Goal: Information Seeking & Learning: Learn about a topic

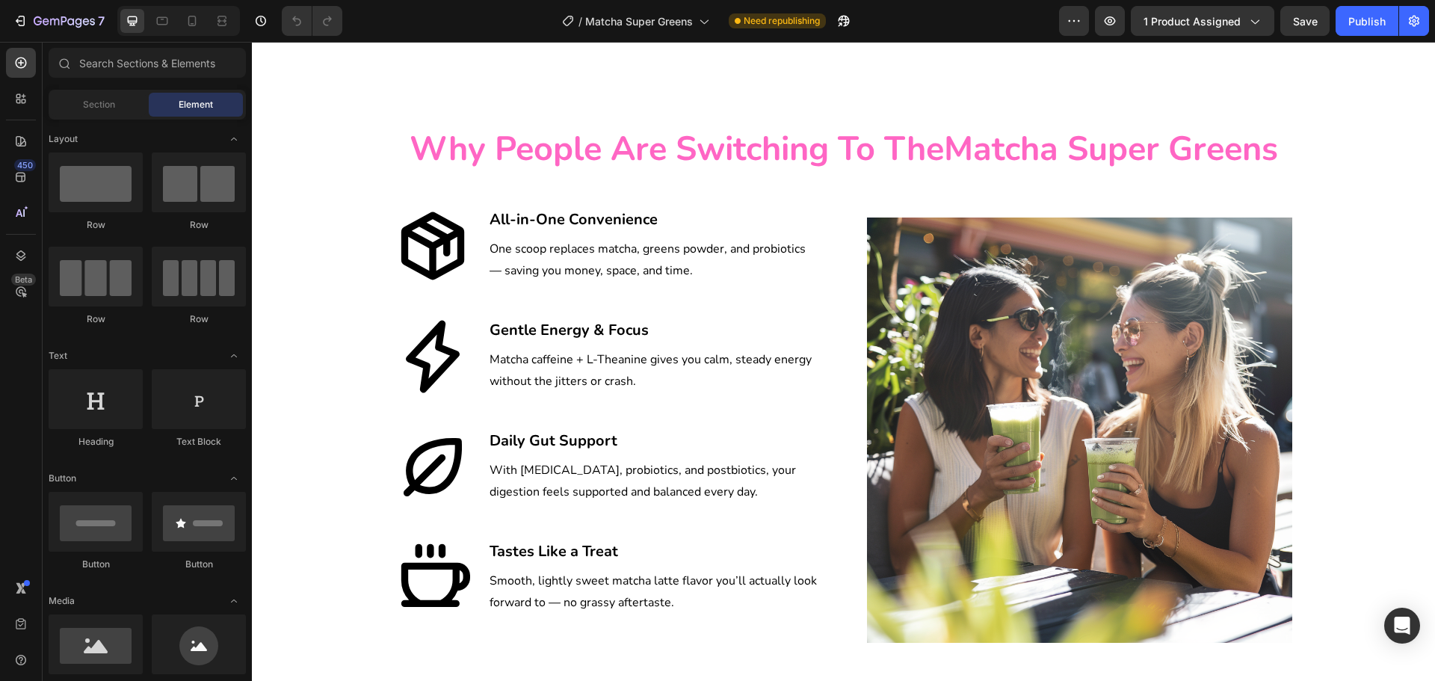
scroll to position [2206, 0]
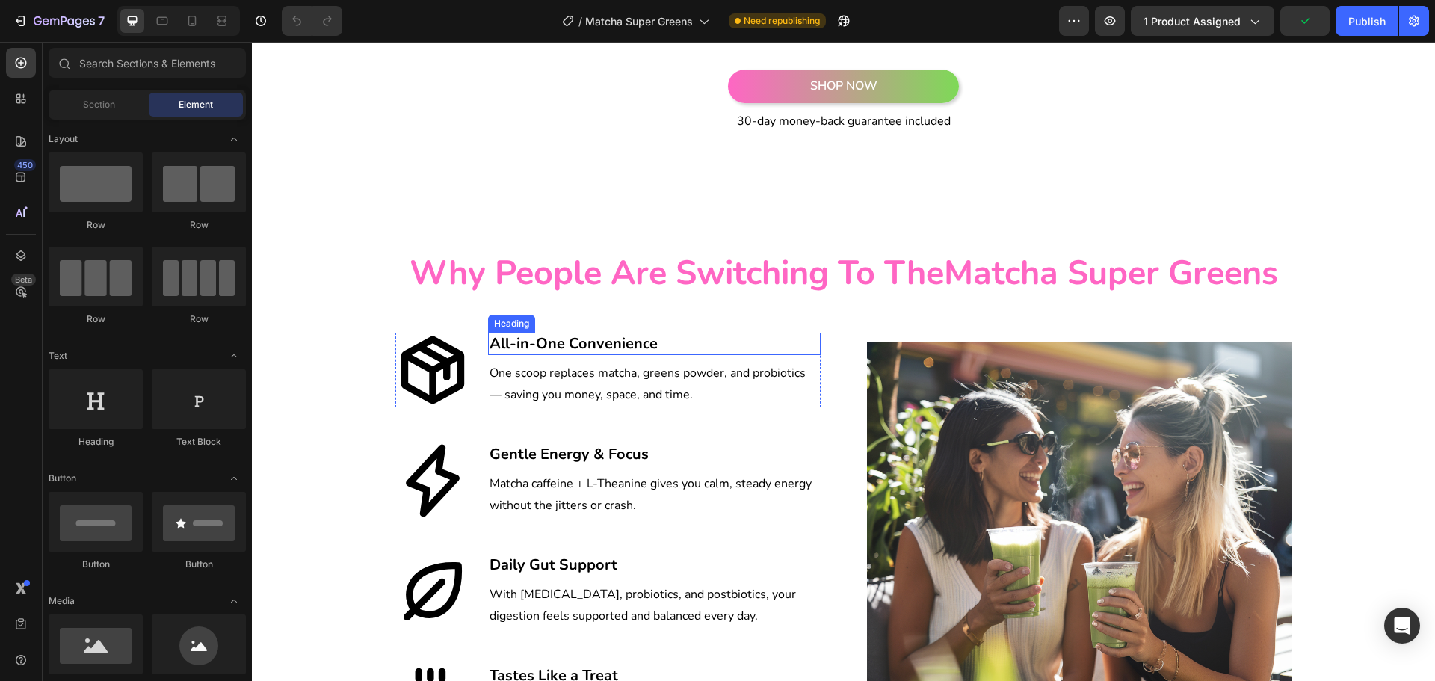
click at [565, 342] on h3 "All-in-One Convenience" at bounding box center [654, 344] width 333 height 22
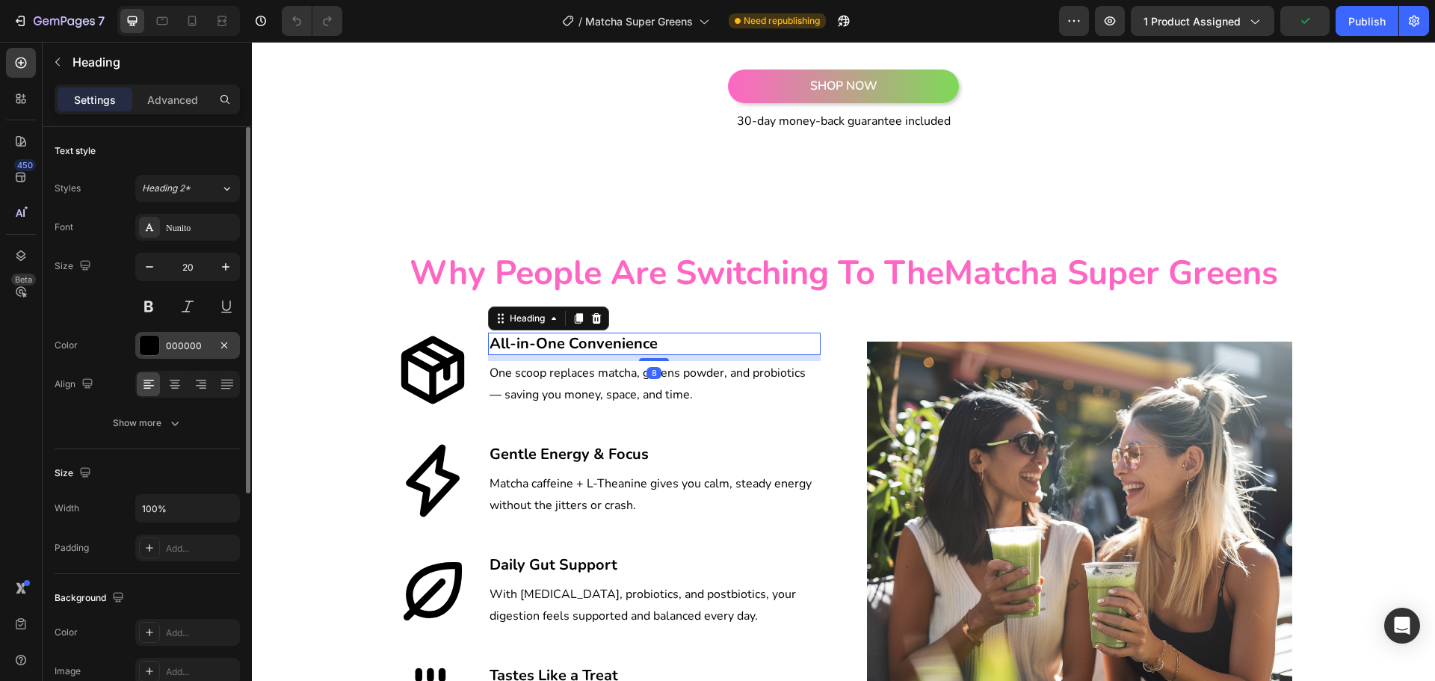
click at [164, 344] on div "000000" at bounding box center [187, 345] width 105 height 27
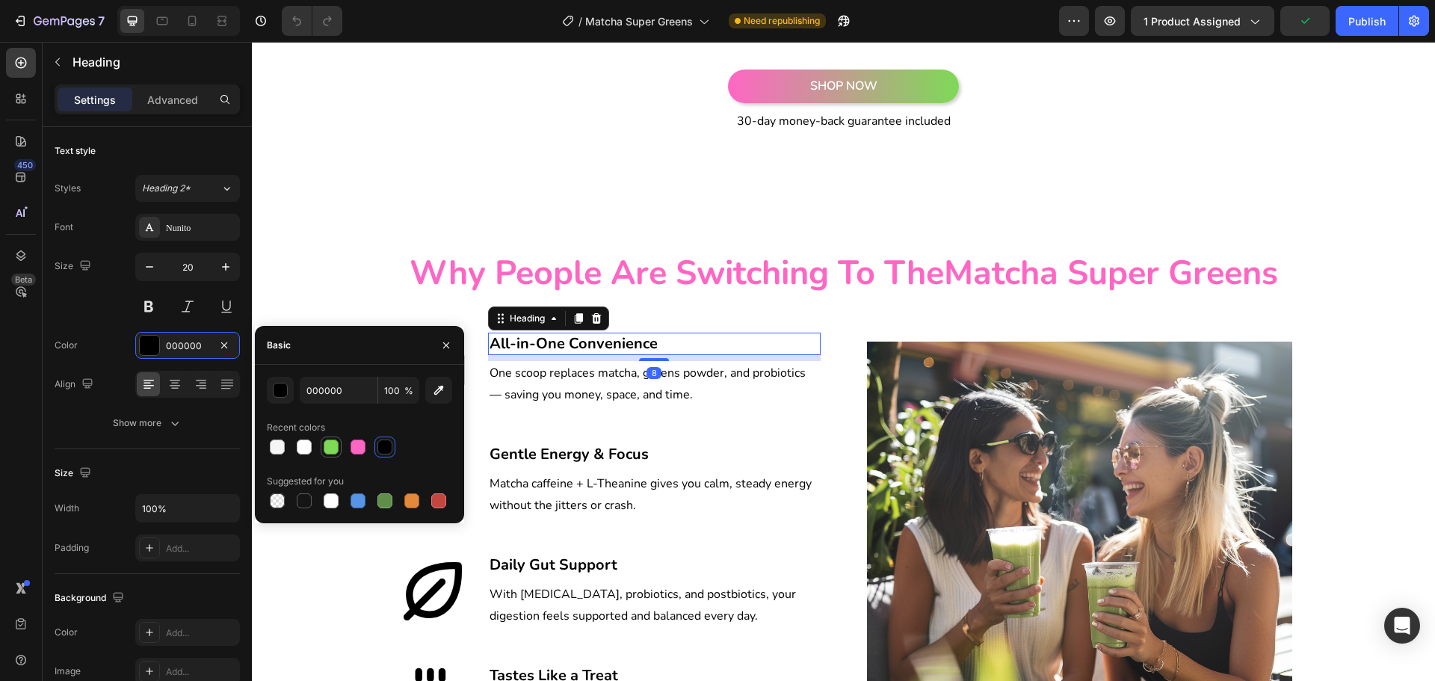
click at [336, 443] on div at bounding box center [331, 447] width 15 height 15
type input "7ED957"
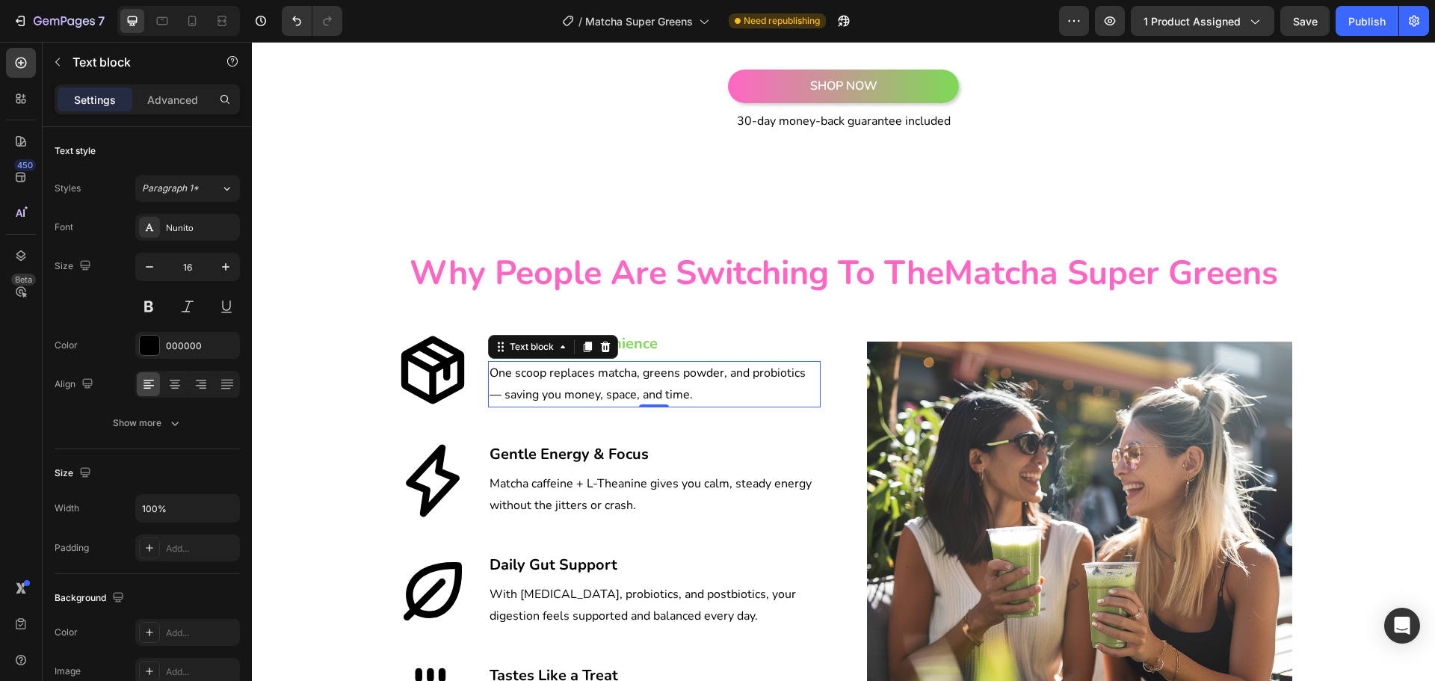
click at [603, 378] on p "One scoop replaces matcha, greens powder, and probiotics — saving you money, sp…" at bounding box center [655, 384] width 330 height 43
click at [182, 346] on div "000000" at bounding box center [187, 345] width 43 height 13
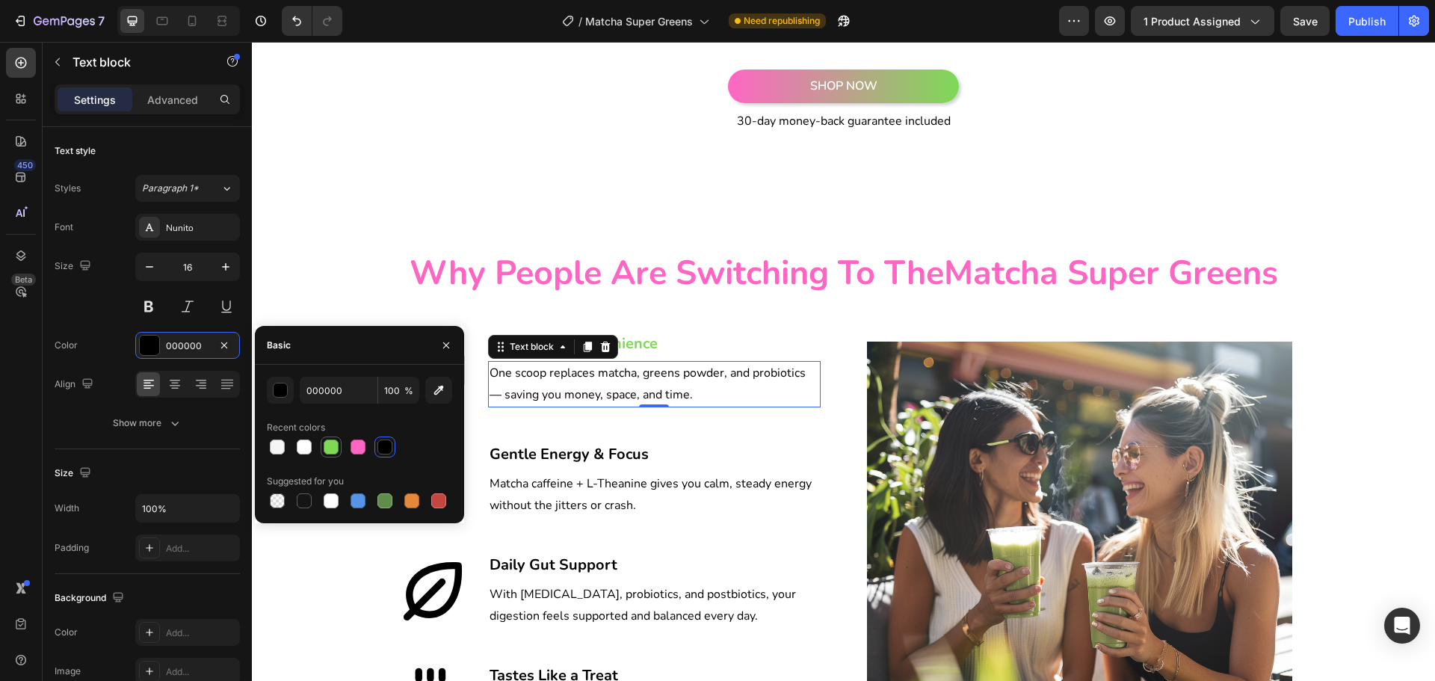
click at [326, 447] on div at bounding box center [331, 447] width 15 height 15
type input "7ED957"
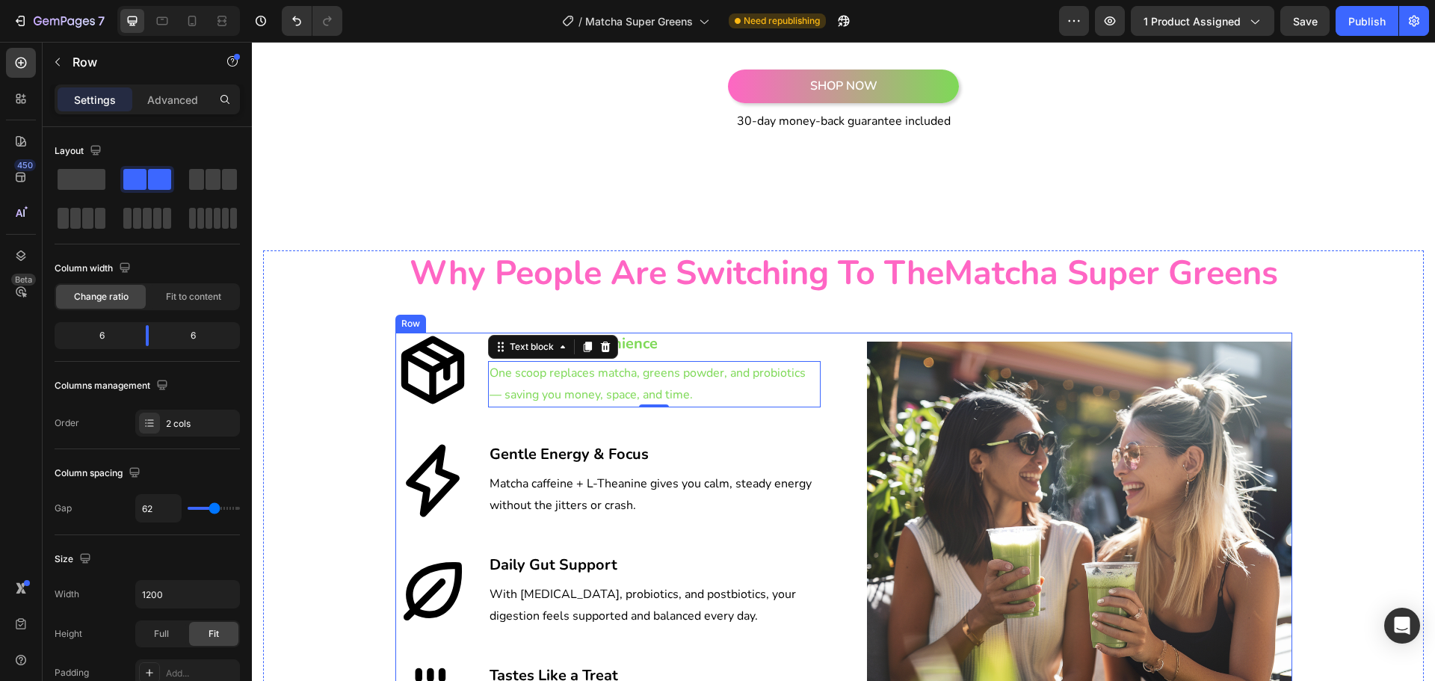
click at [516, 425] on div "Icon All-in-One Convenience Heading One scoop replaces matcha, greens powder, a…" at bounding box center [607, 554] width 425 height 443
click at [449, 380] on icon at bounding box center [432, 370] width 75 height 75
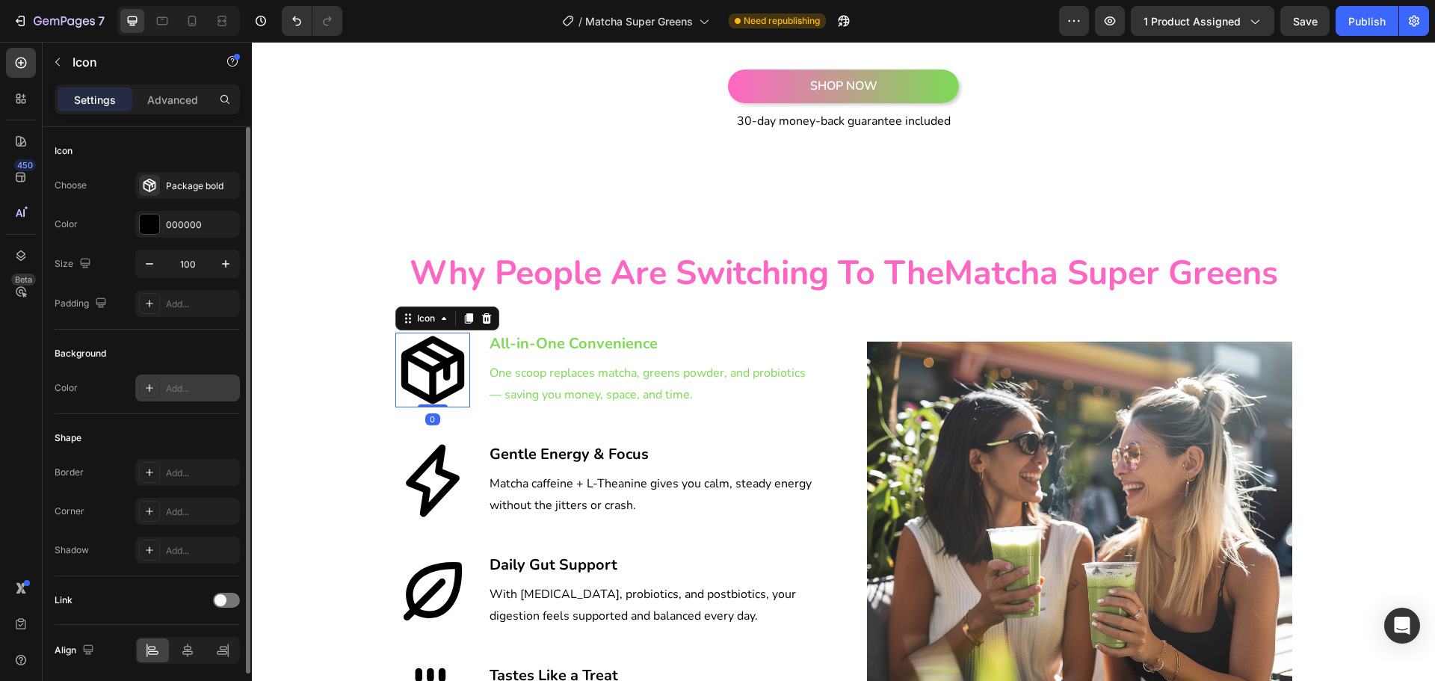
click at [193, 379] on div "Add..." at bounding box center [187, 388] width 105 height 27
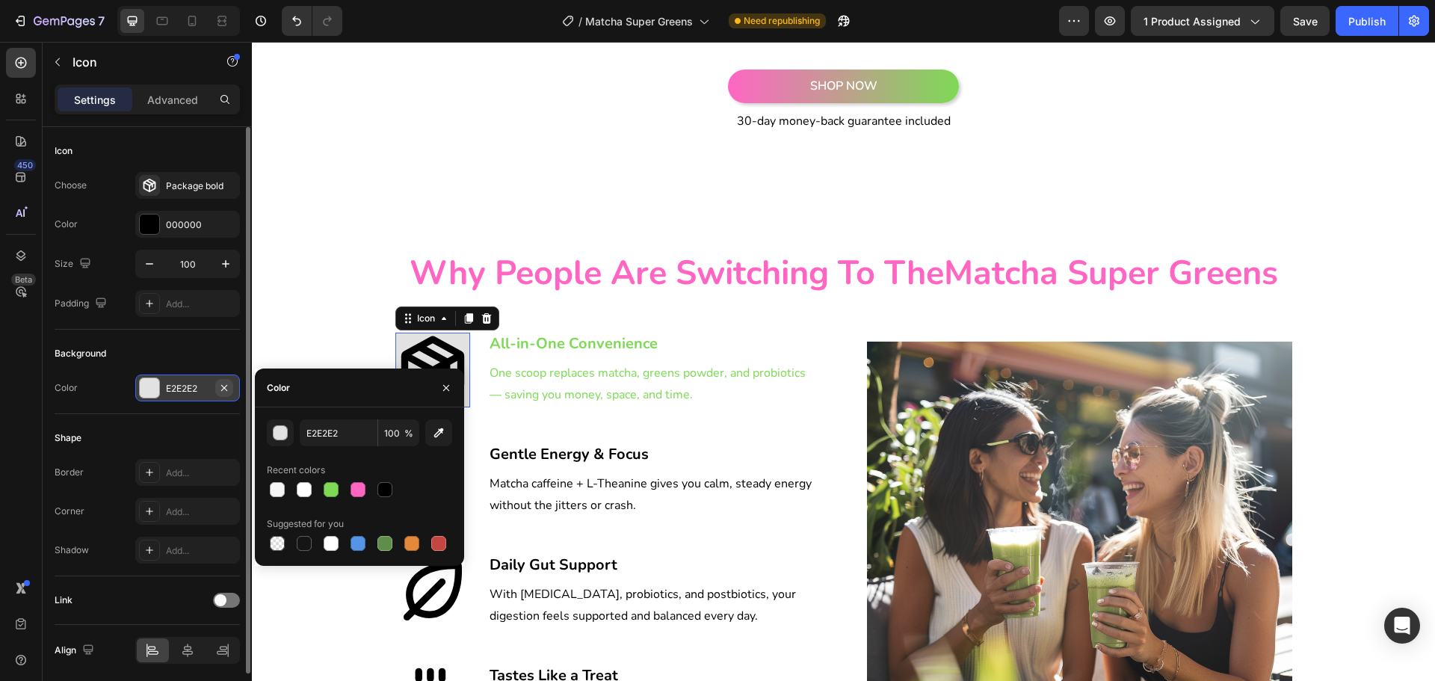
click at [222, 386] on icon "button" at bounding box center [224, 387] width 6 height 6
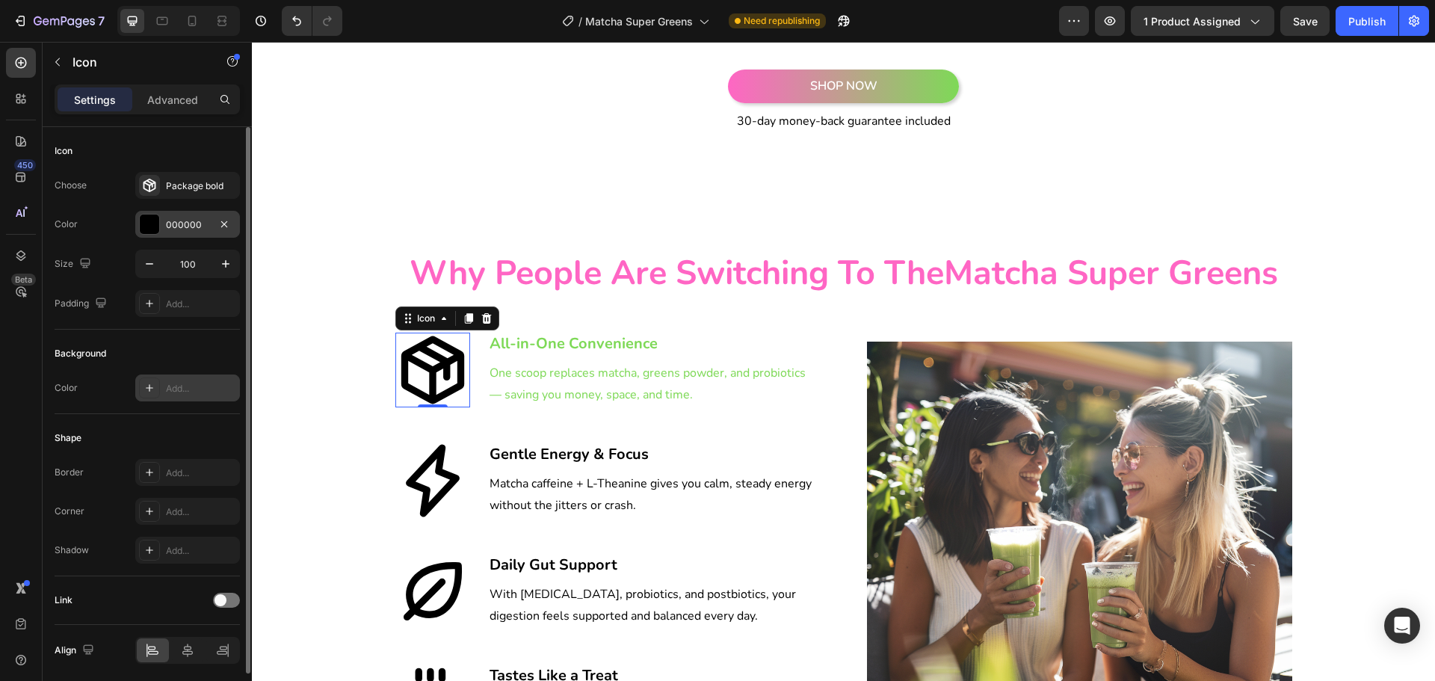
click at [178, 228] on div "000000" at bounding box center [187, 224] width 43 height 13
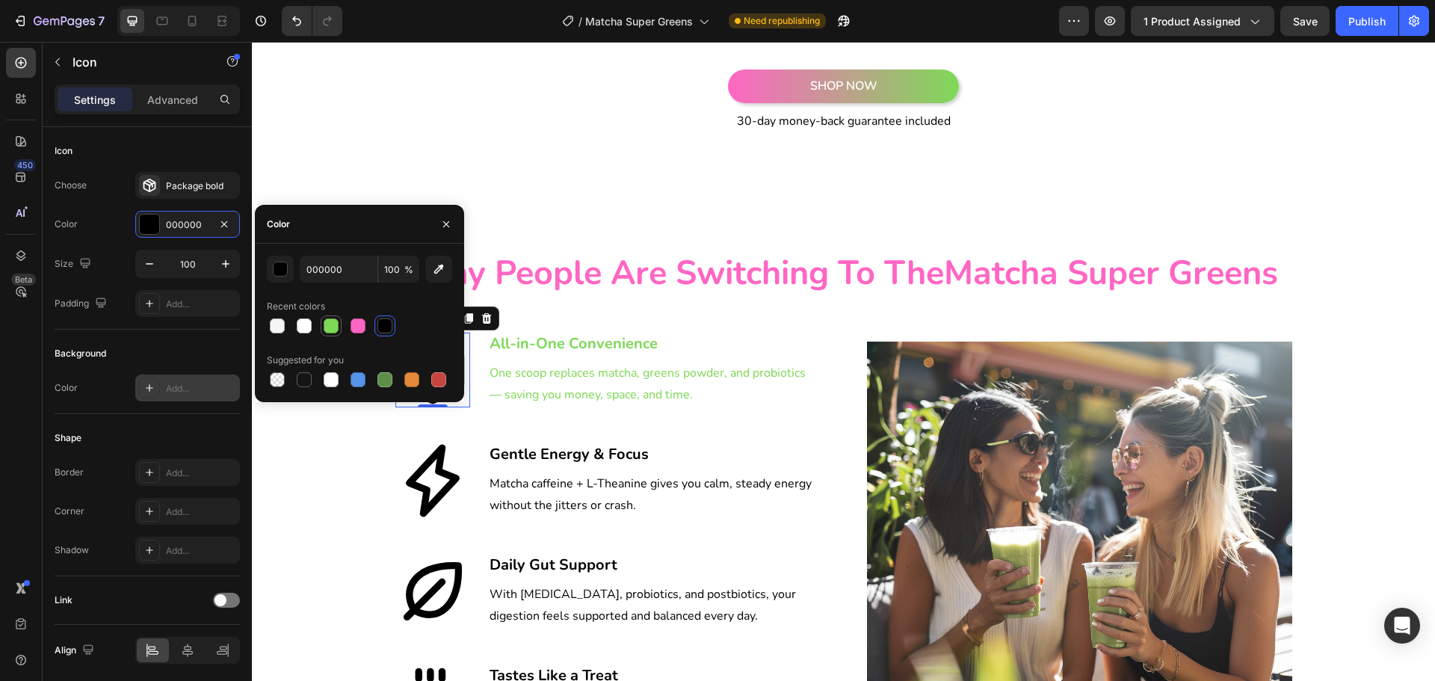
click at [326, 332] on div at bounding box center [331, 325] width 15 height 15
type input "7ED957"
click at [435, 475] on icon at bounding box center [433, 481] width 54 height 73
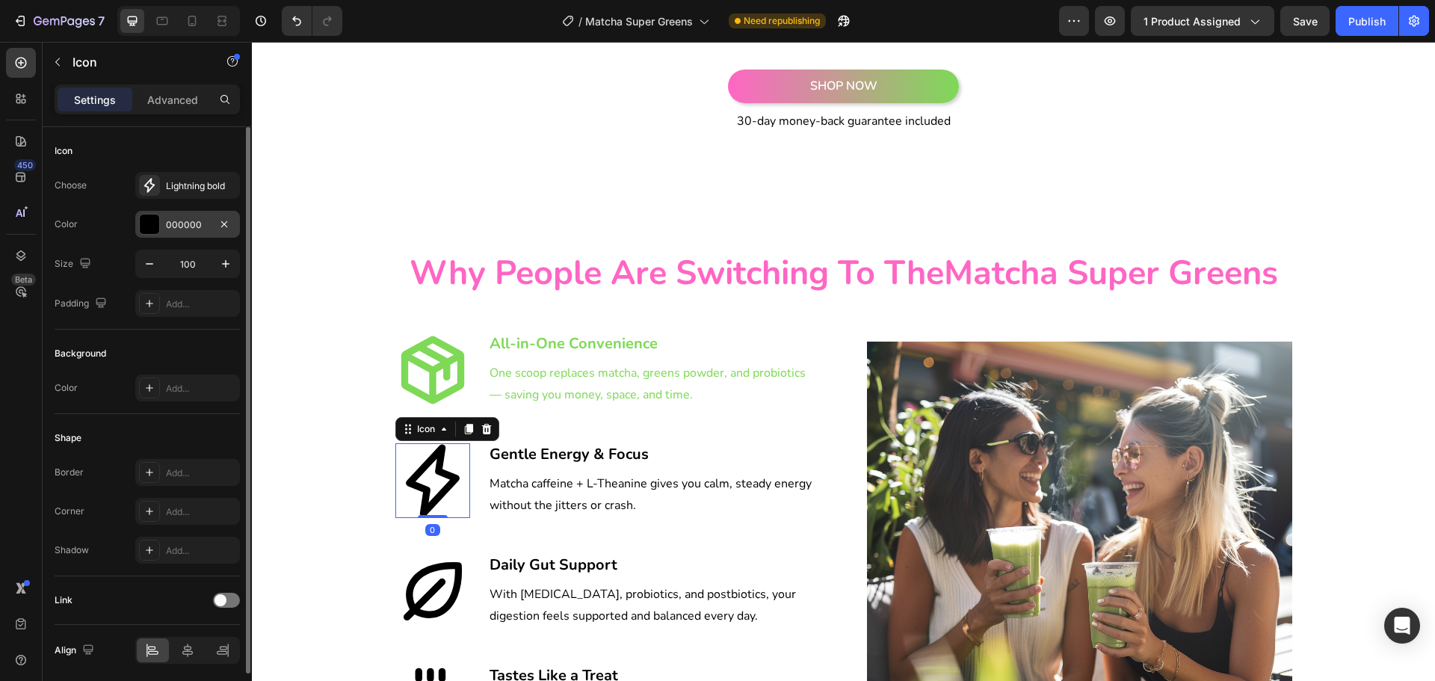
click at [204, 230] on div "000000" at bounding box center [187, 224] width 43 height 13
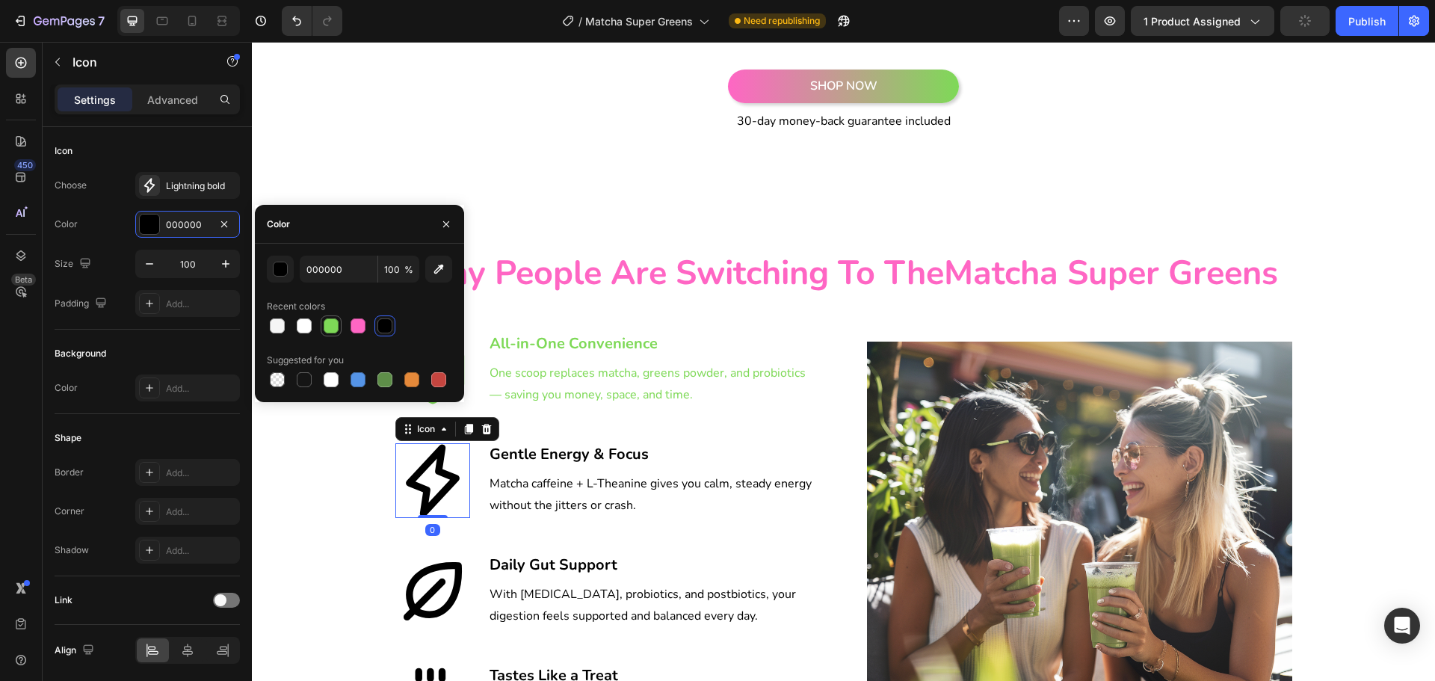
click at [330, 333] on div at bounding box center [331, 326] width 18 height 18
type input "7ED957"
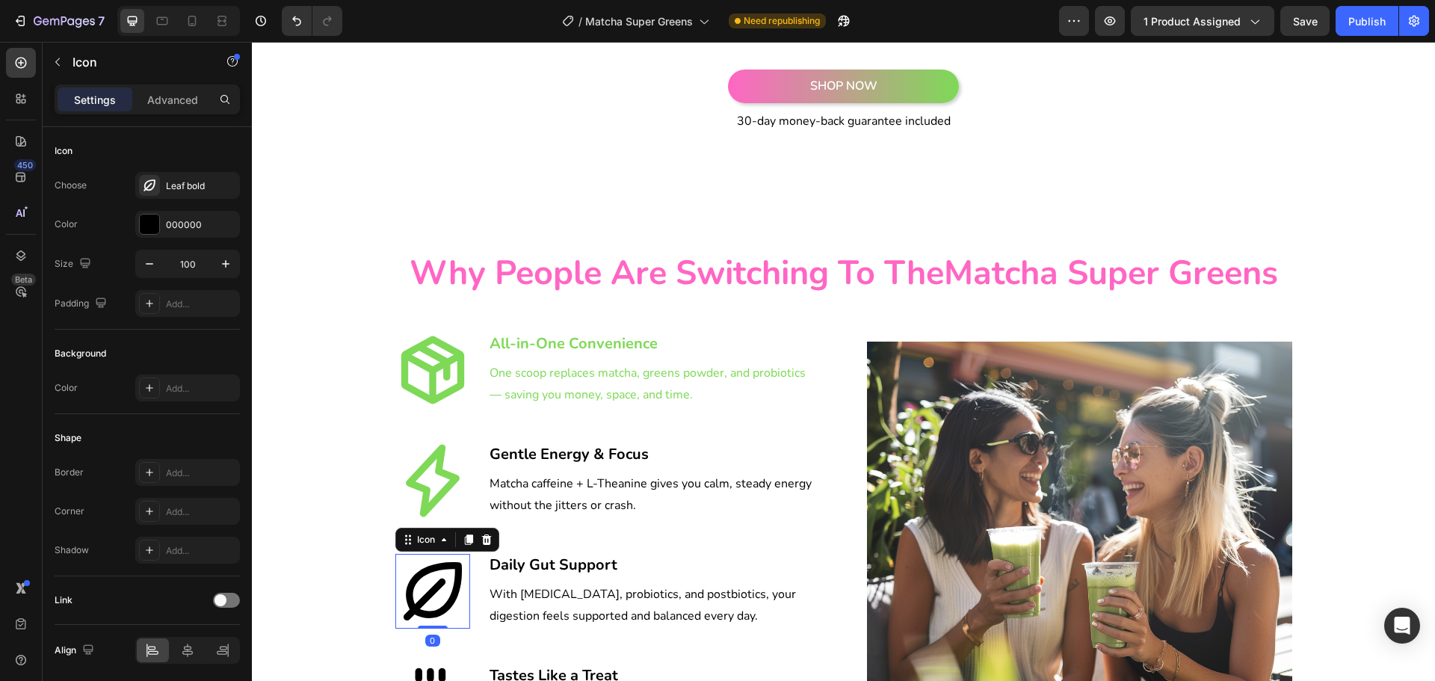
click at [423, 564] on icon at bounding box center [432, 591] width 75 height 75
click at [197, 218] on div "000000" at bounding box center [187, 224] width 43 height 13
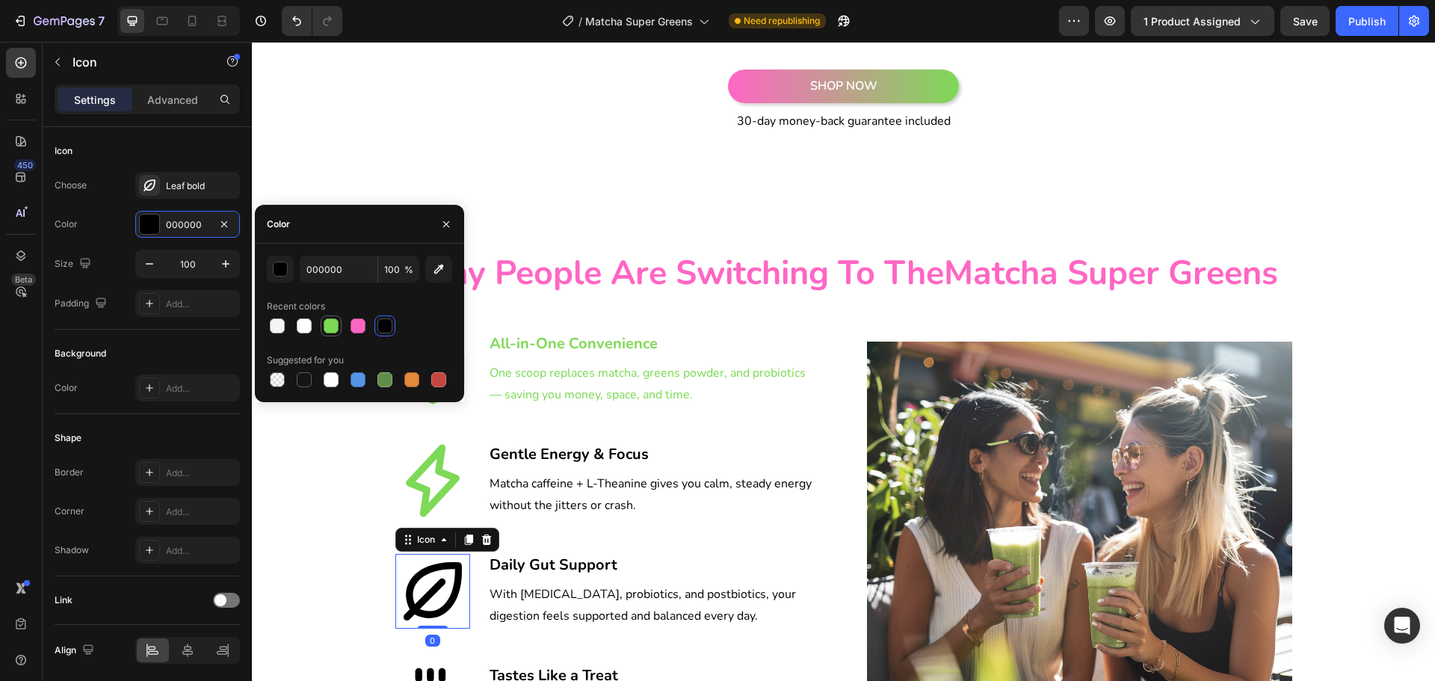
click at [334, 327] on div at bounding box center [331, 325] width 15 height 15
type input "7ED957"
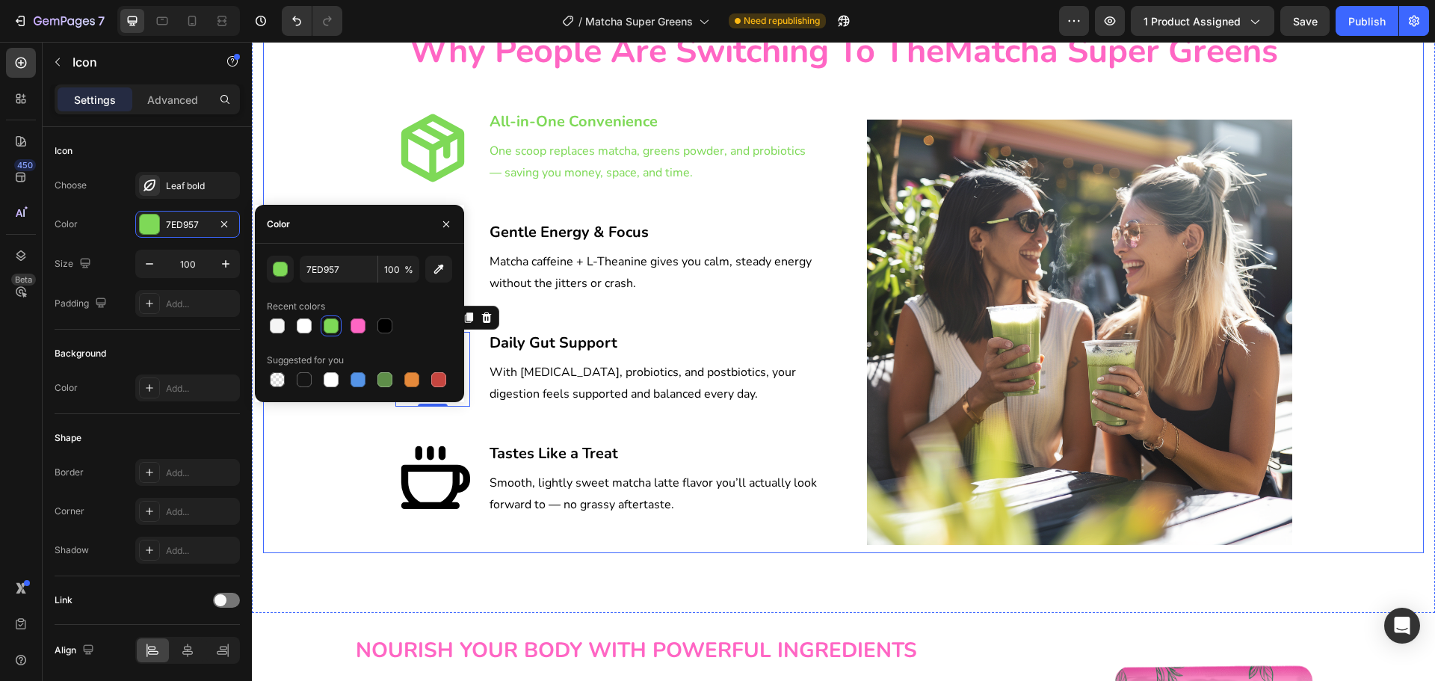
scroll to position [2430, 0]
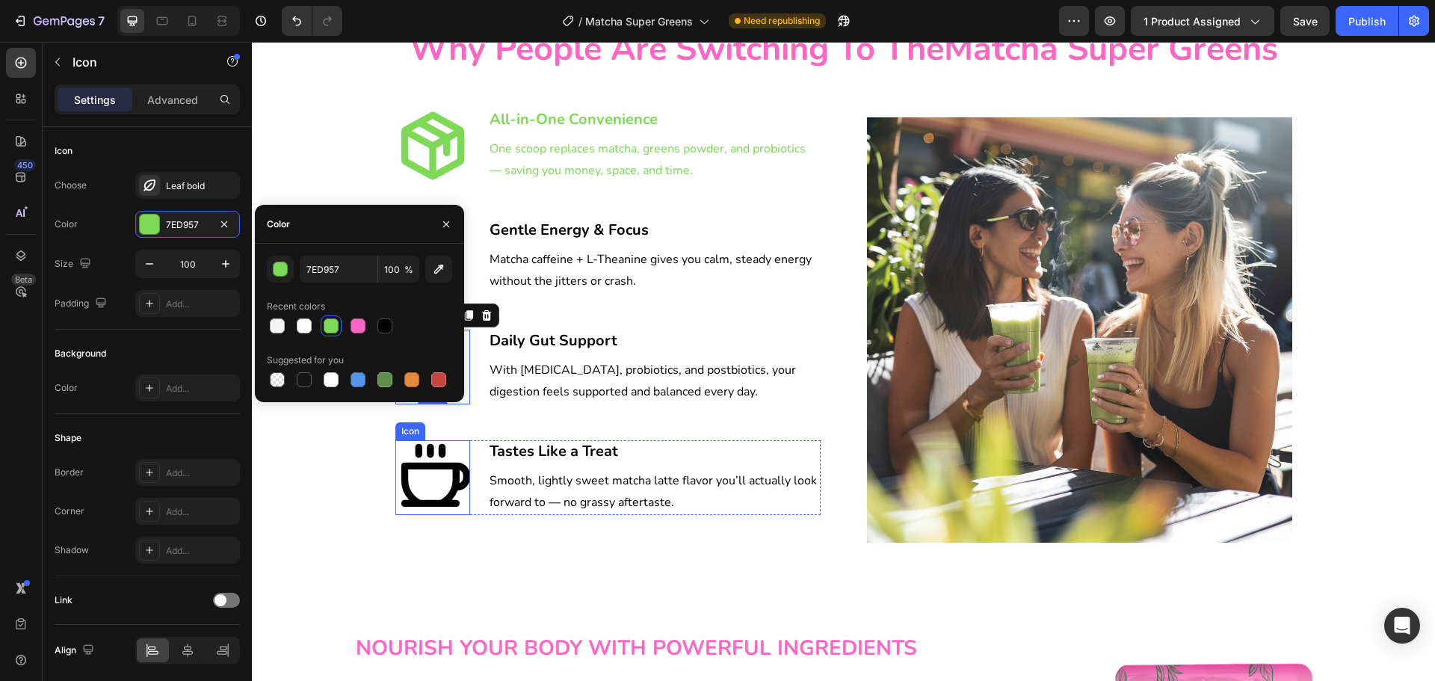
click at [428, 465] on icon at bounding box center [435, 475] width 69 height 63
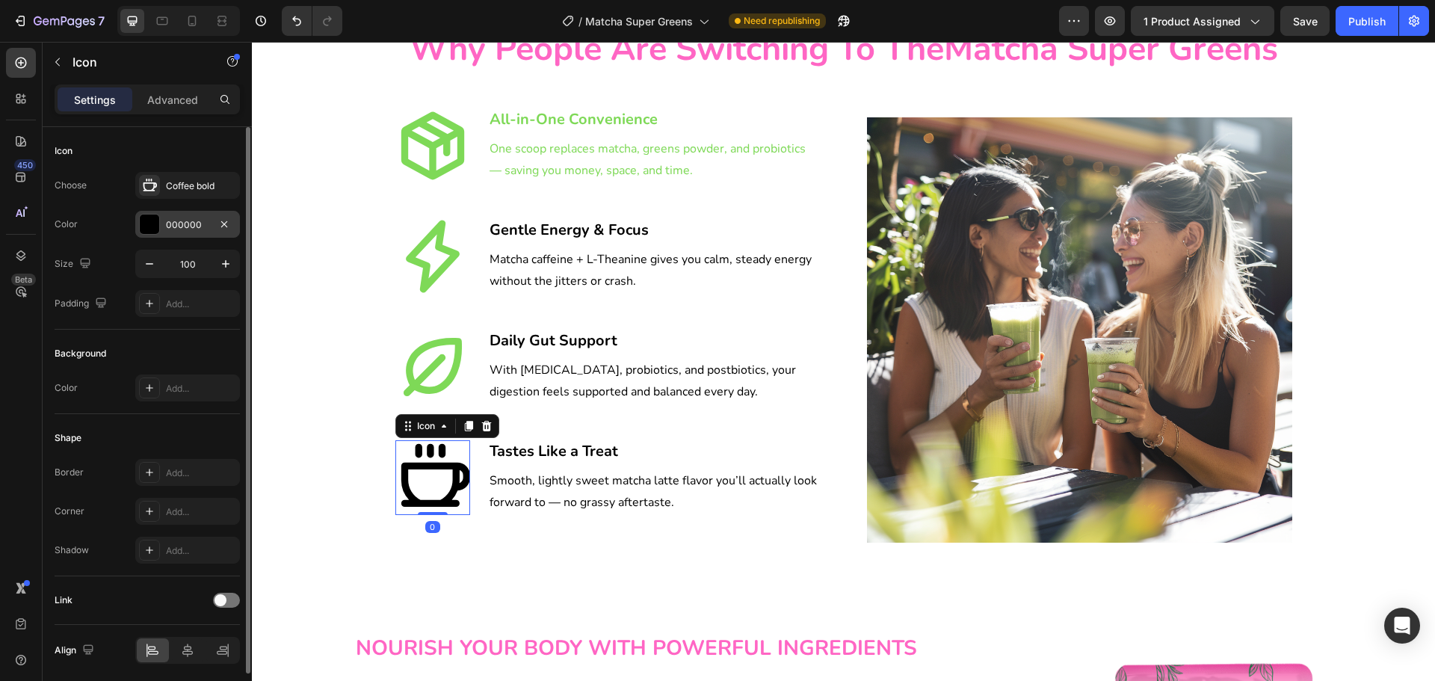
click at [171, 222] on div "000000" at bounding box center [187, 224] width 43 height 13
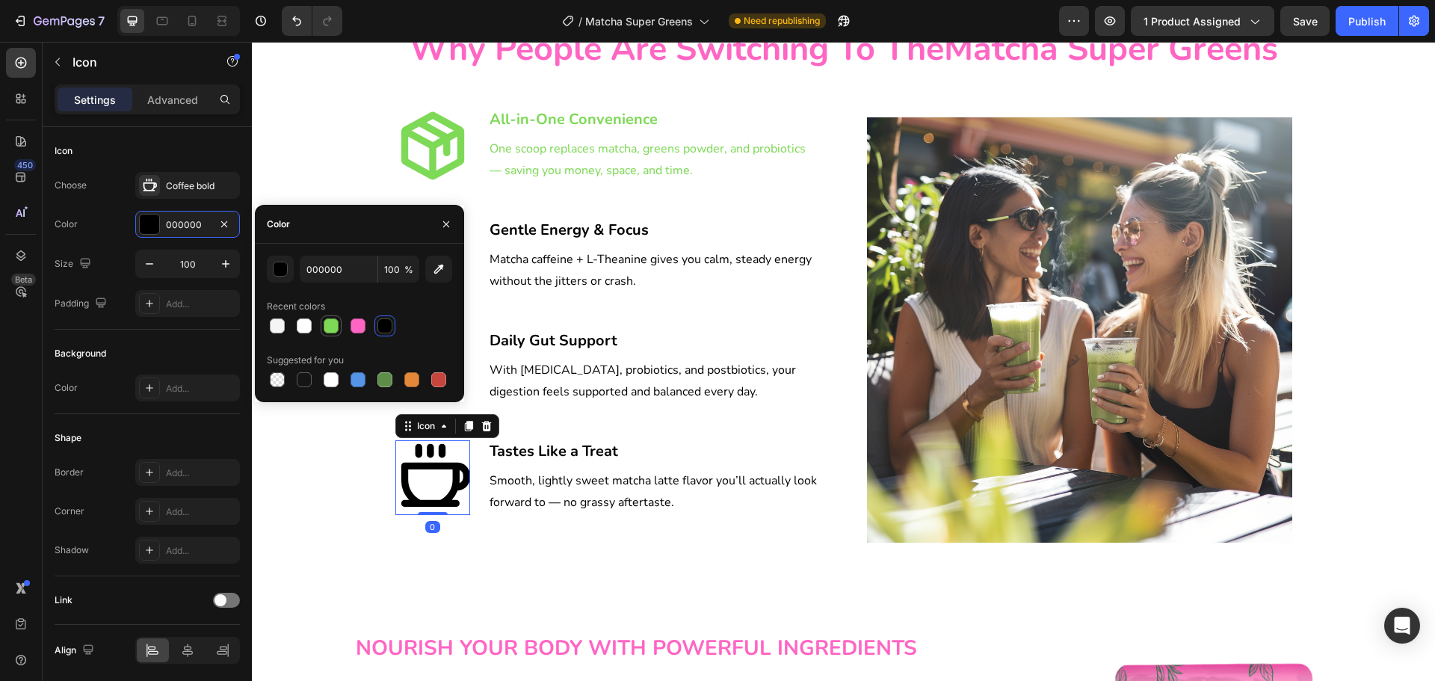
click at [323, 319] on div at bounding box center [331, 326] width 18 height 18
type input "7ED957"
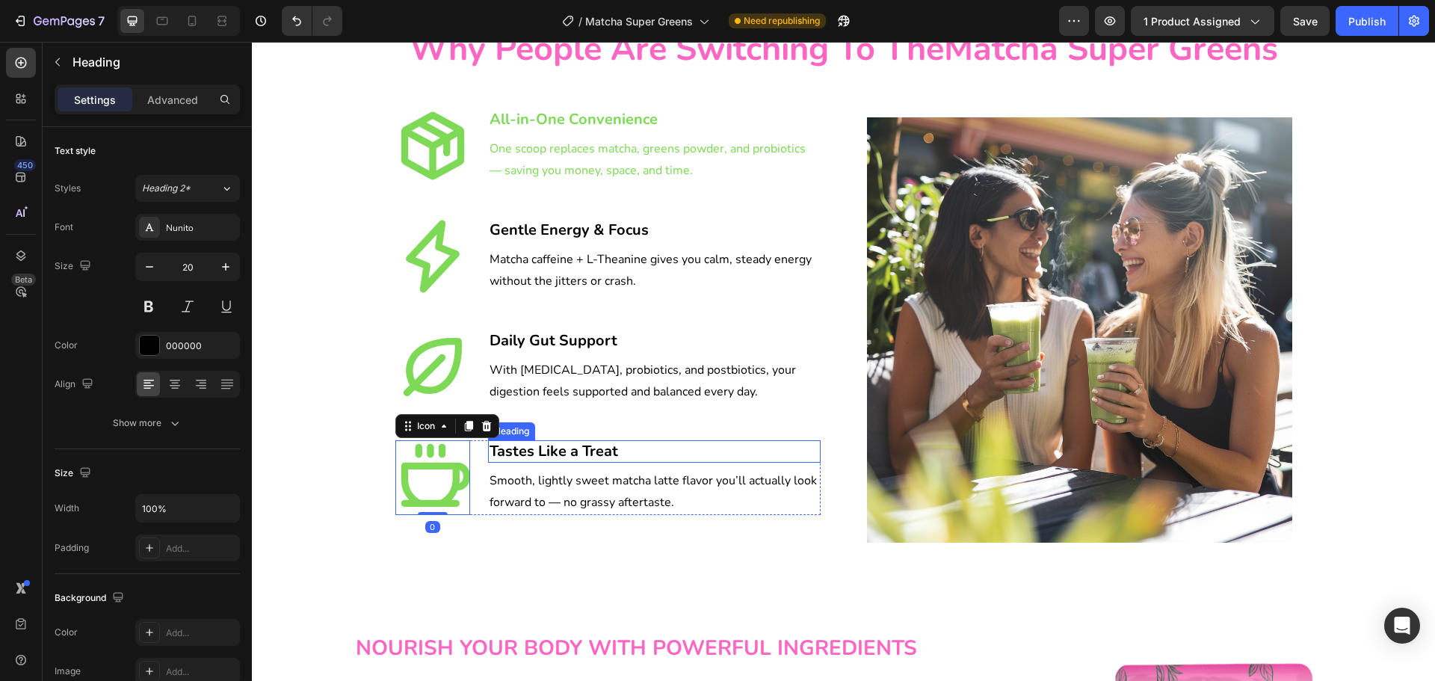
click at [557, 454] on h3 "Tastes Like a Treat" at bounding box center [654, 451] width 333 height 22
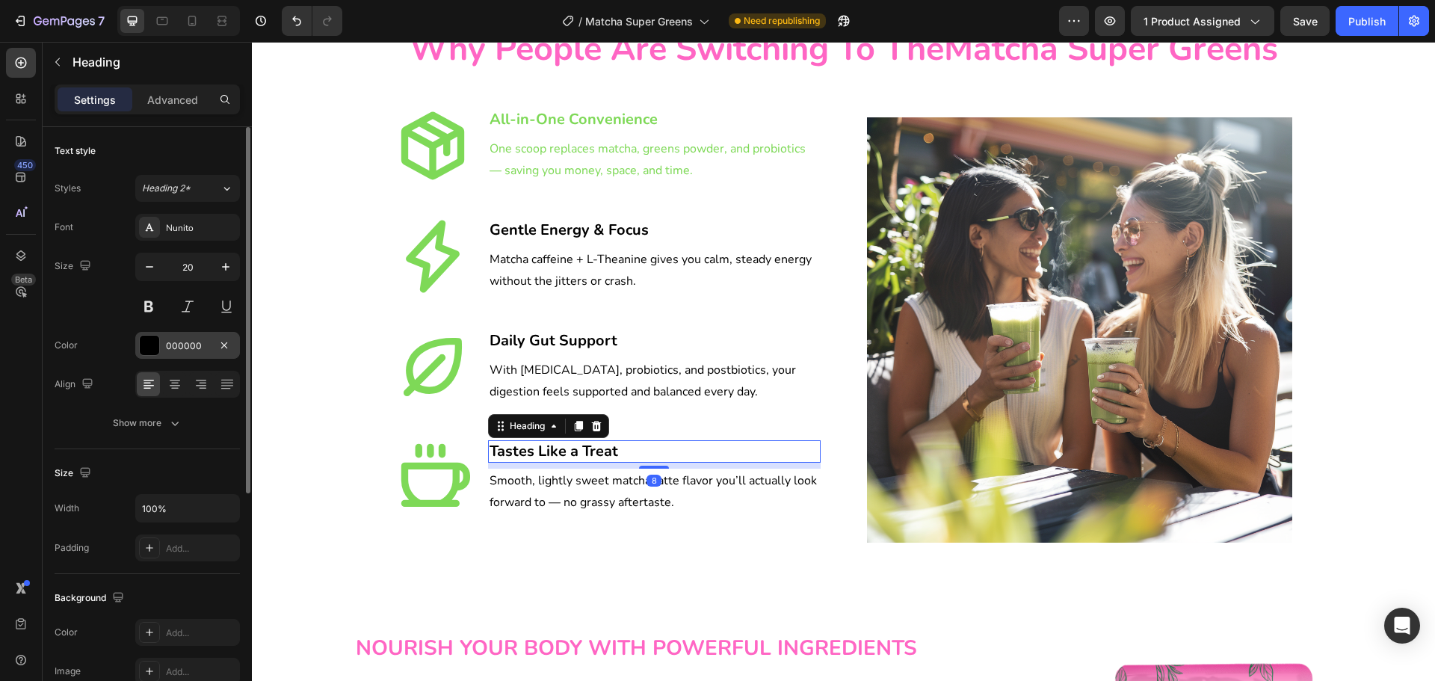
click at [199, 353] on div "000000" at bounding box center [187, 345] width 105 height 27
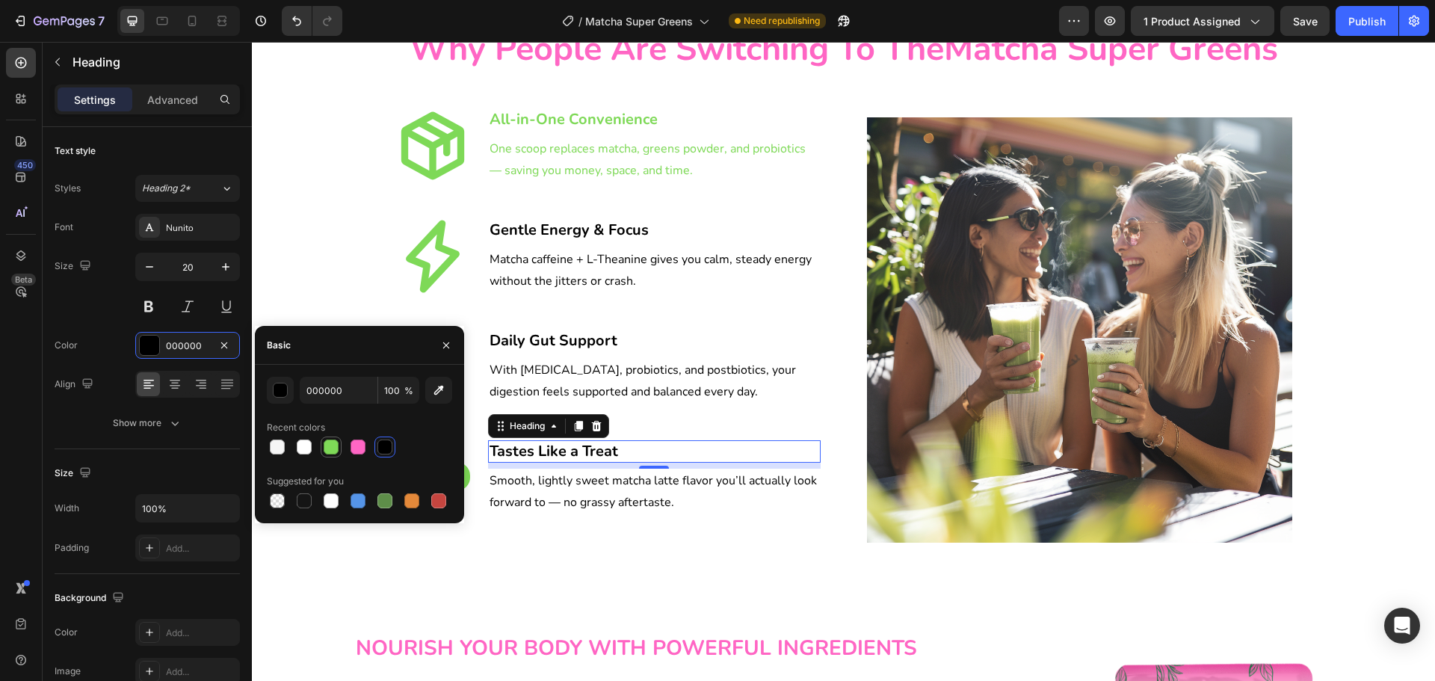
click at [331, 446] on div at bounding box center [331, 447] width 15 height 15
type input "7ED957"
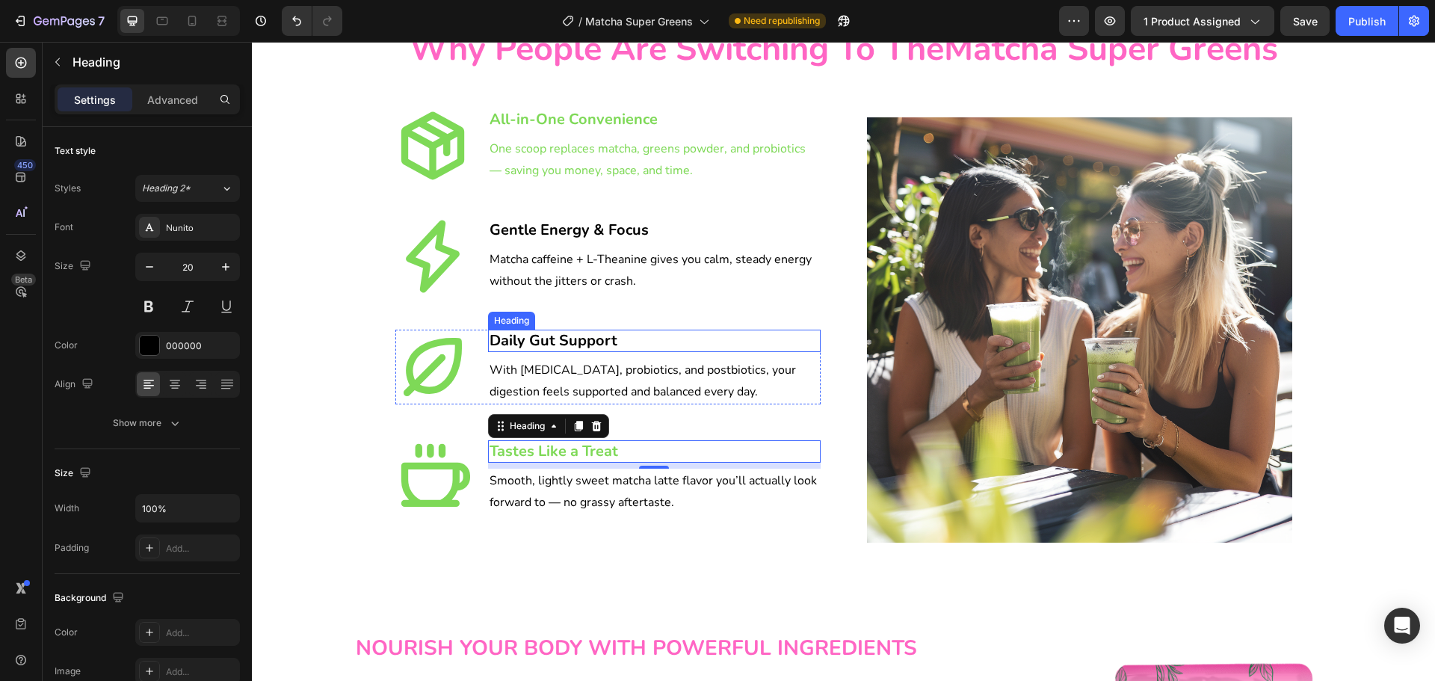
click at [559, 340] on h3 "Daily Gut Support" at bounding box center [654, 341] width 333 height 22
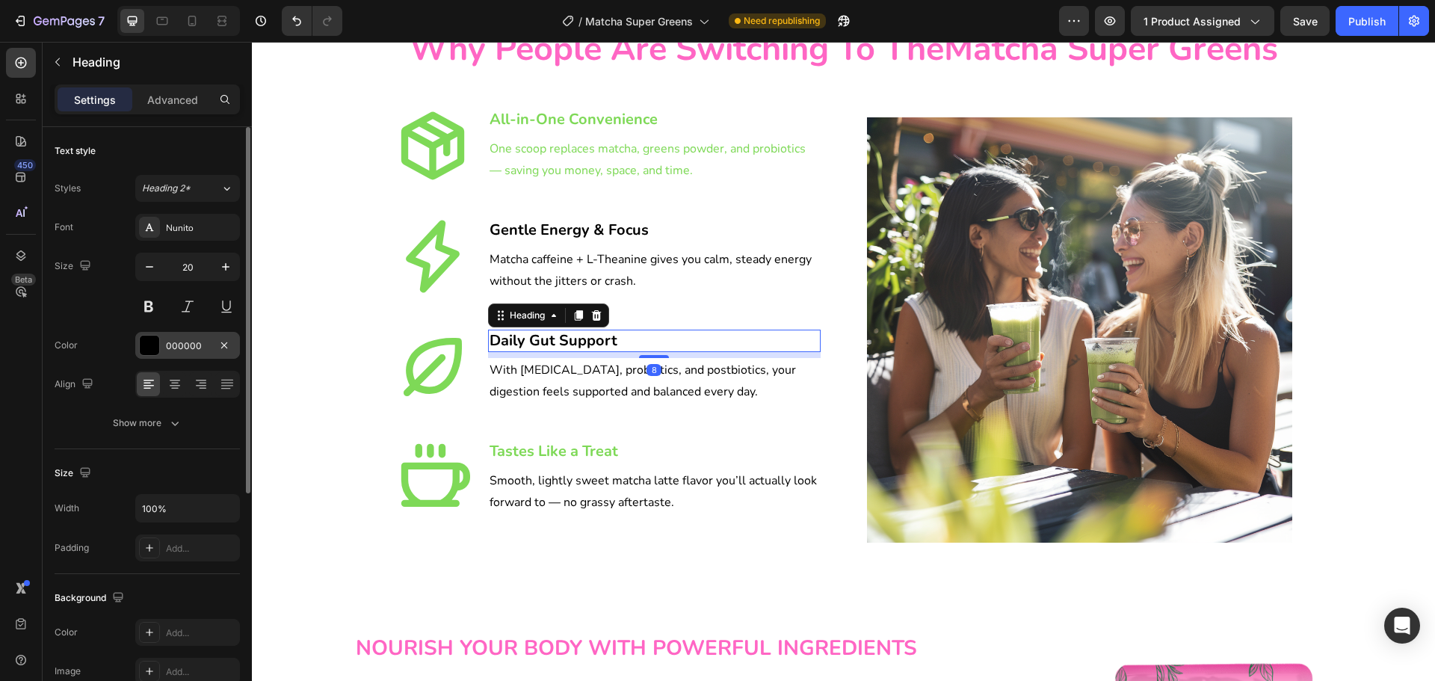
click at [190, 339] on div "000000" at bounding box center [187, 345] width 43 height 13
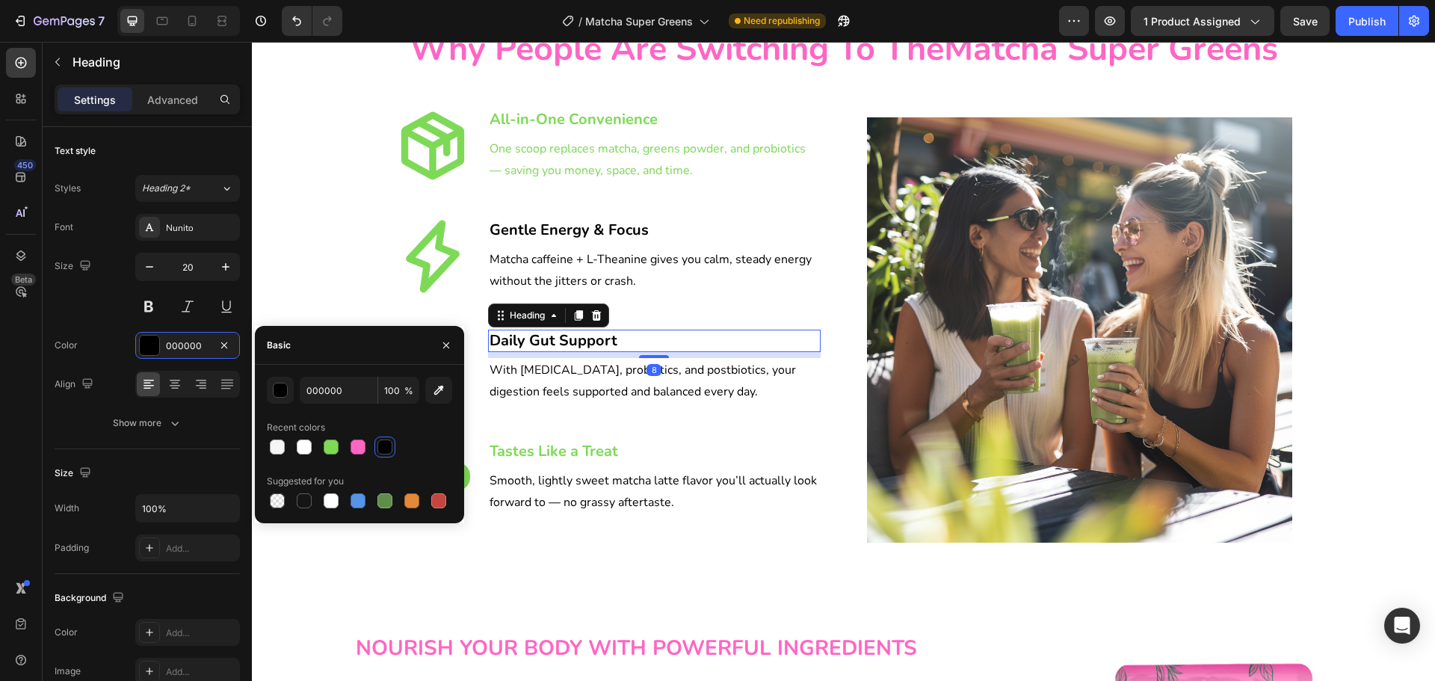
click at [335, 443] on div at bounding box center [331, 447] width 15 height 15
type input "7ED957"
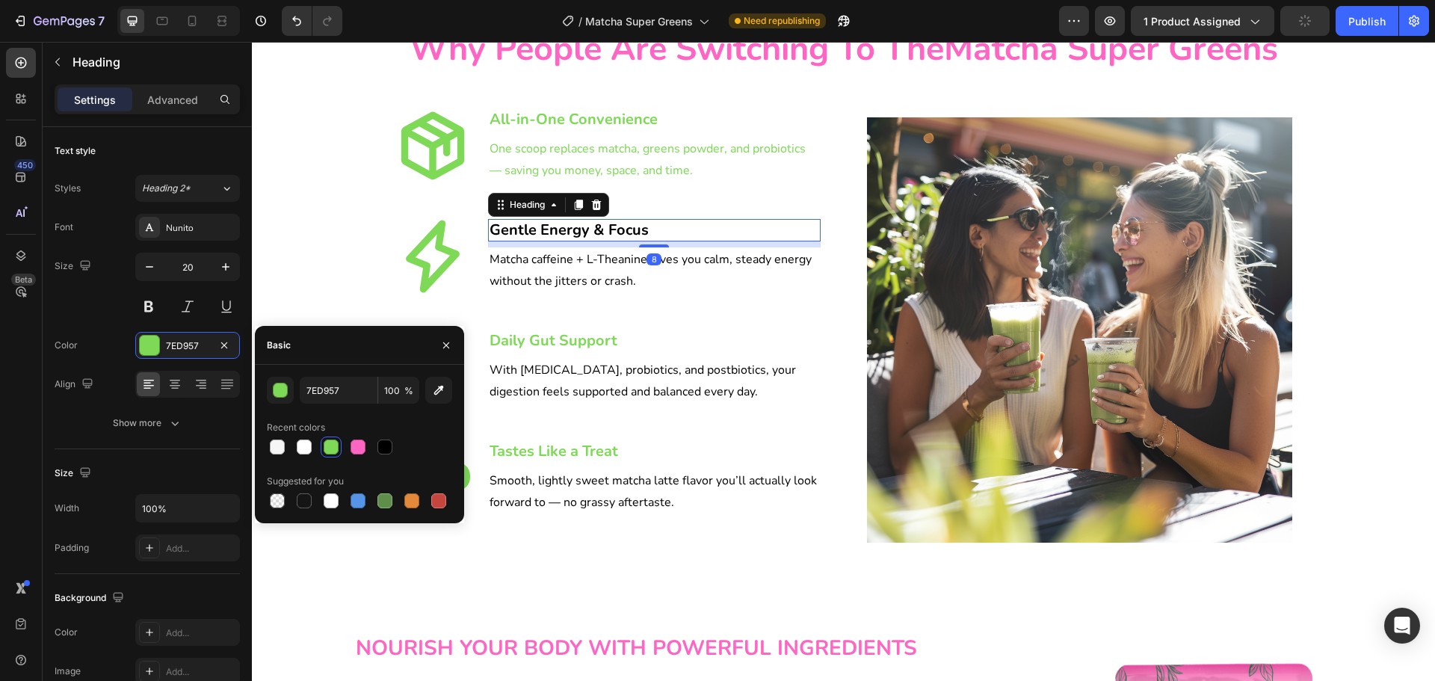
click at [555, 221] on h3 "Gentle Energy & Focus" at bounding box center [654, 230] width 333 height 22
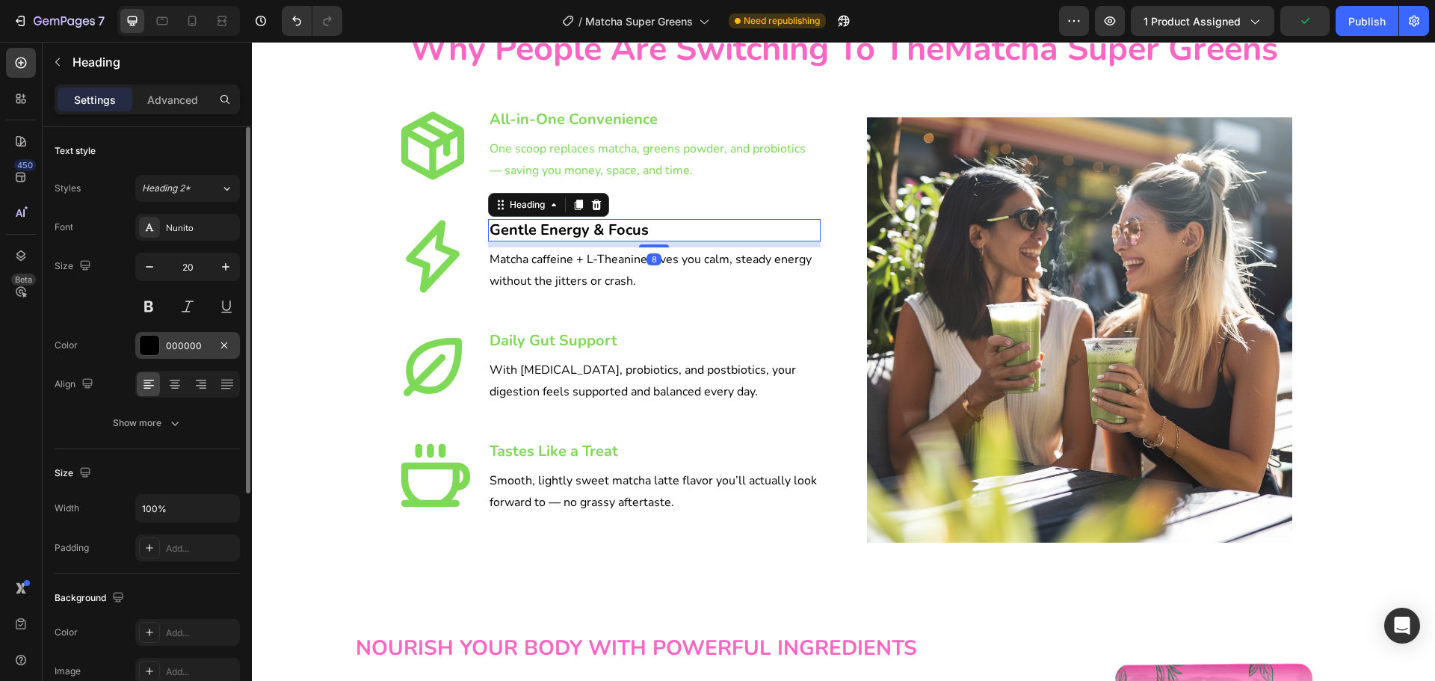
click at [200, 345] on div "000000" at bounding box center [187, 345] width 43 height 13
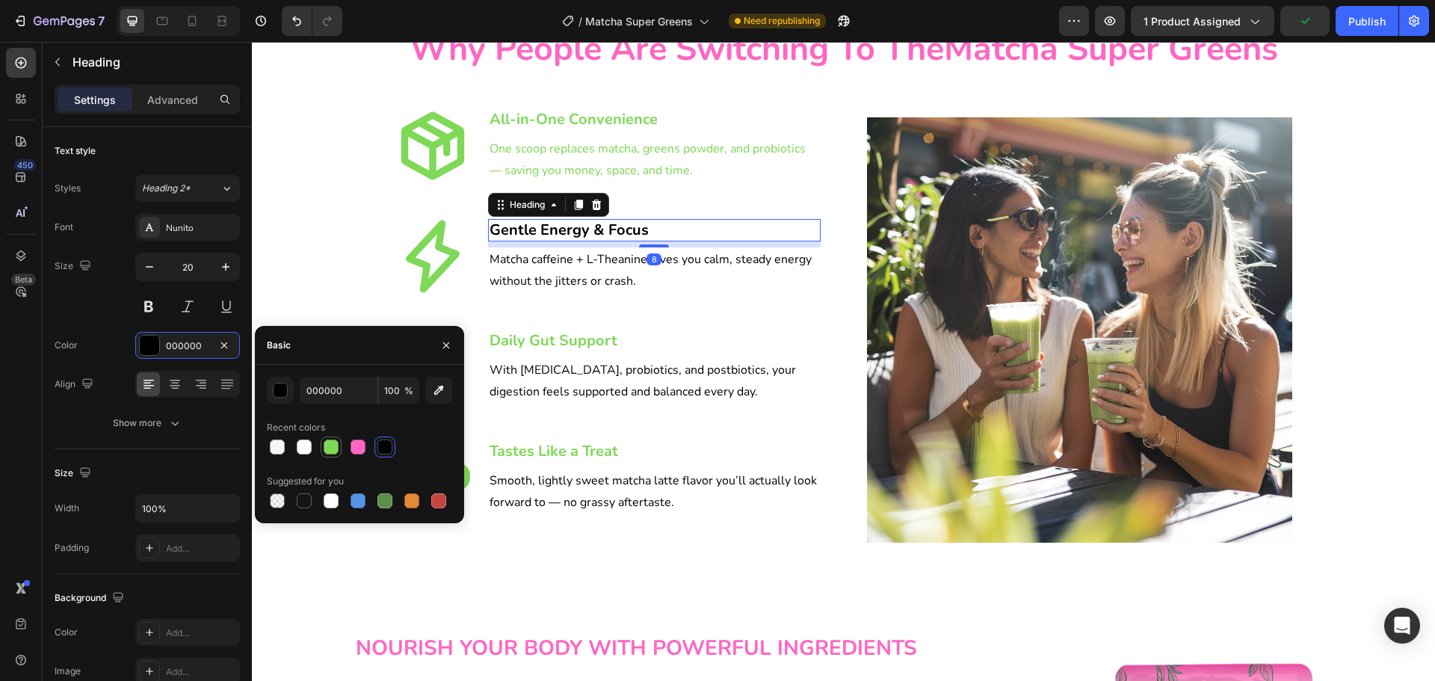
click at [334, 453] on div at bounding box center [331, 447] width 15 height 15
type input "7ED957"
click at [547, 271] on p "Matcha caffeine + L-Theanine gives you calm, steady energy without the jitters …" at bounding box center [655, 270] width 330 height 43
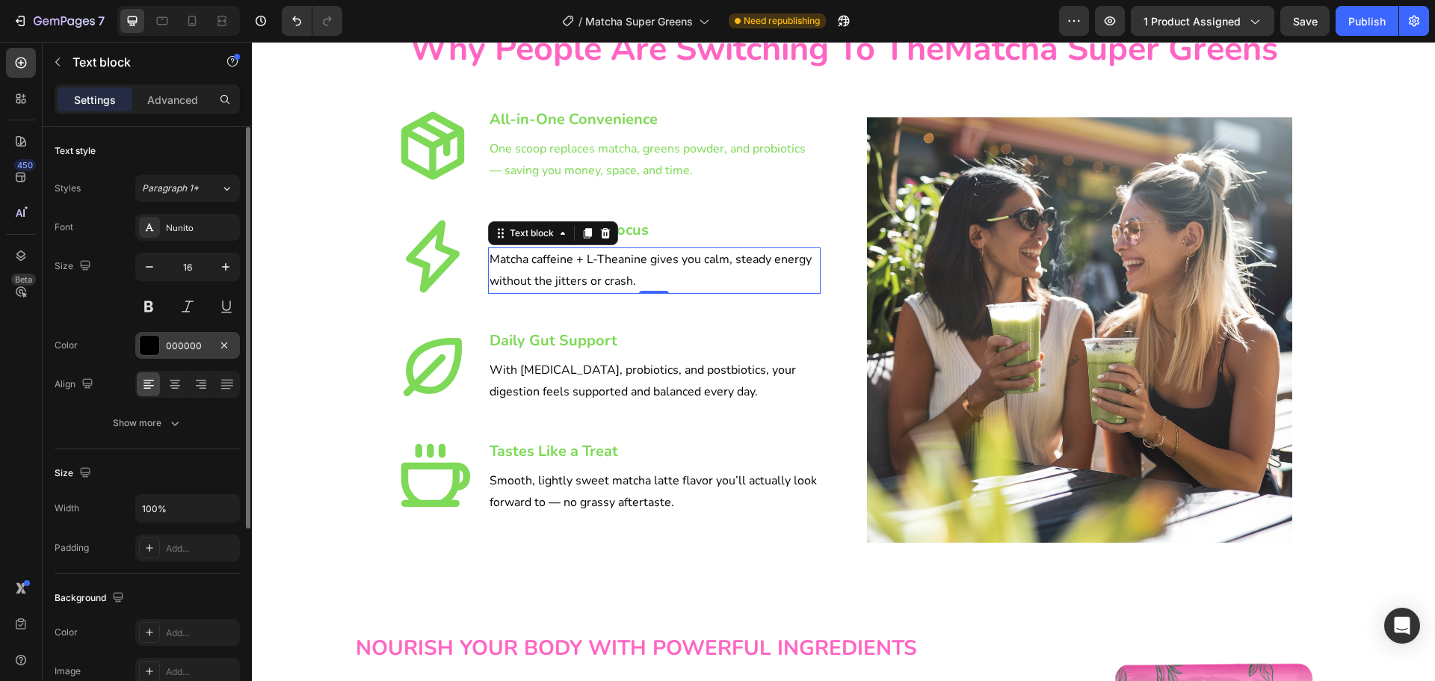
click at [174, 356] on div "000000" at bounding box center [187, 345] width 105 height 27
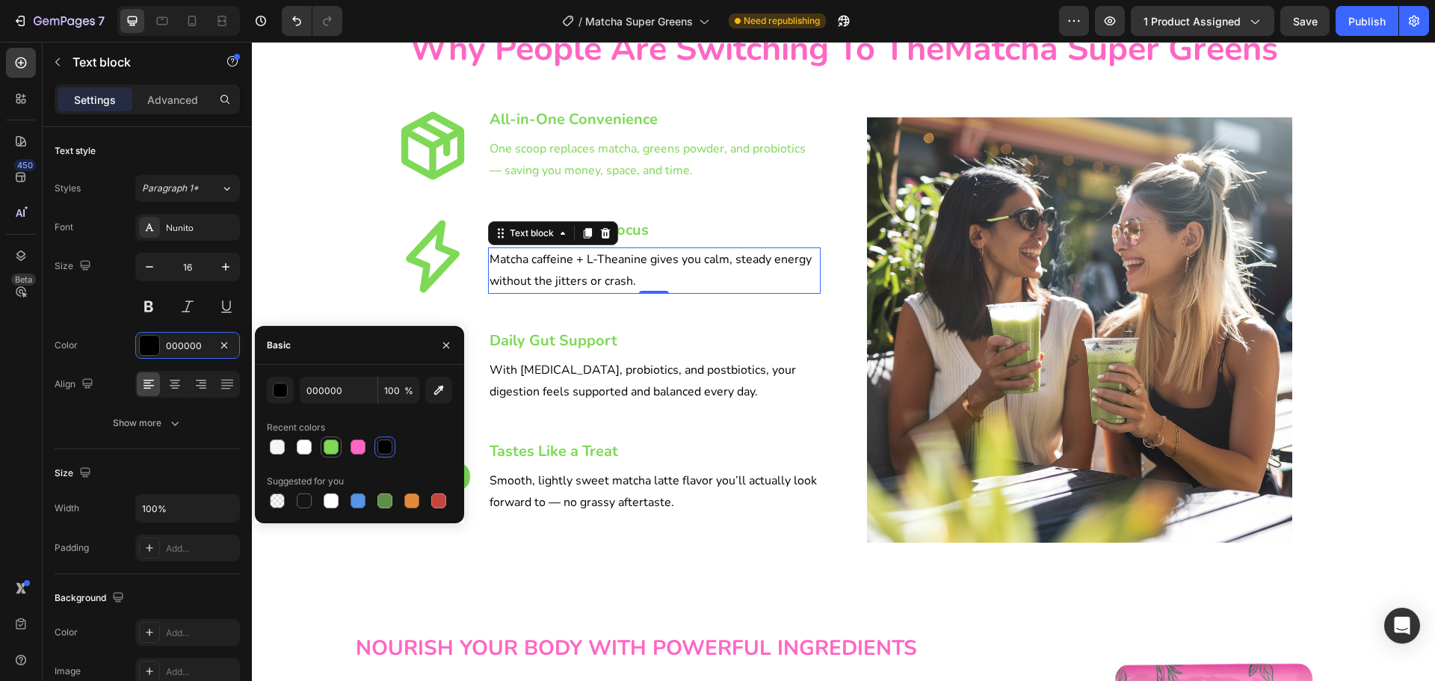
click at [333, 446] on div at bounding box center [331, 447] width 15 height 15
type input "7ED957"
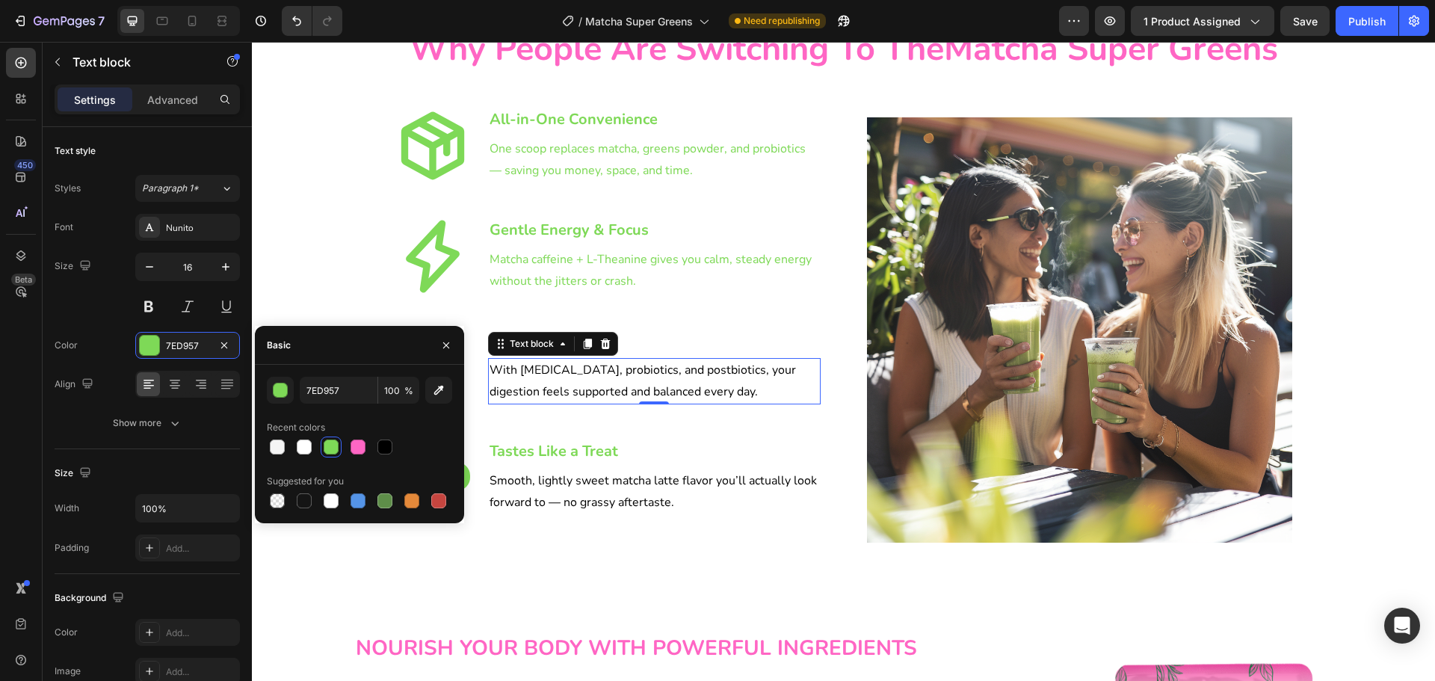
click at [526, 378] on p "With [MEDICAL_DATA], probiotics, and postbiotics, your digestion feels supporte…" at bounding box center [655, 381] width 330 height 43
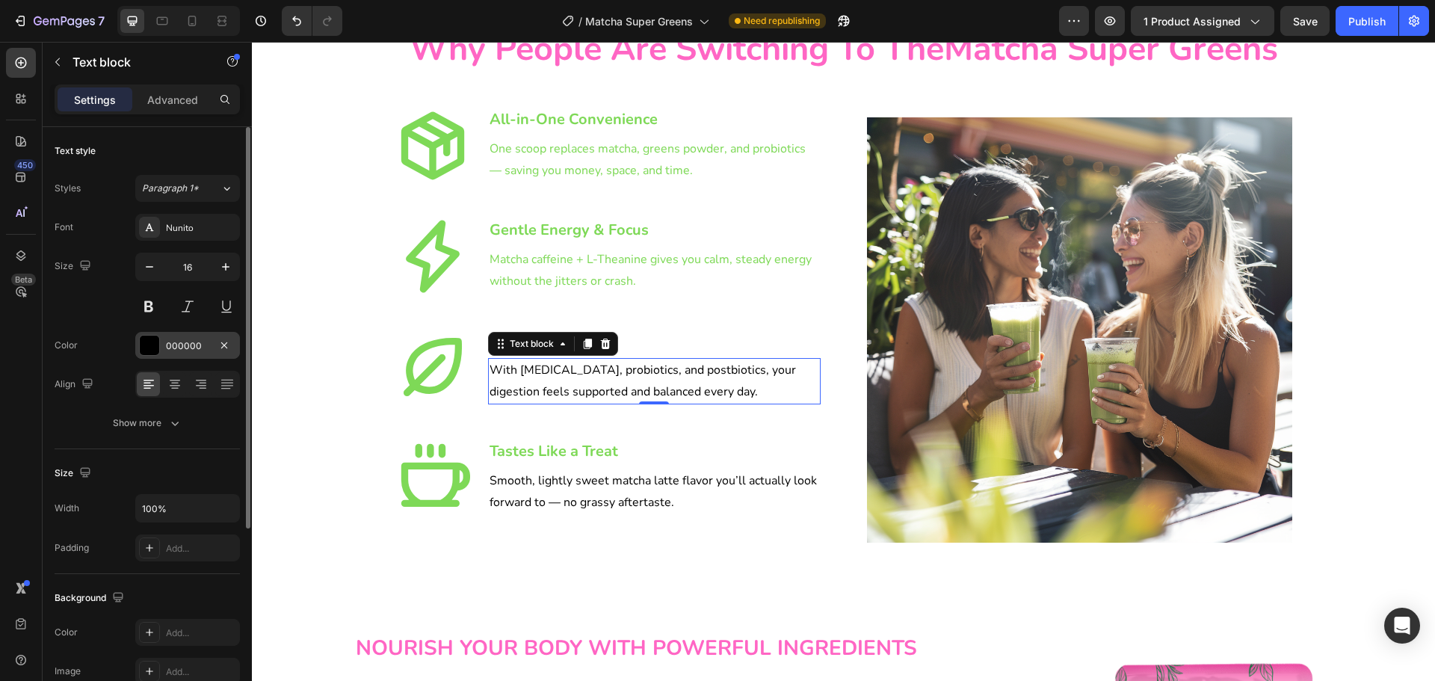
click at [176, 347] on div "000000" at bounding box center [187, 345] width 43 height 13
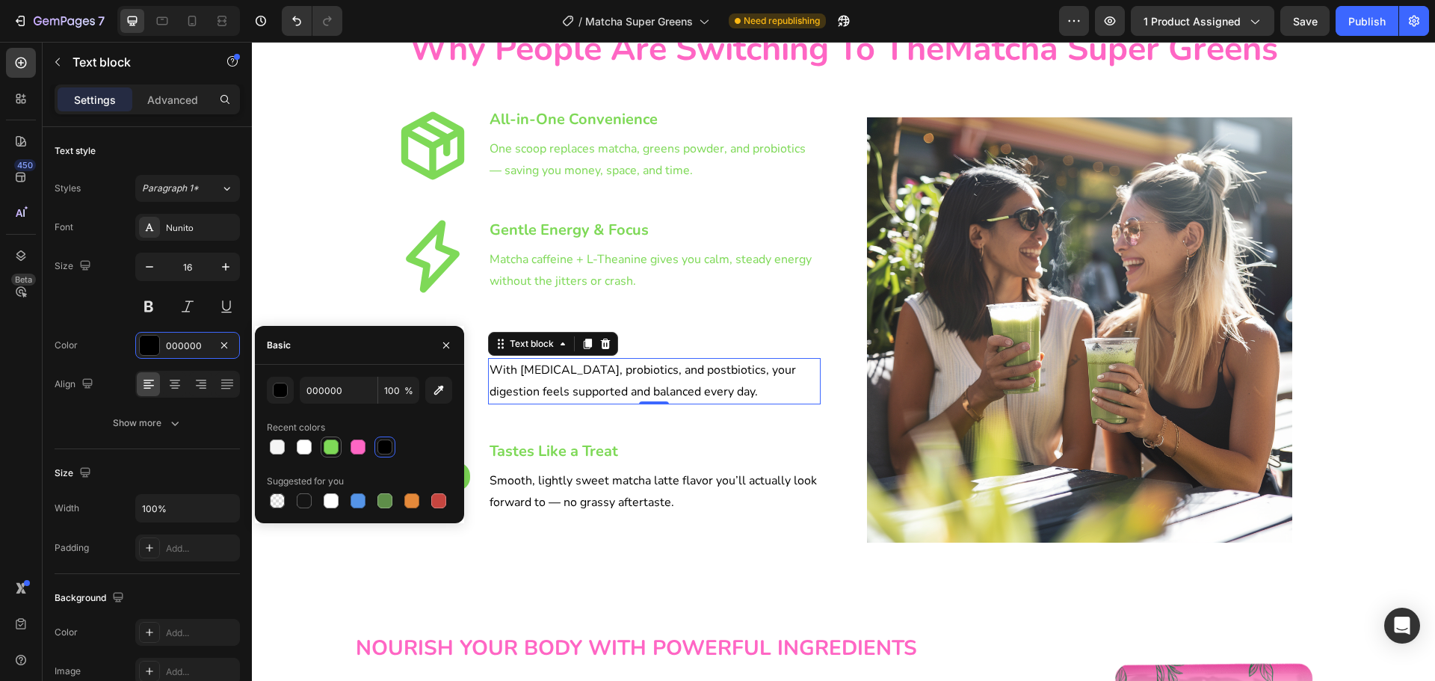
click at [333, 446] on div at bounding box center [331, 447] width 15 height 15
type input "7ED957"
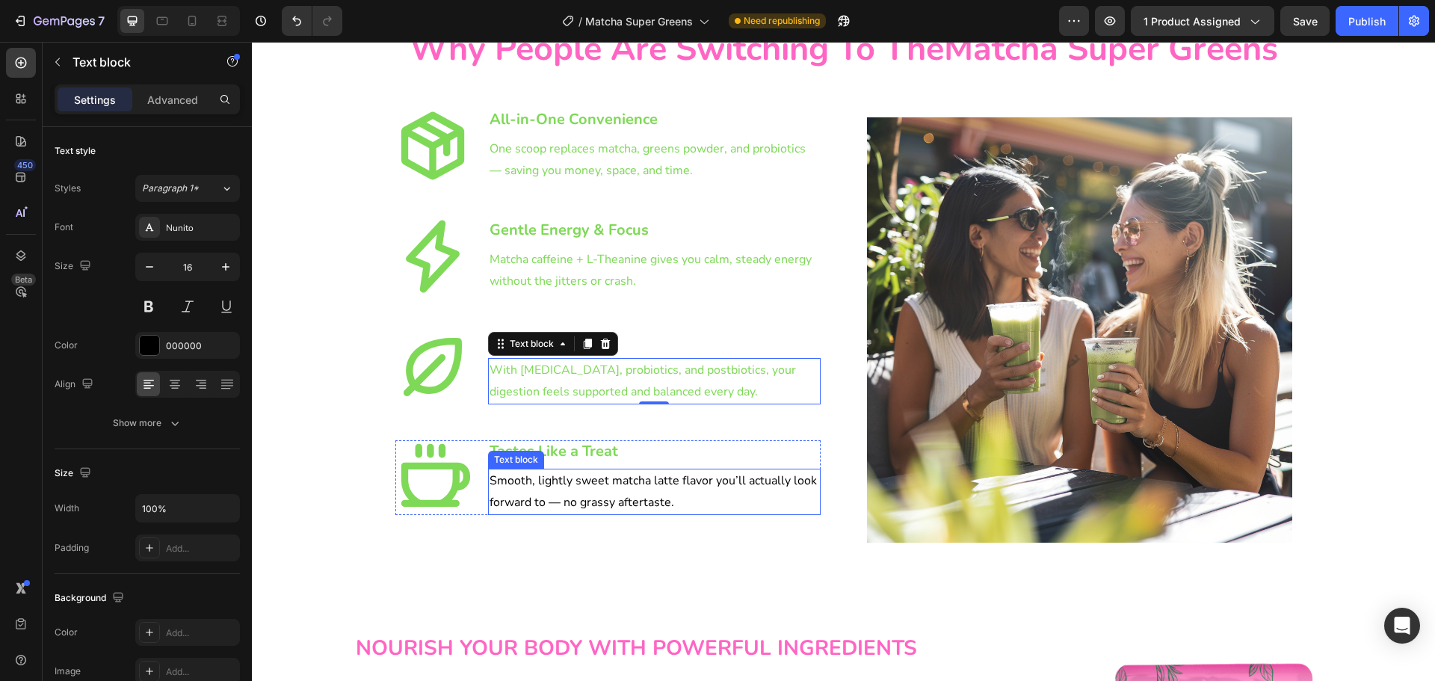
click at [522, 486] on p "Smooth, lightly sweet matcha latte flavor you’ll actually look forward to — no …" at bounding box center [655, 491] width 330 height 43
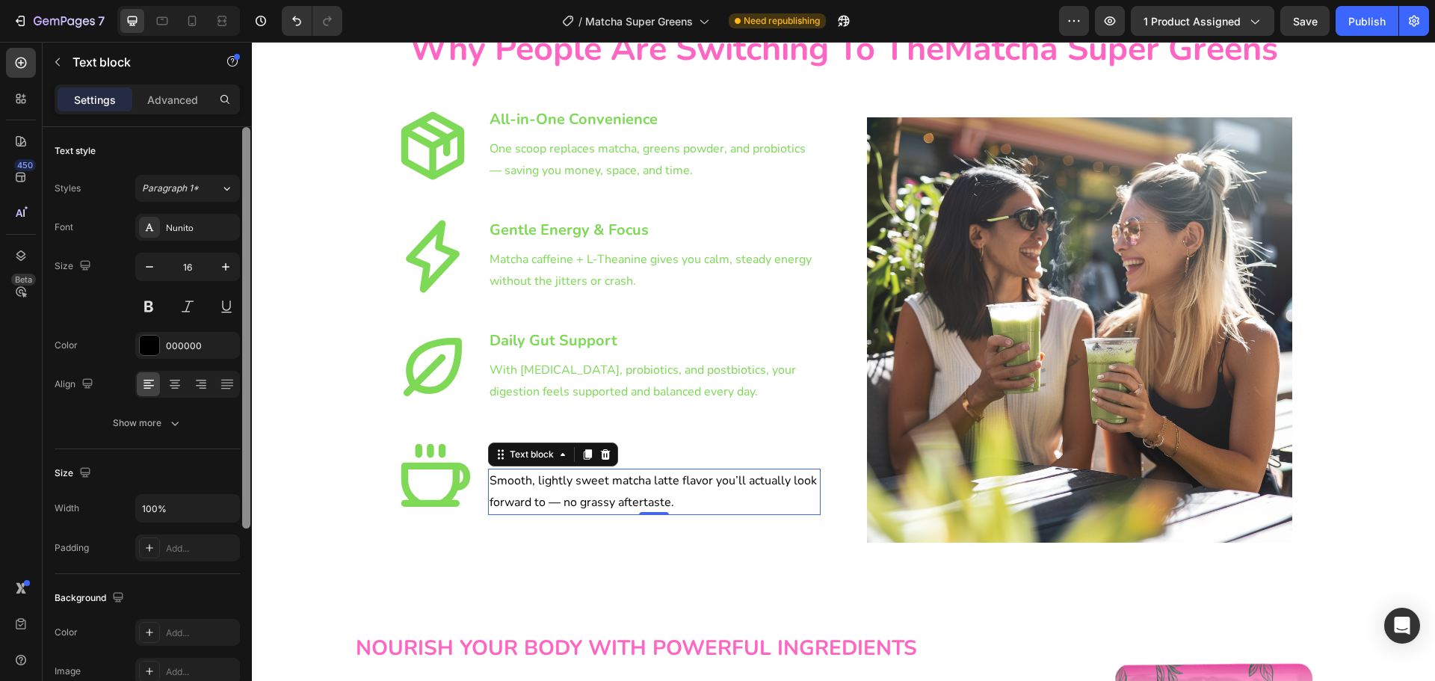
drag, startPoint x: 192, startPoint y: 342, endPoint x: 241, endPoint y: 369, distance: 55.5
click at [193, 344] on div "000000" at bounding box center [201, 345] width 70 height 13
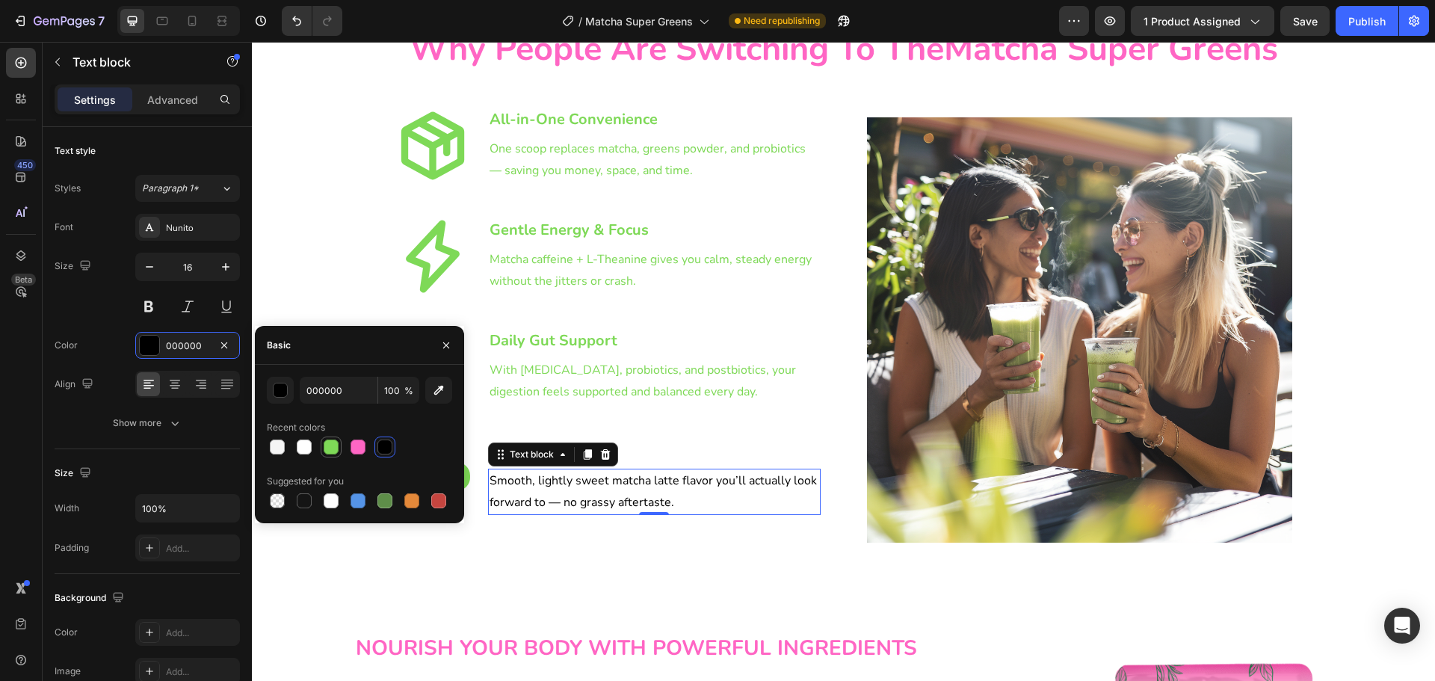
click at [326, 442] on div at bounding box center [331, 447] width 15 height 15
type input "7ED957"
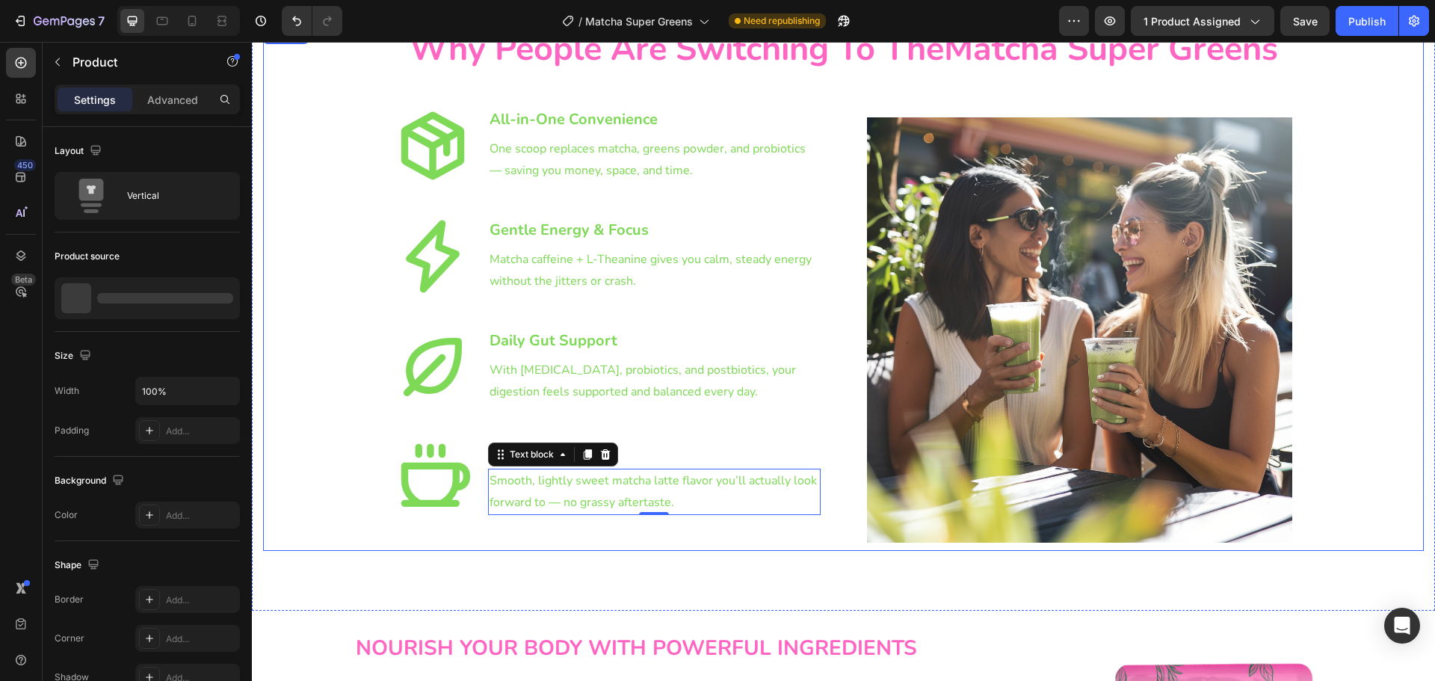
click at [1328, 304] on div "Why People Are Switching To The Matcha Super Greens Heading Row Image Icon All-…" at bounding box center [843, 289] width 1161 height 526
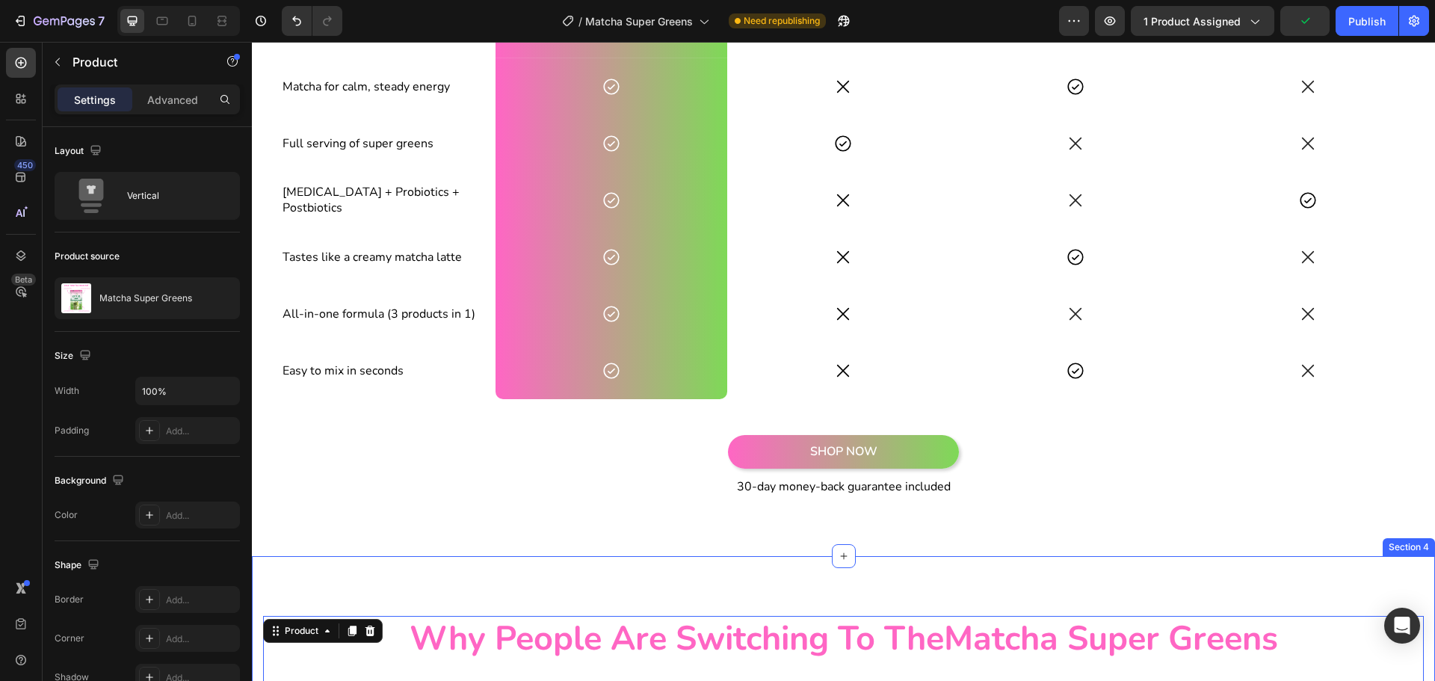
scroll to position [1832, 0]
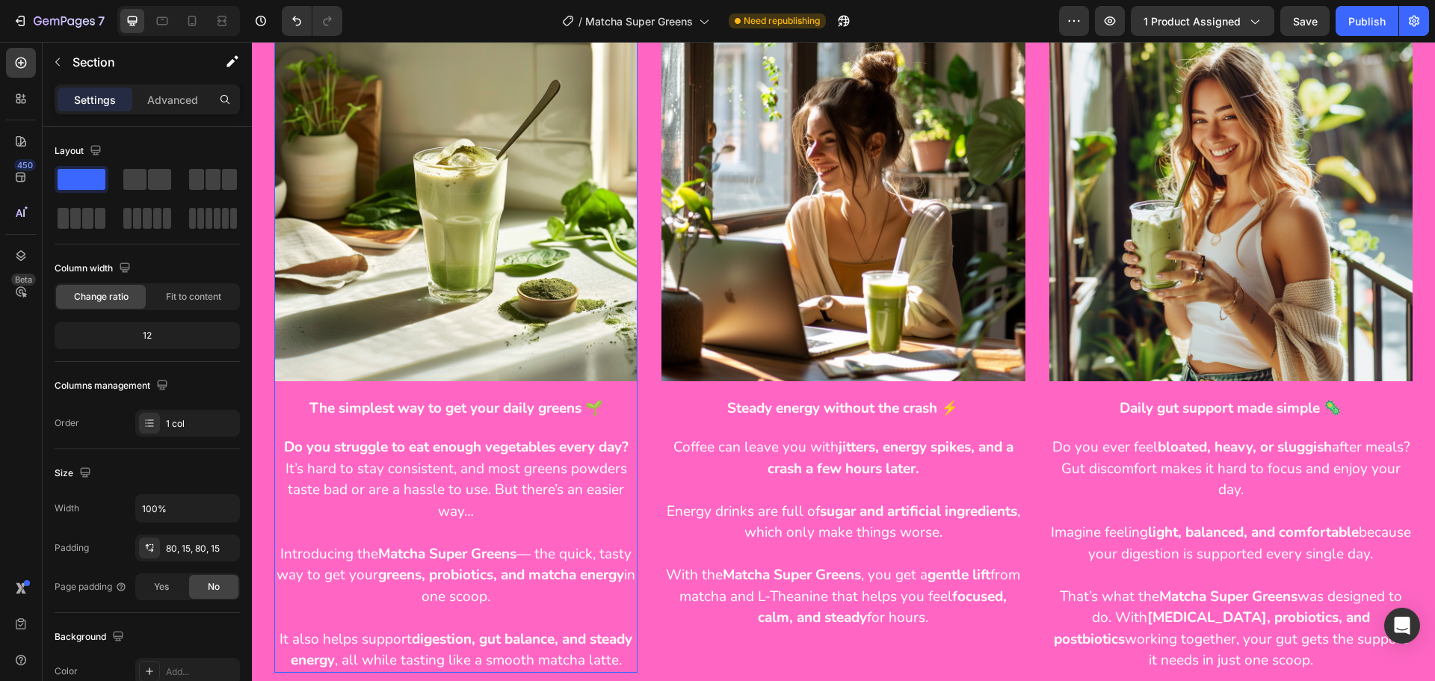
scroll to position [673, 0]
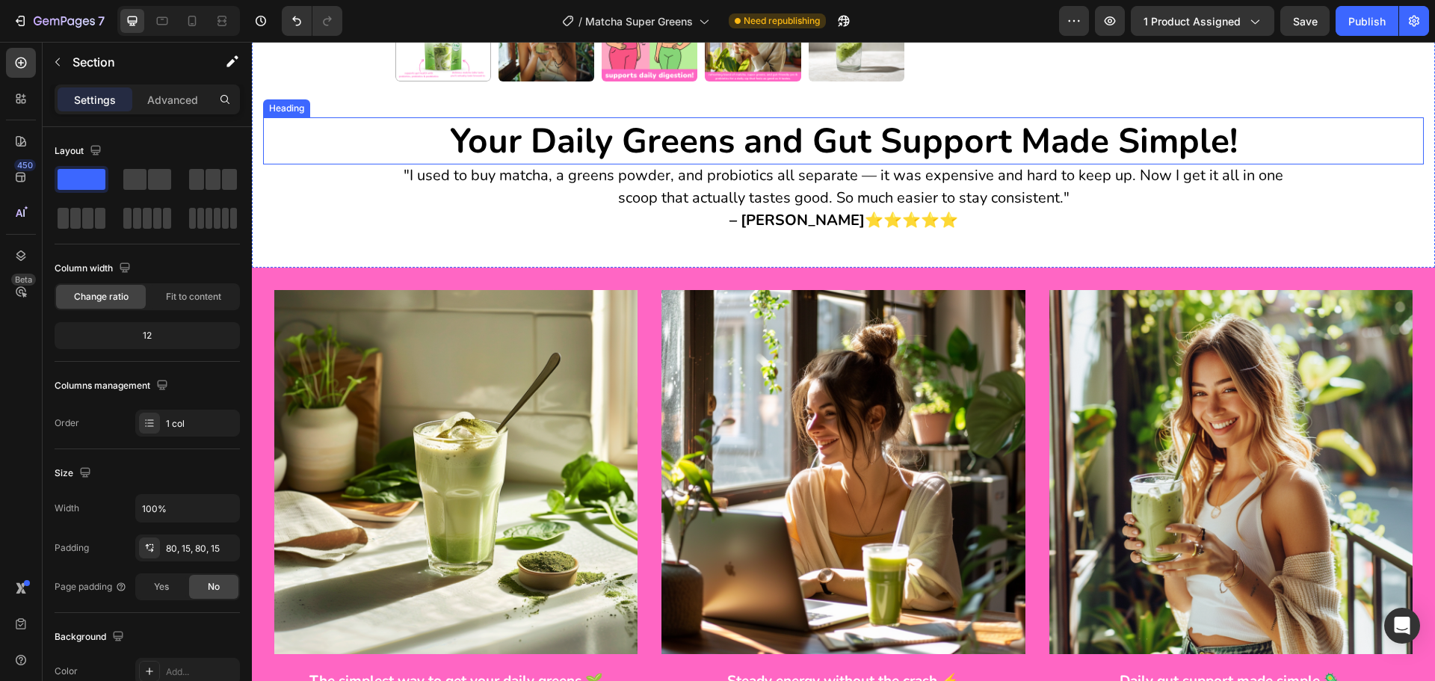
click at [718, 144] on strong "Your Daily Greens and Gut Support Made Simple!" at bounding box center [844, 140] width 788 height 47
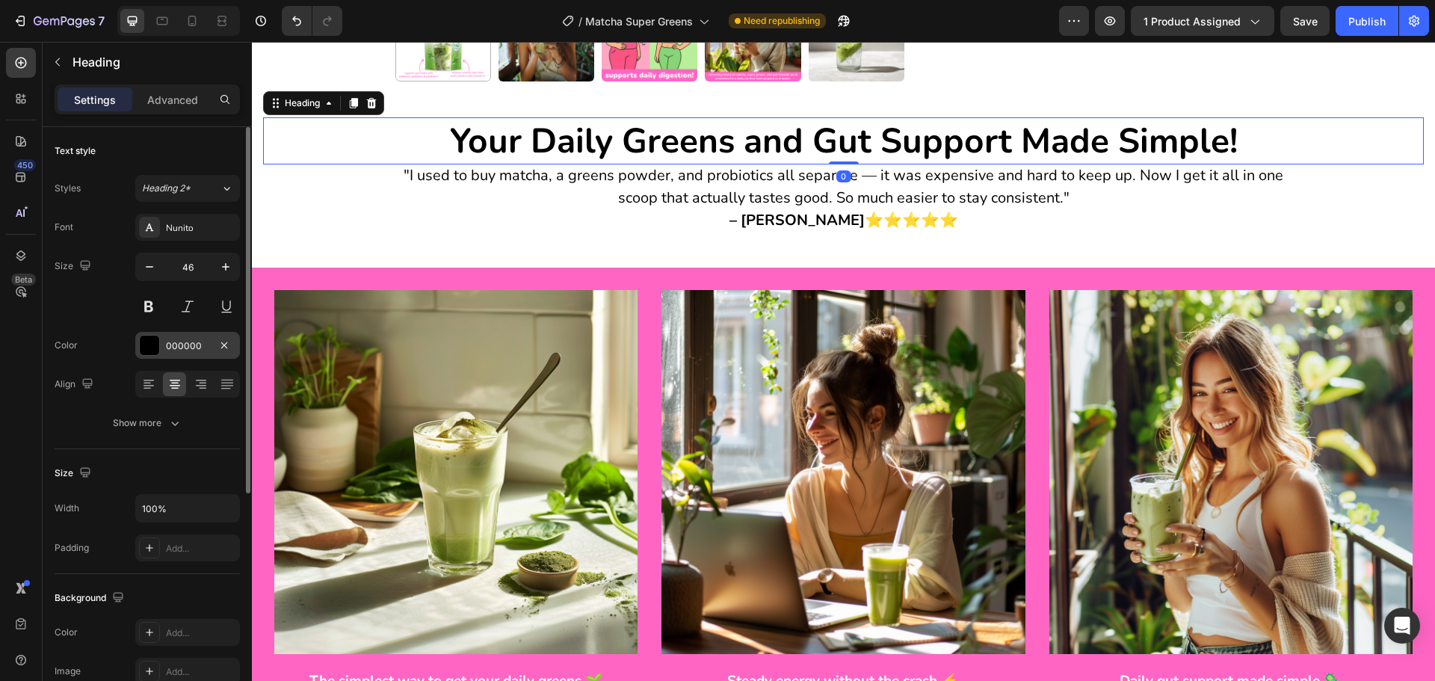
click at [177, 342] on div "000000" at bounding box center [187, 345] width 43 height 13
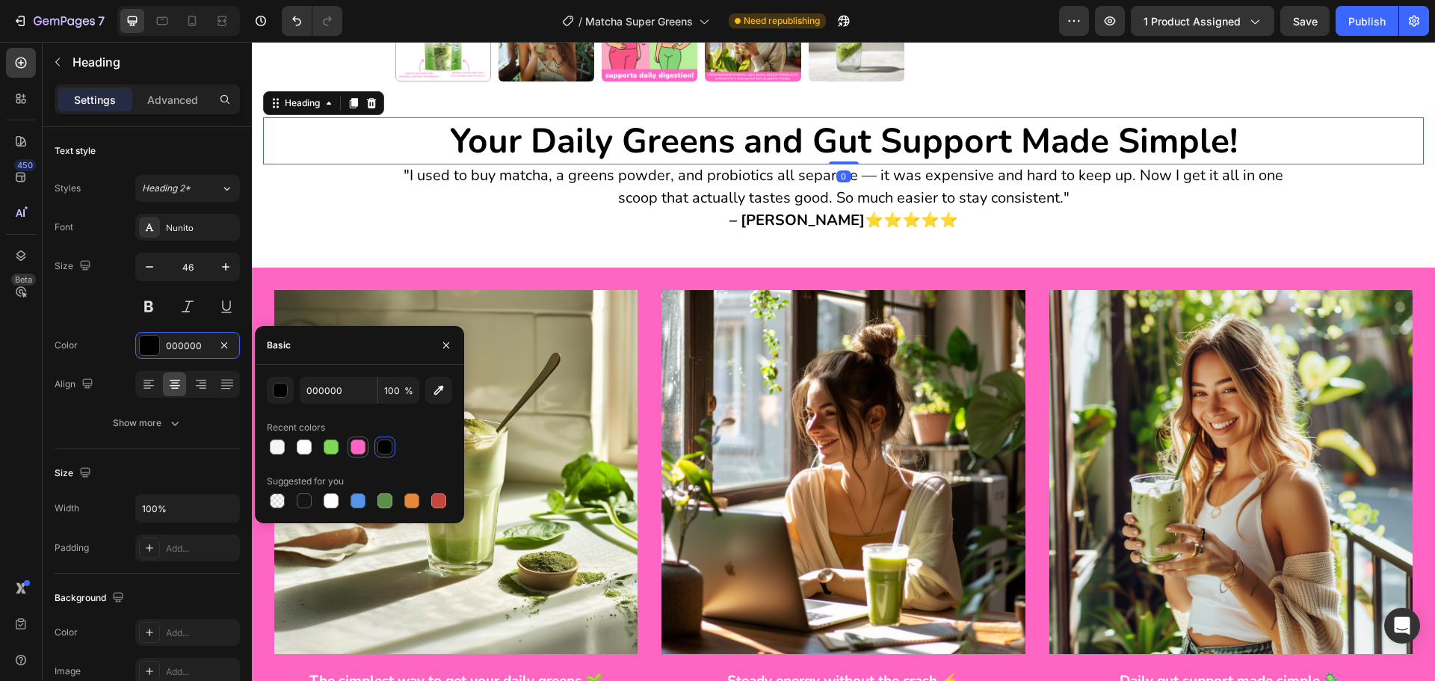
click at [364, 441] on div at bounding box center [358, 447] width 15 height 15
type input "FF66C4"
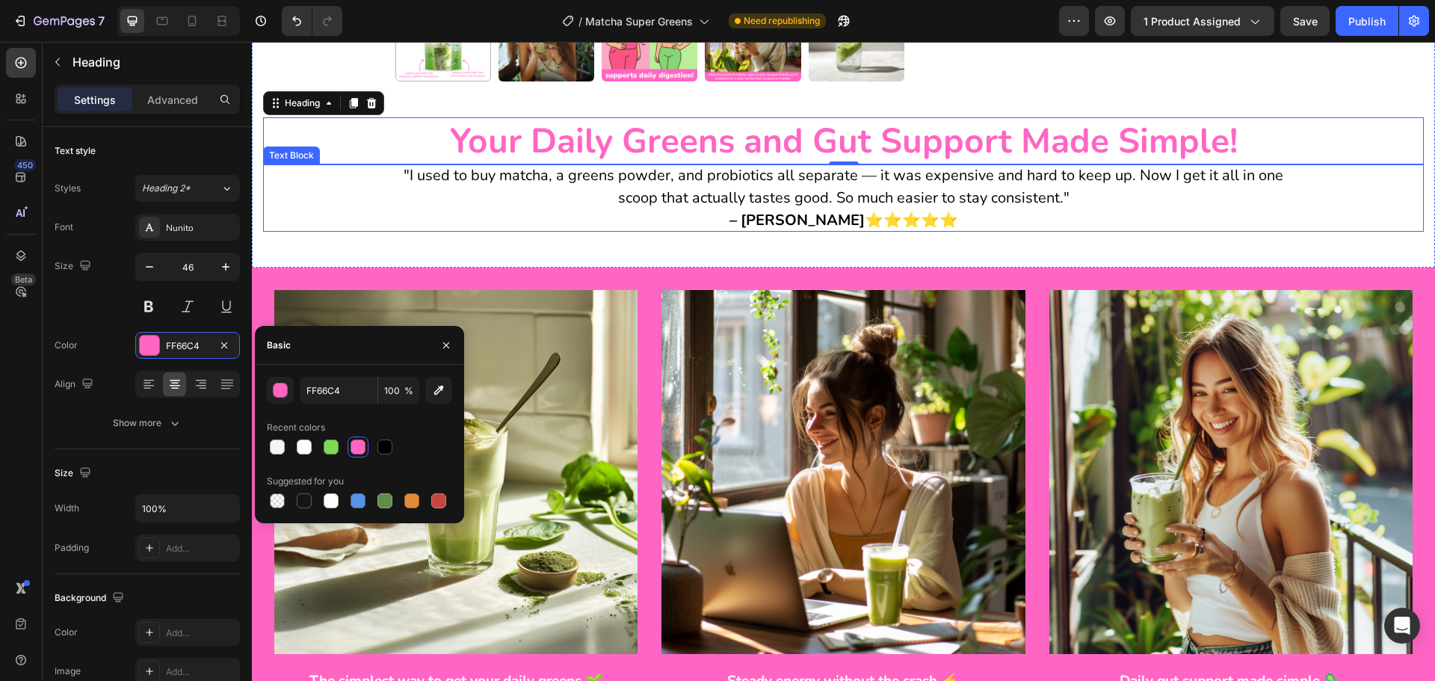
click at [732, 188] on p ""I used to buy matcha, a greens powder, and probiotics all separate — it was ex…" at bounding box center [843, 186] width 897 height 45
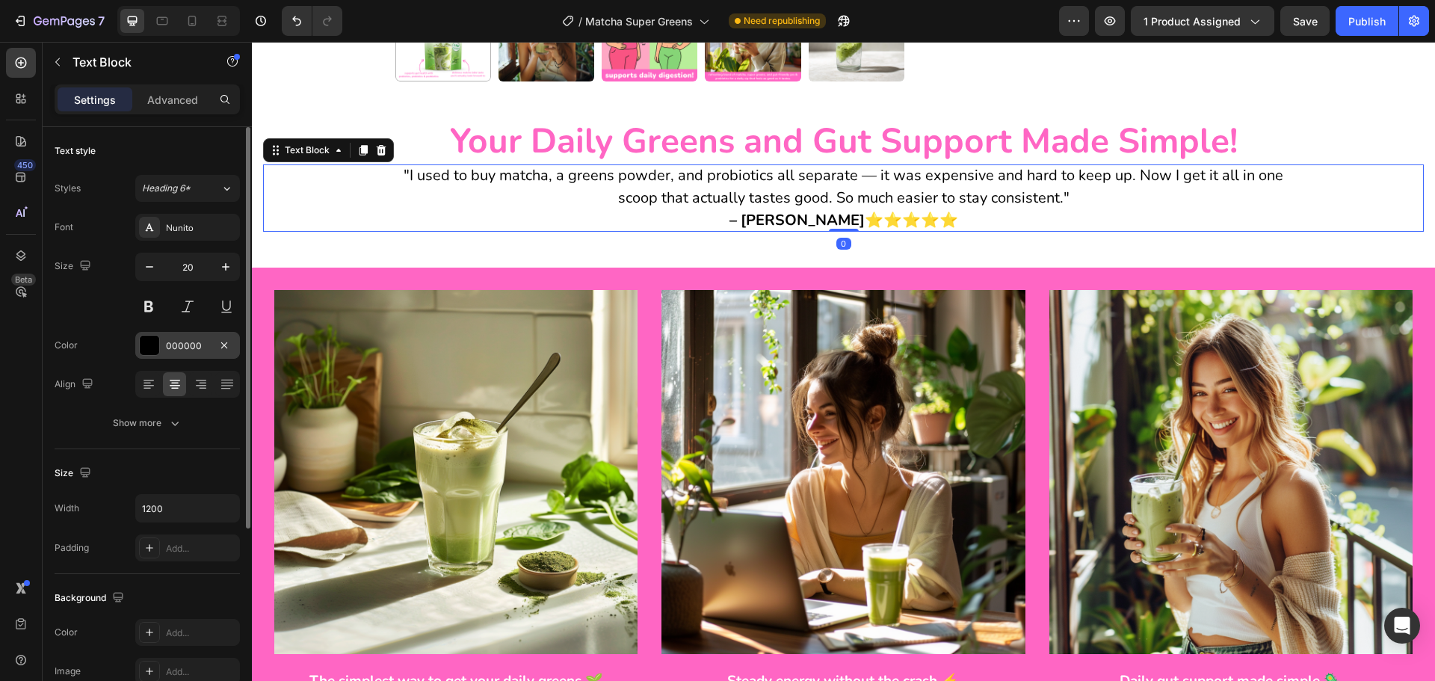
click at [184, 350] on div "000000" at bounding box center [187, 345] width 43 height 13
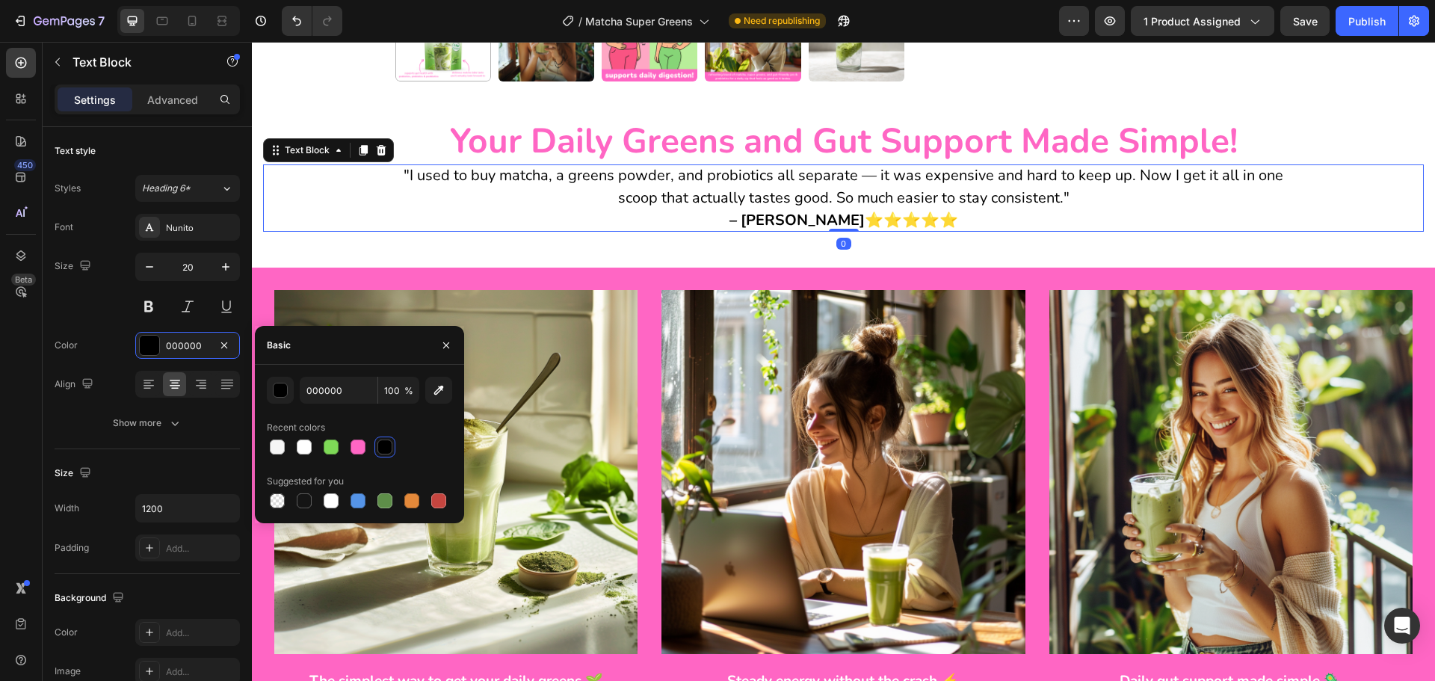
drag, startPoint x: 357, startPoint y: 452, endPoint x: 382, endPoint y: 431, distance: 32.4
click at [356, 452] on div at bounding box center [358, 447] width 15 height 15
type input "FF66C4"
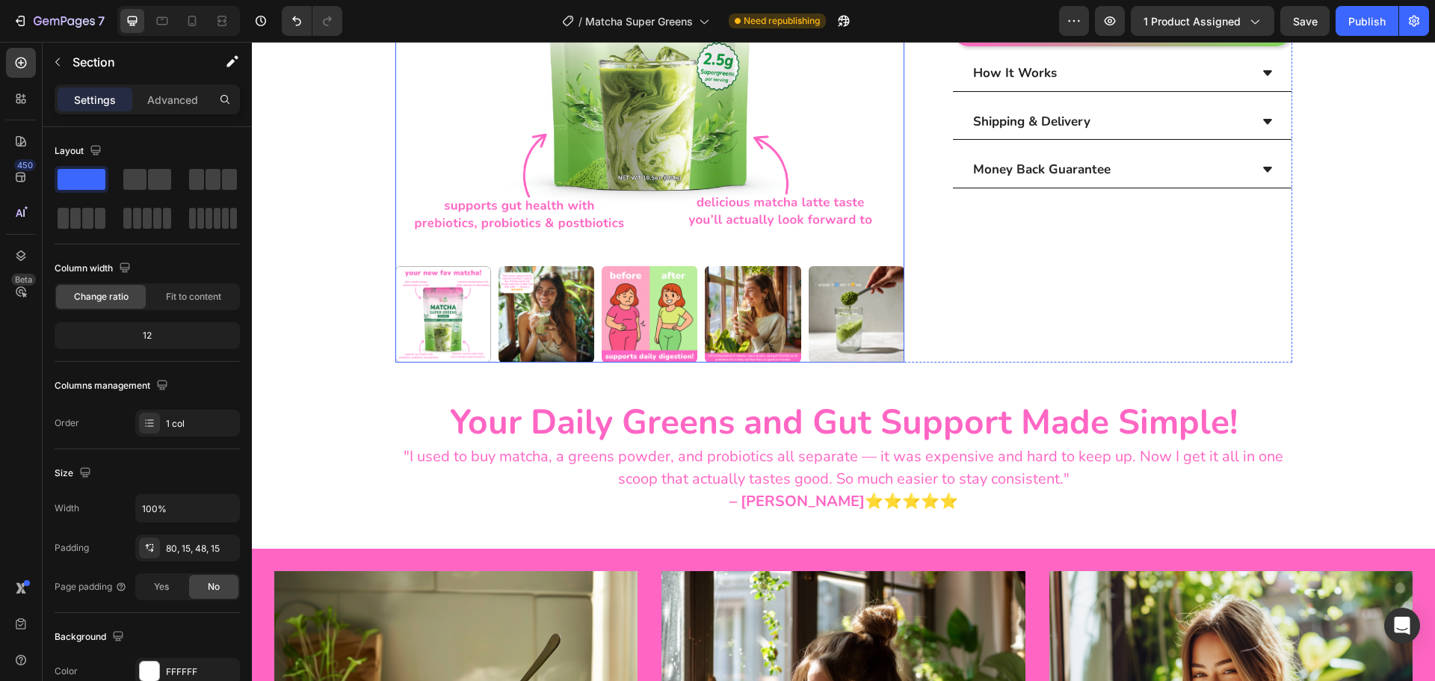
scroll to position [523, 0]
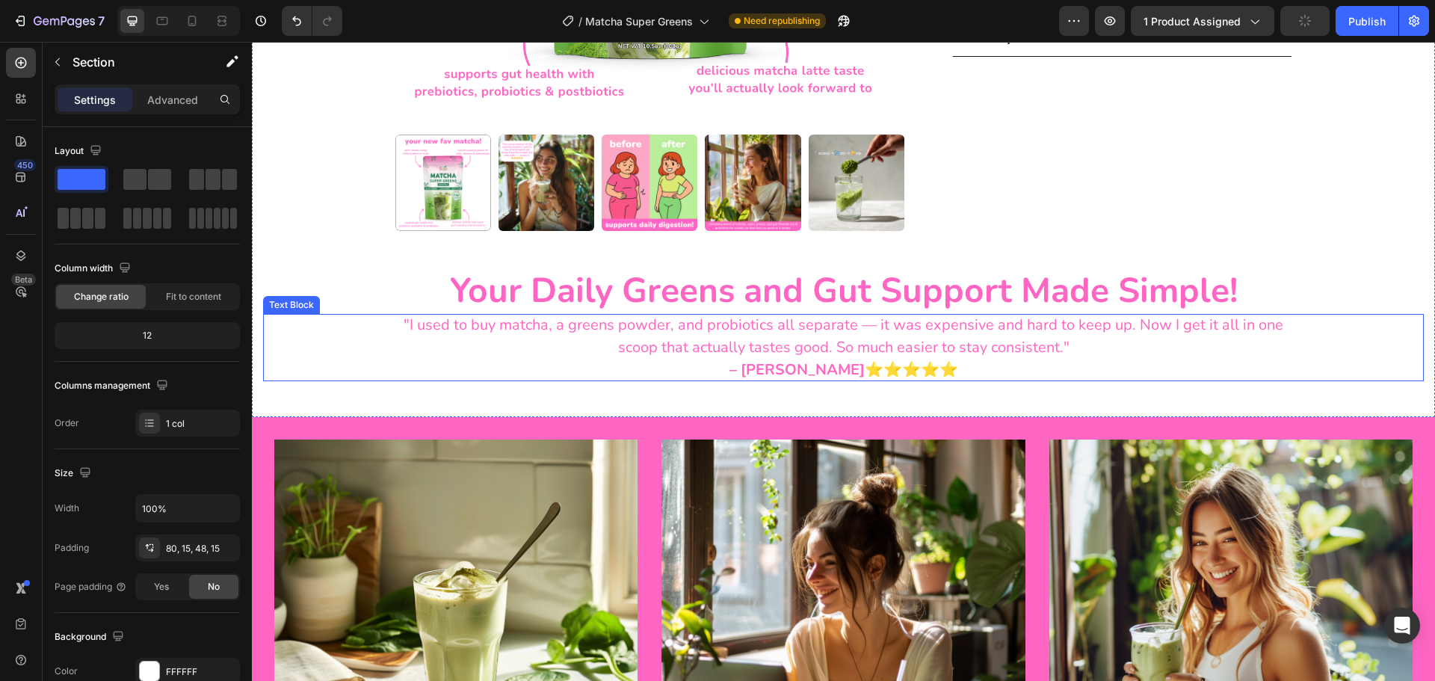
click at [710, 345] on p ""I used to buy matcha, a greens powder, and probiotics all separate — it was ex…" at bounding box center [843, 336] width 897 height 45
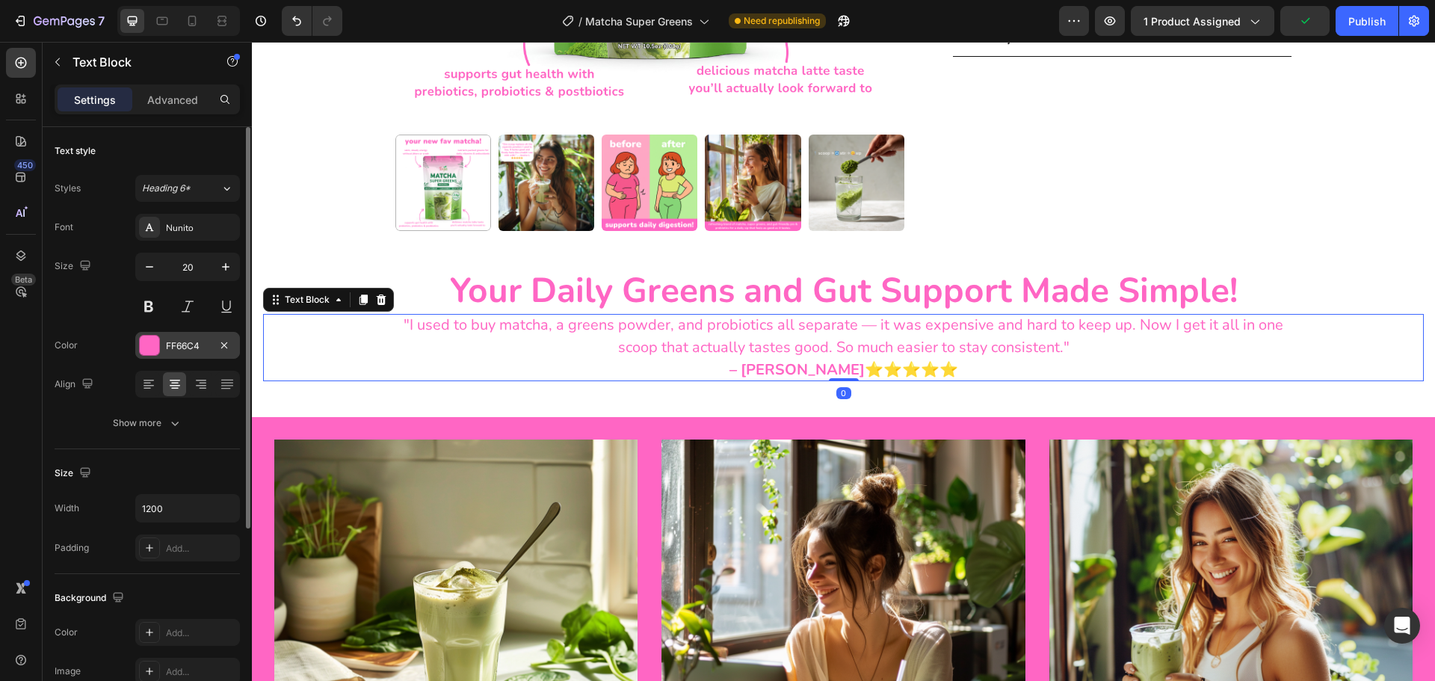
click at [172, 349] on div "FF66C4" at bounding box center [187, 345] width 43 height 13
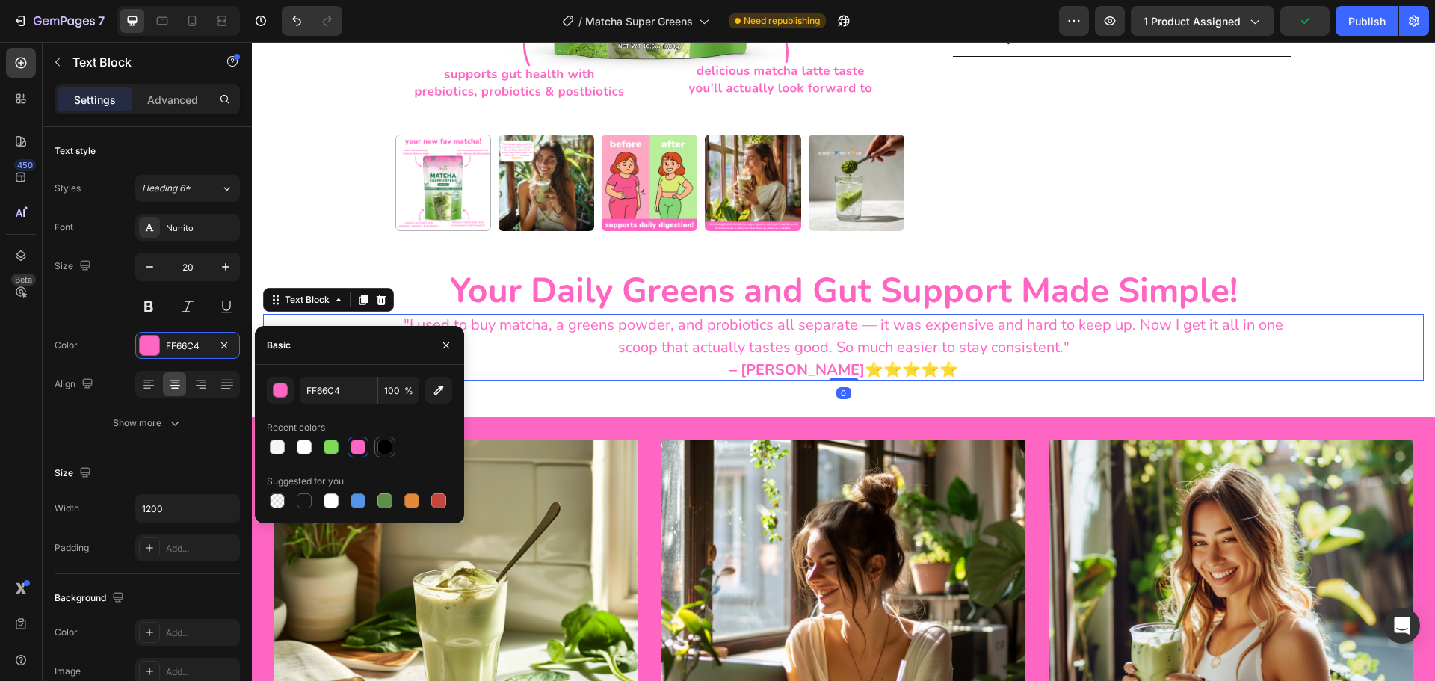
click at [387, 446] on div at bounding box center [385, 447] width 15 height 15
type input "000000"
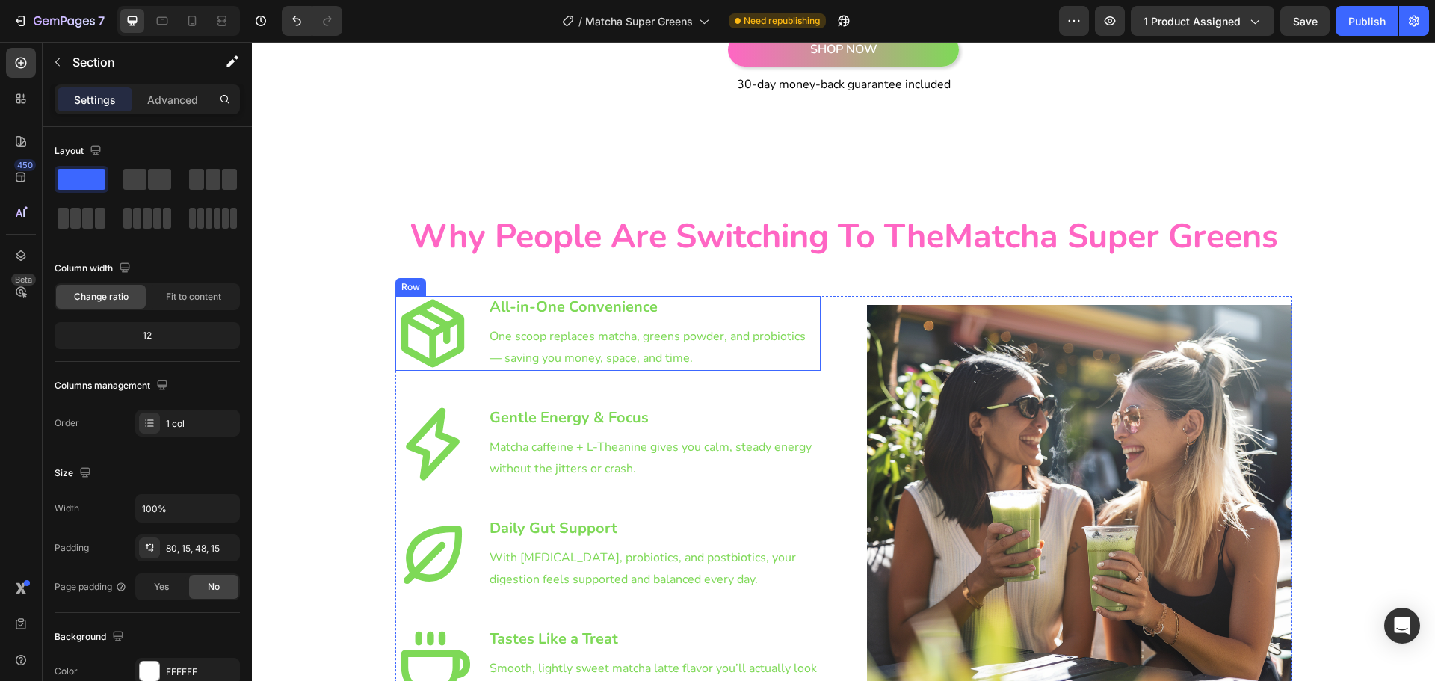
scroll to position [2691, 0]
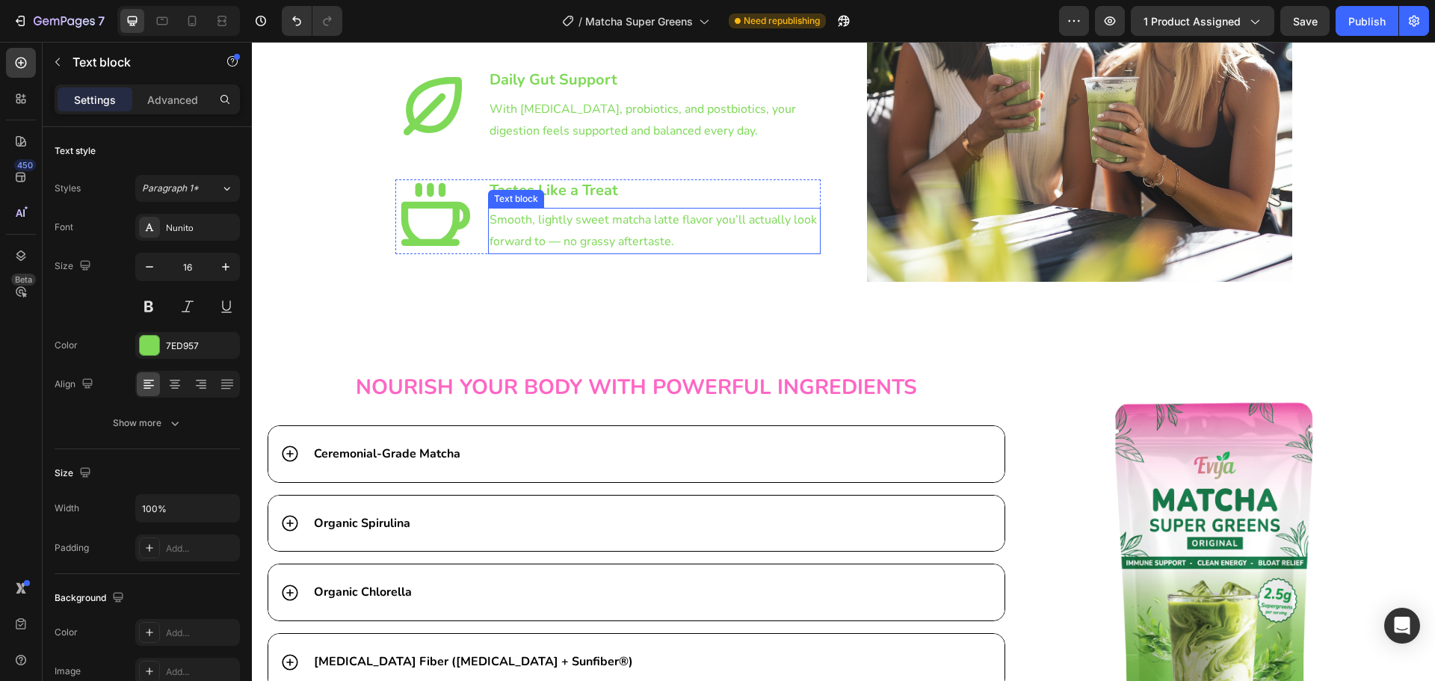
click at [529, 246] on p "Smooth, lightly sweet matcha latte flavor you’ll actually look forward to — no …" at bounding box center [655, 230] width 330 height 43
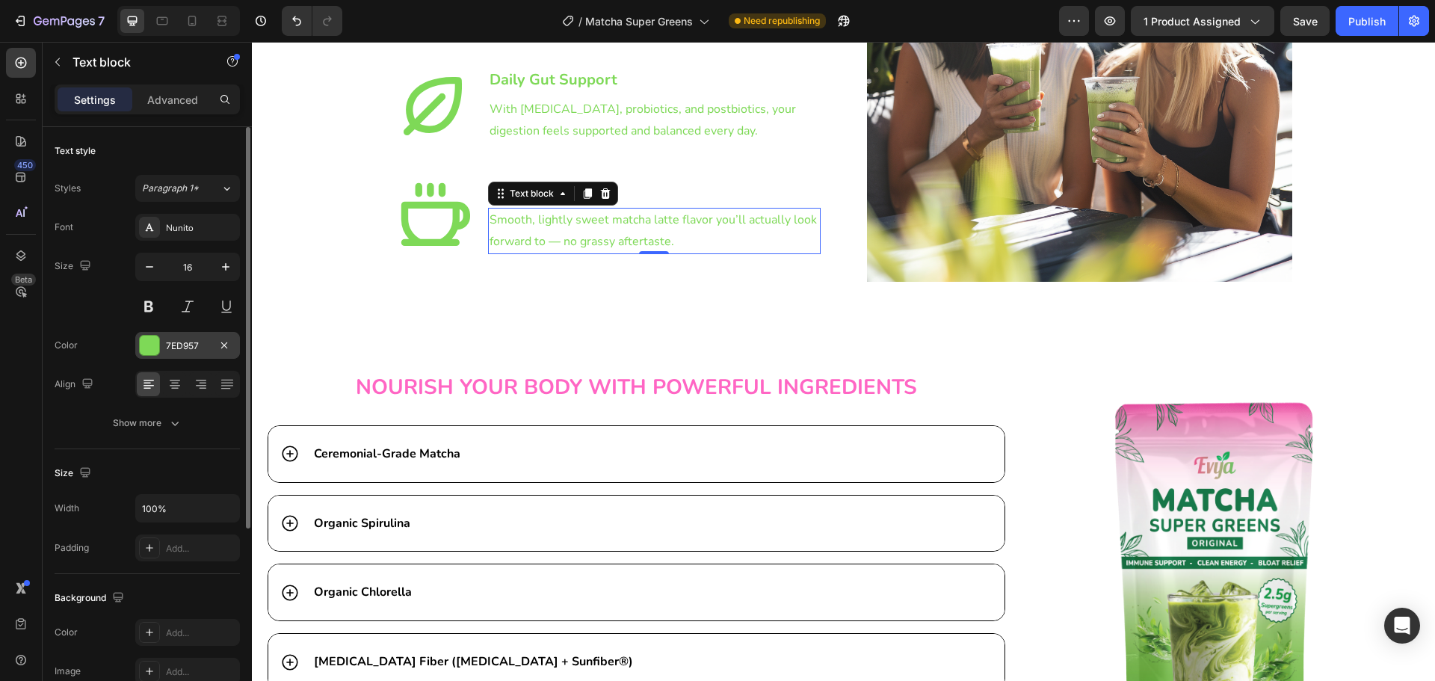
click at [163, 348] on div "7ED957" at bounding box center [187, 345] width 105 height 27
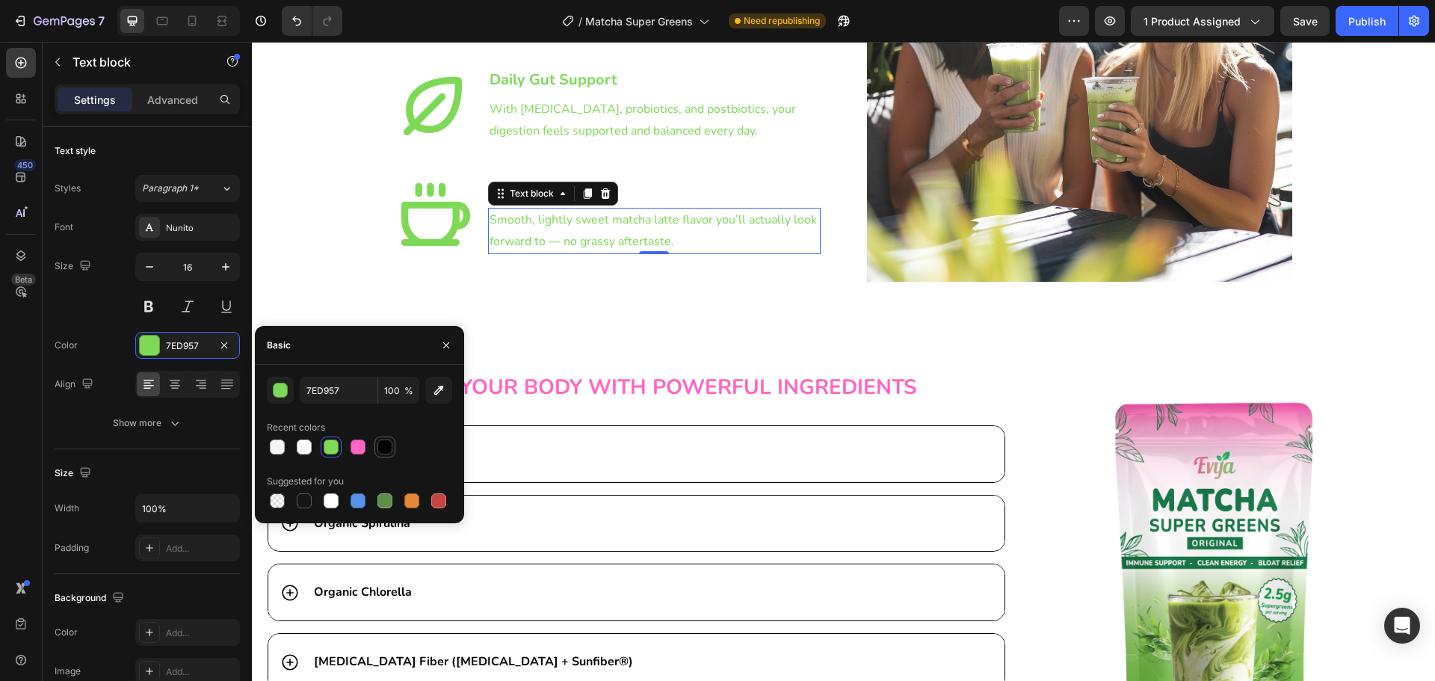
click at [375, 453] on div at bounding box center [359, 447] width 185 height 21
click at [375, 453] on div at bounding box center [385, 447] width 21 height 21
type input "000000"
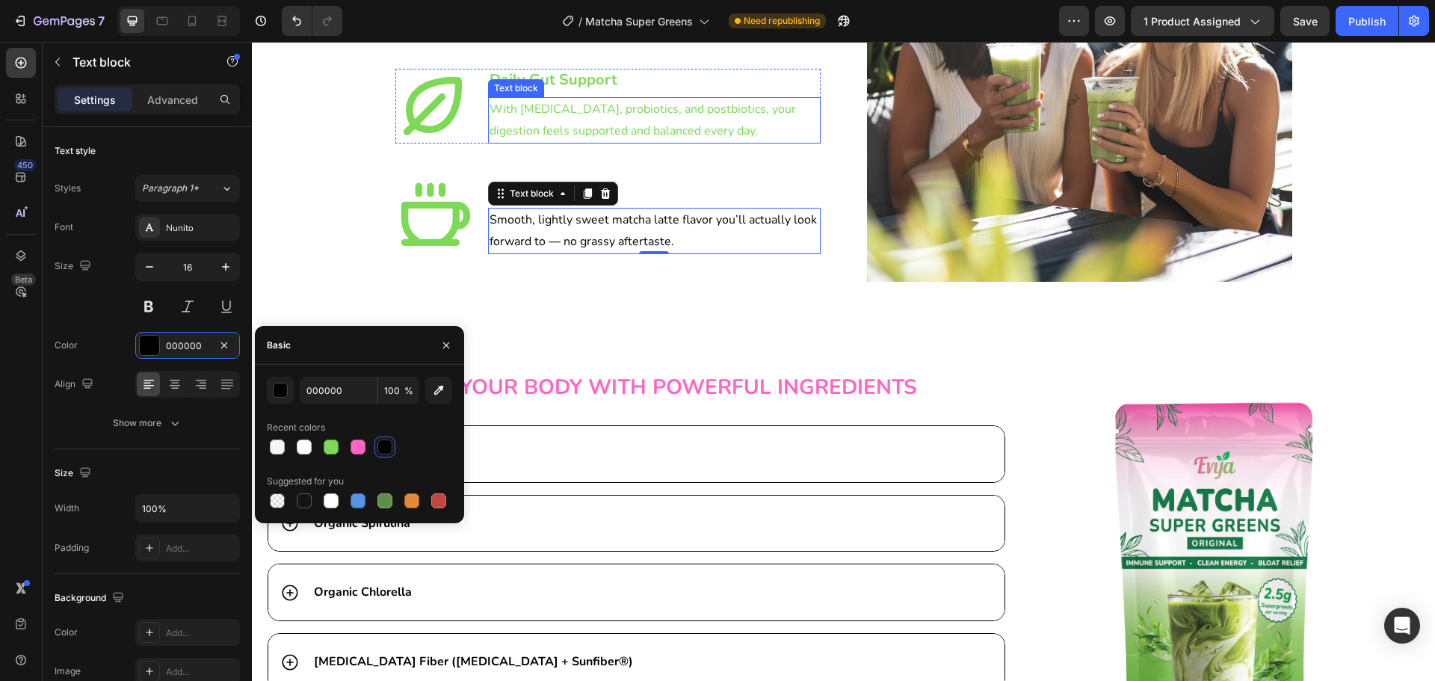
click at [578, 128] on p "With [MEDICAL_DATA], probiotics, and postbiotics, your digestion feels supporte…" at bounding box center [655, 120] width 330 height 43
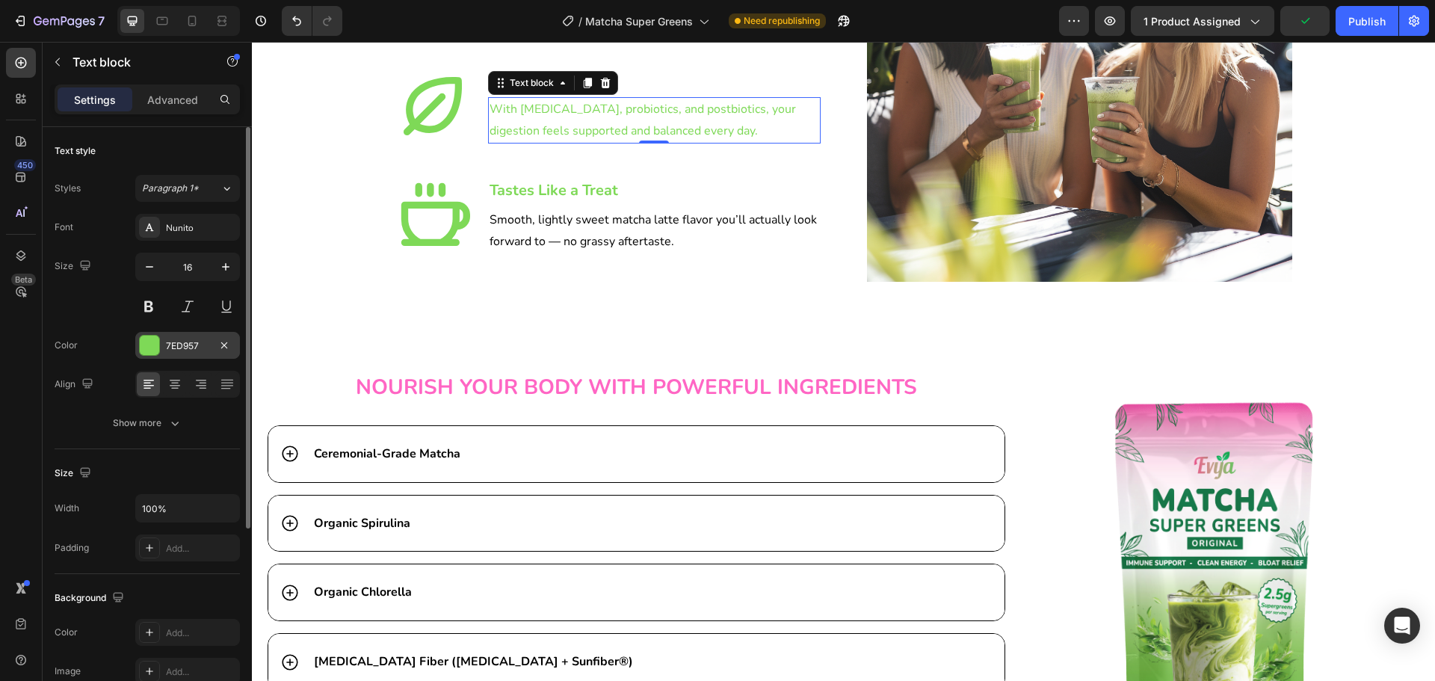
click at [185, 334] on div "7ED957" at bounding box center [187, 345] width 105 height 27
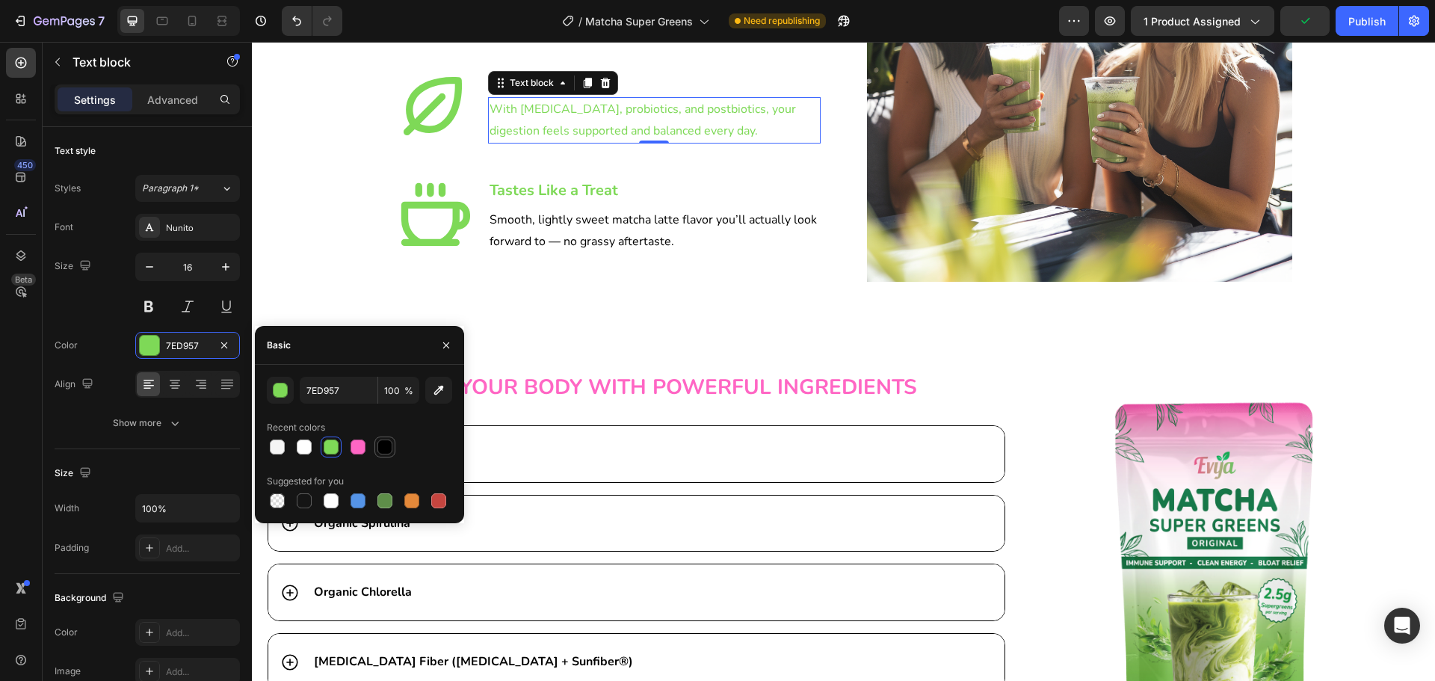
click at [393, 446] on div at bounding box center [385, 447] width 18 height 18
type input "000000"
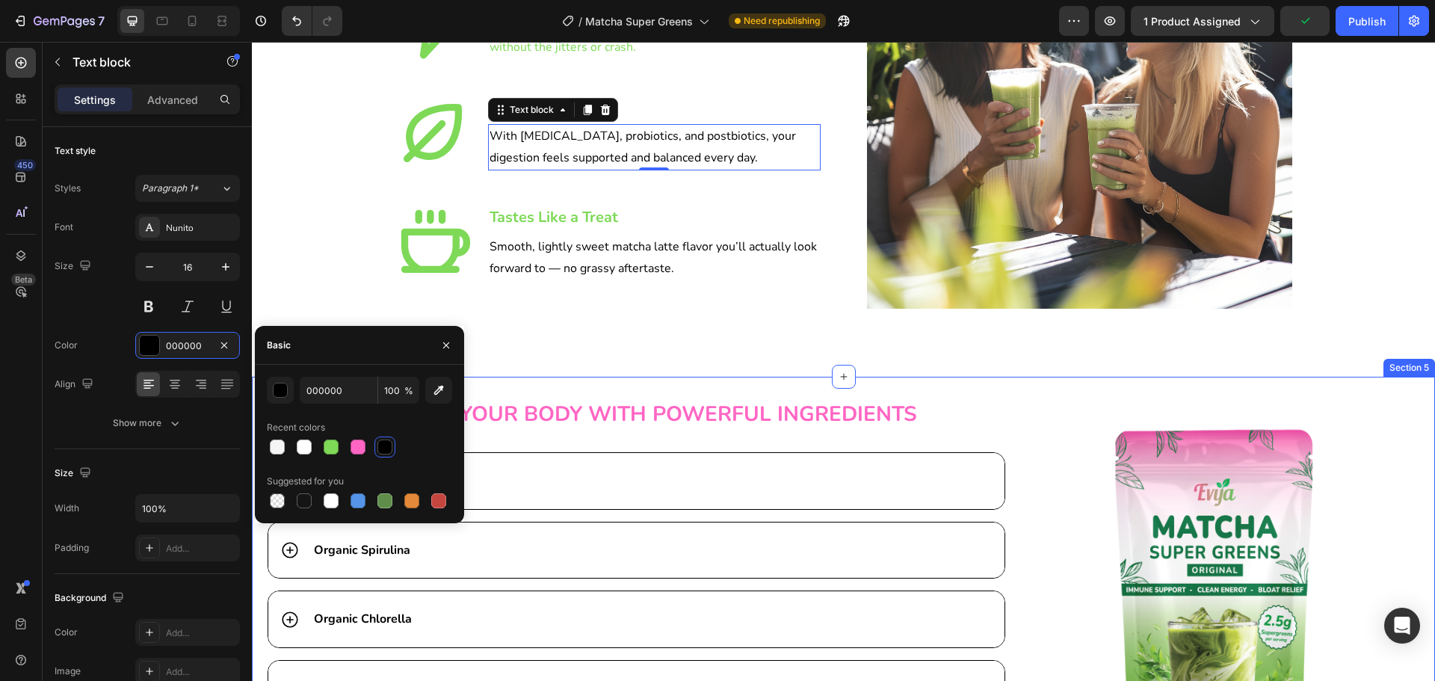
scroll to position [2542, 0]
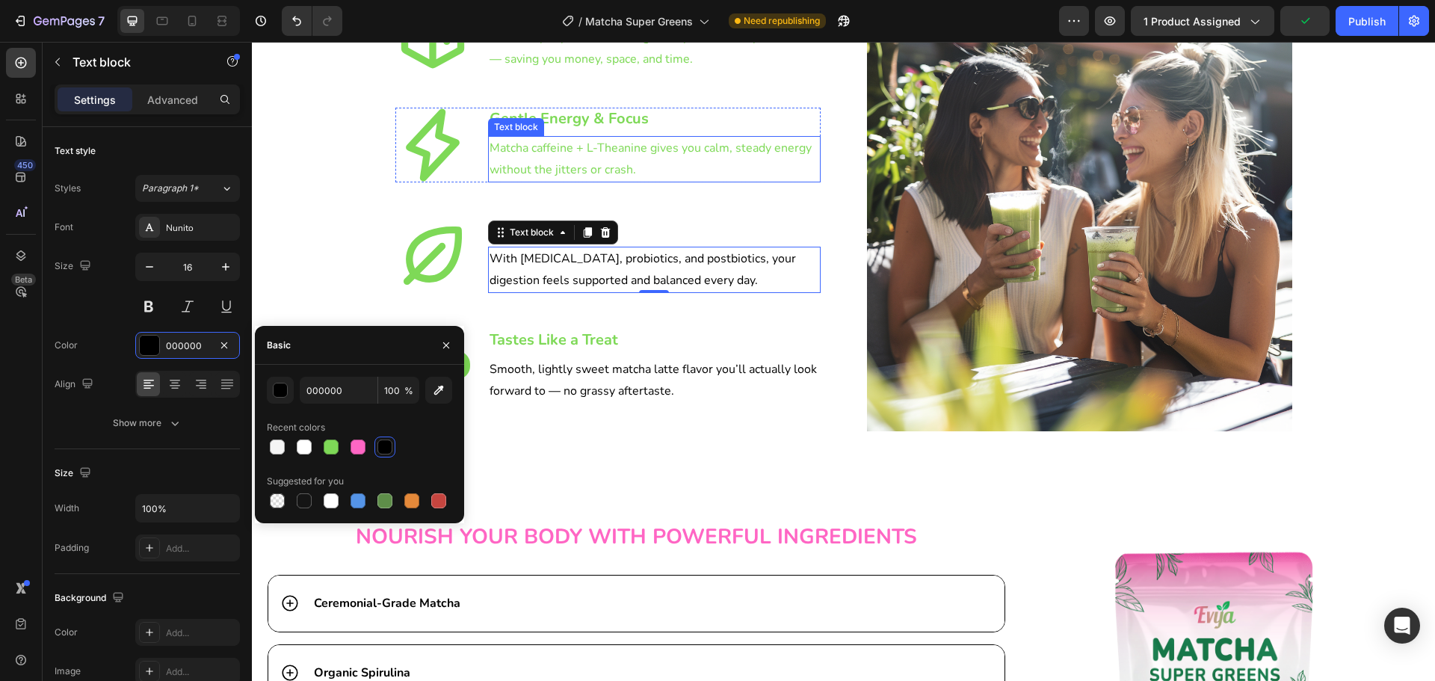
click at [631, 159] on p "Matcha caffeine + L-Theanine gives you calm, steady energy without the jitters …" at bounding box center [655, 159] width 330 height 43
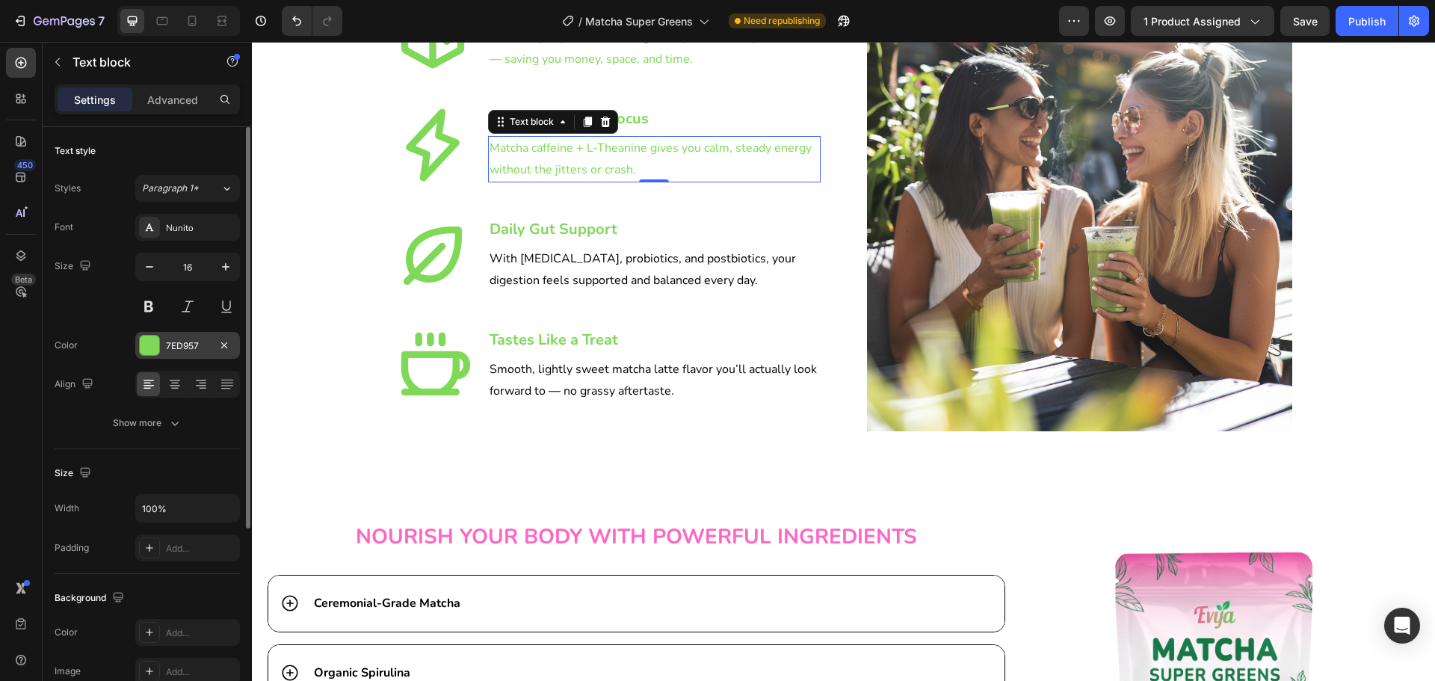
click at [192, 348] on div "7ED957" at bounding box center [187, 345] width 43 height 13
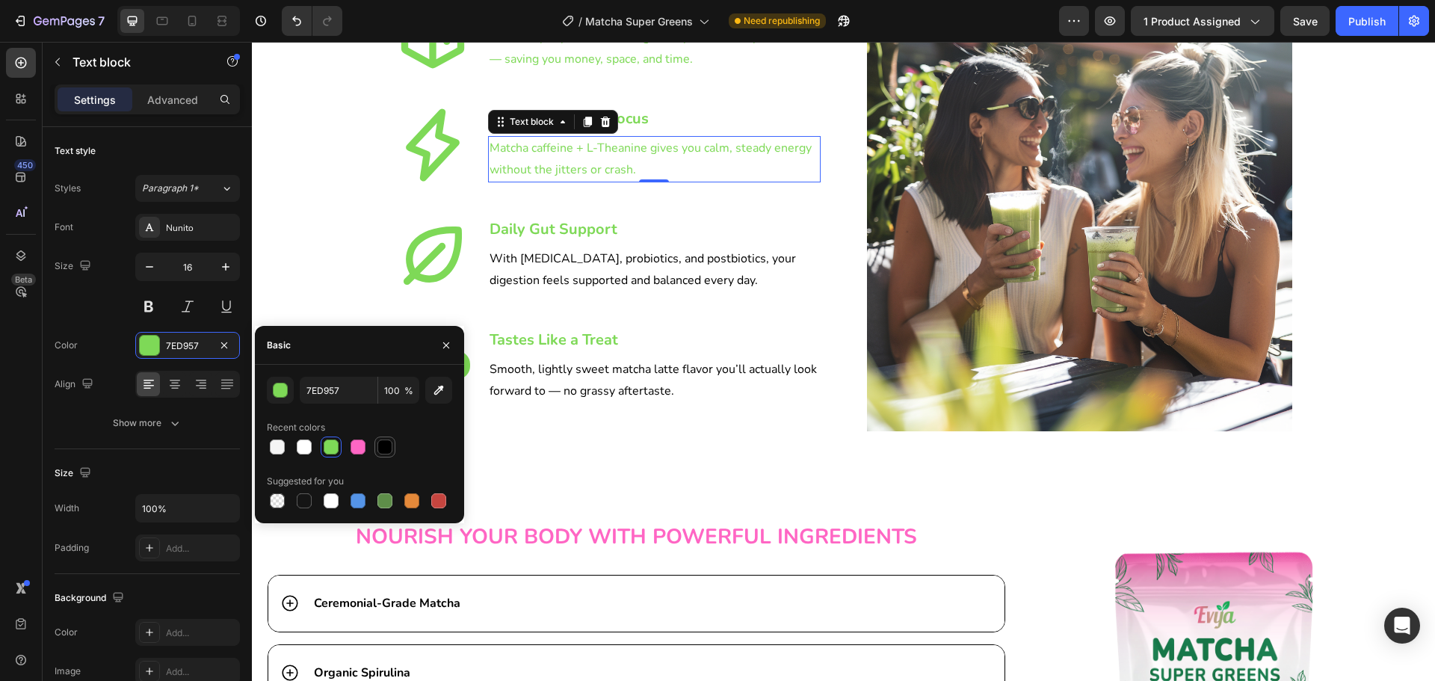
click at [381, 456] on div at bounding box center [385, 447] width 21 height 21
type input "000000"
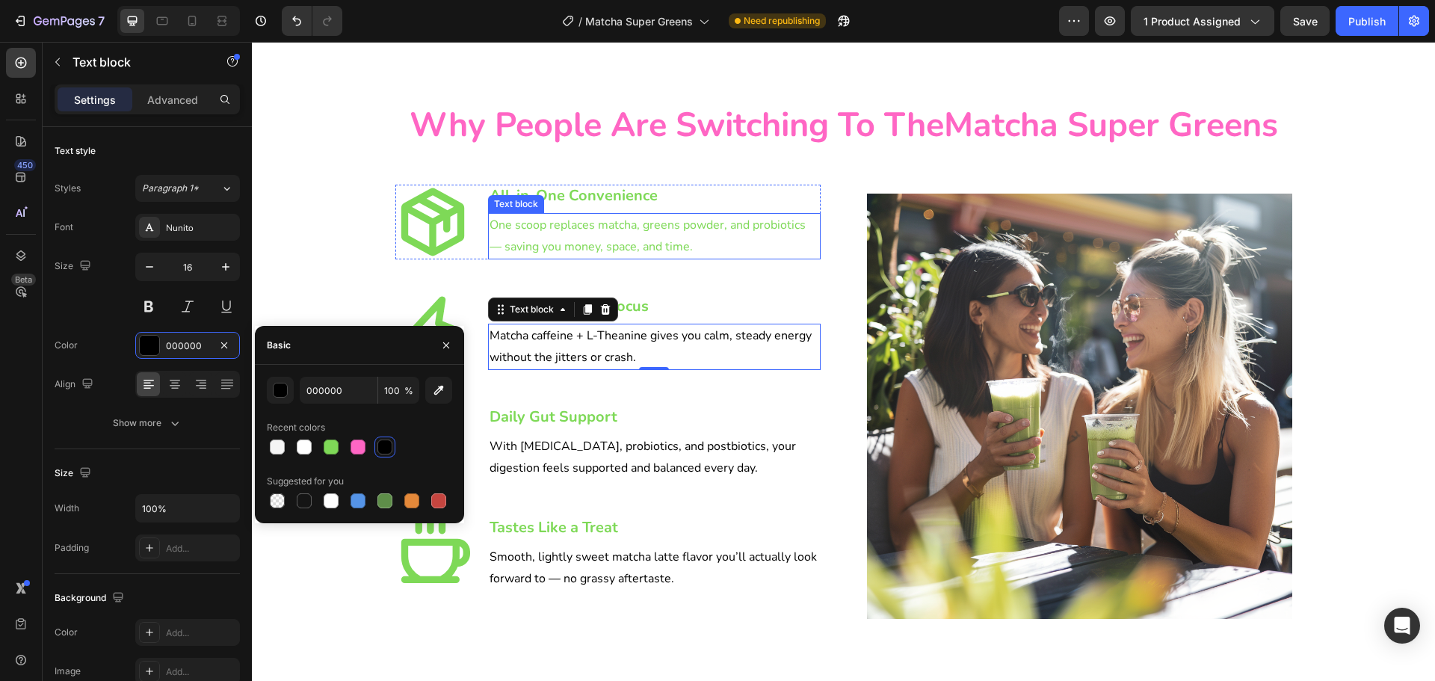
scroll to position [2243, 0]
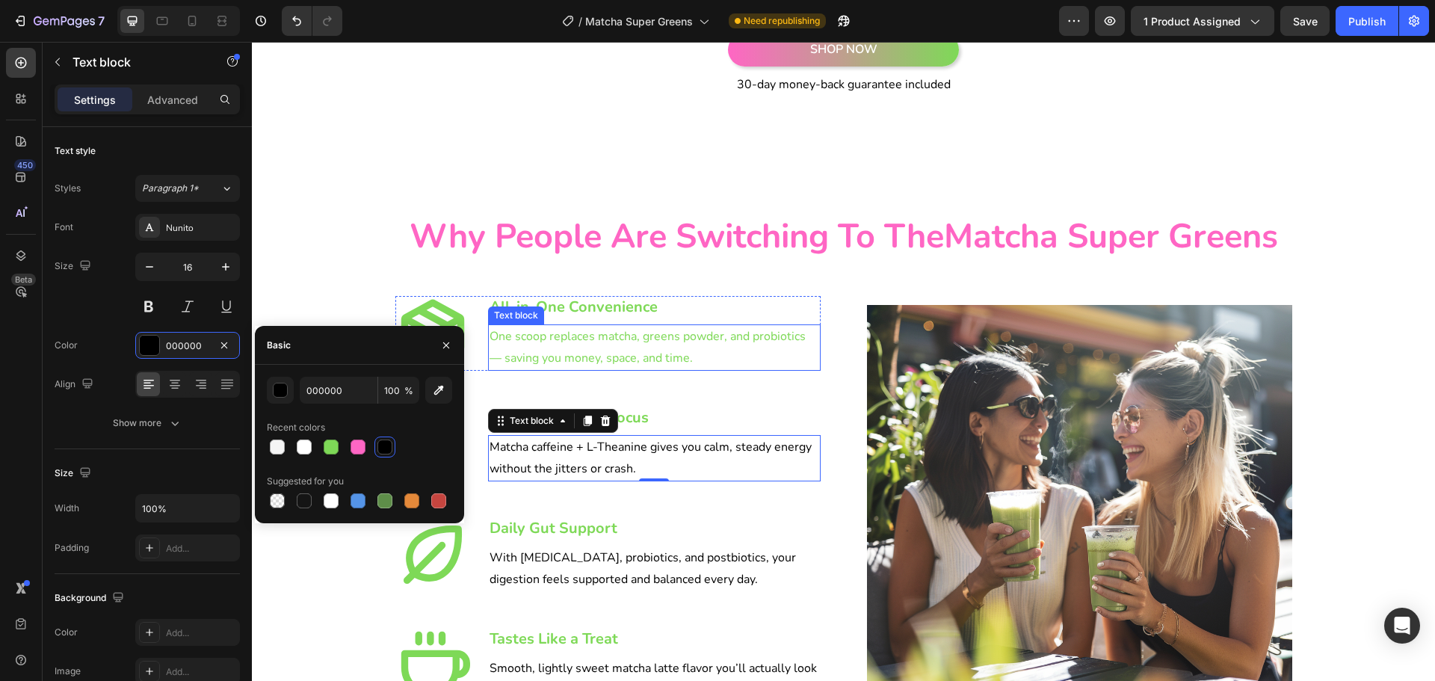
click at [626, 351] on p "One scoop replaces matcha, greens powder, and probiotics — saving you money, sp…" at bounding box center [655, 347] width 330 height 43
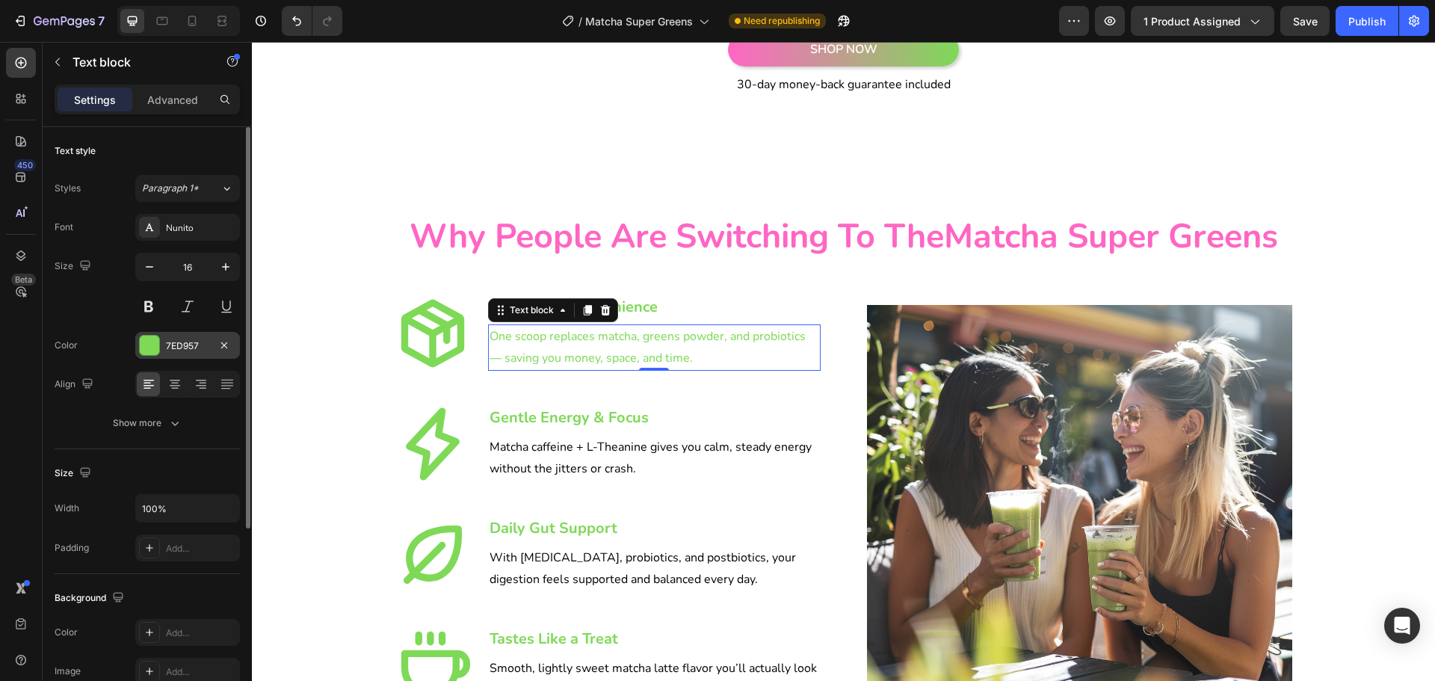
click at [188, 352] on div "7ED957" at bounding box center [187, 345] width 43 height 13
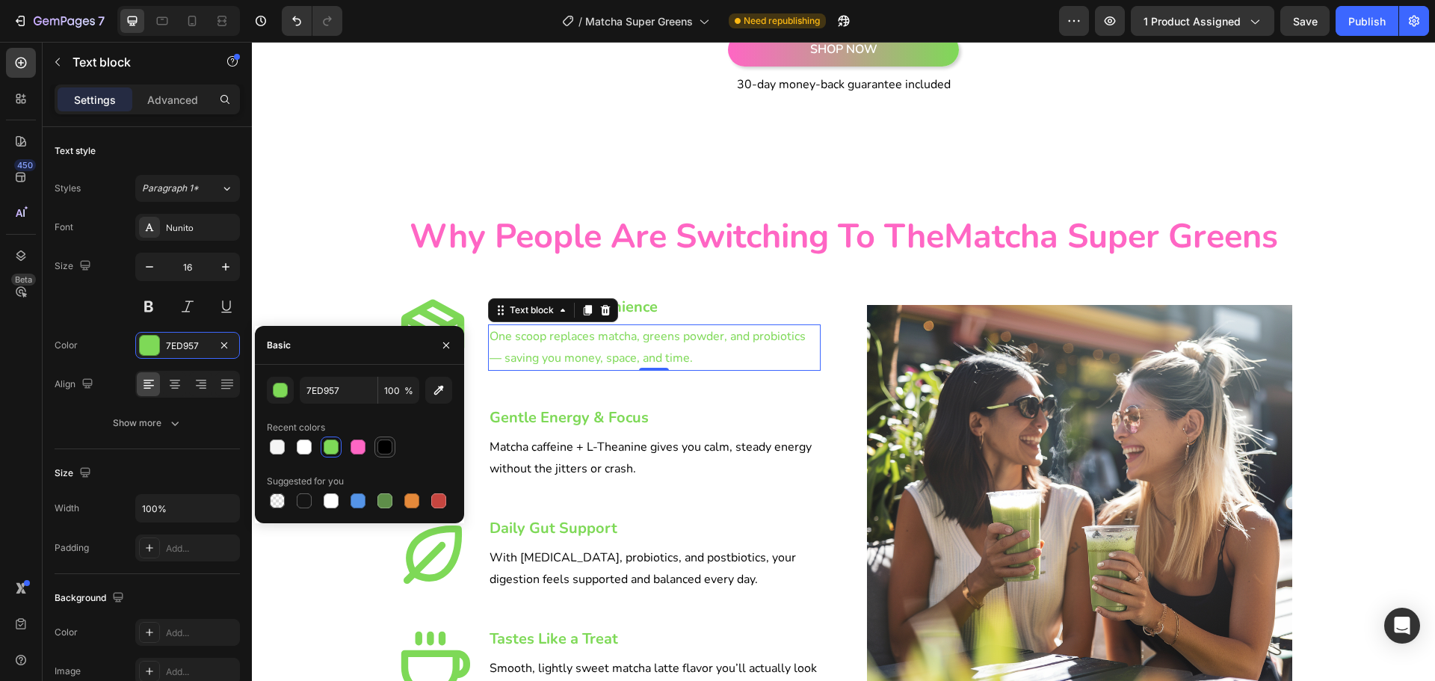
click at [383, 442] on div at bounding box center [385, 447] width 15 height 15
type input "000000"
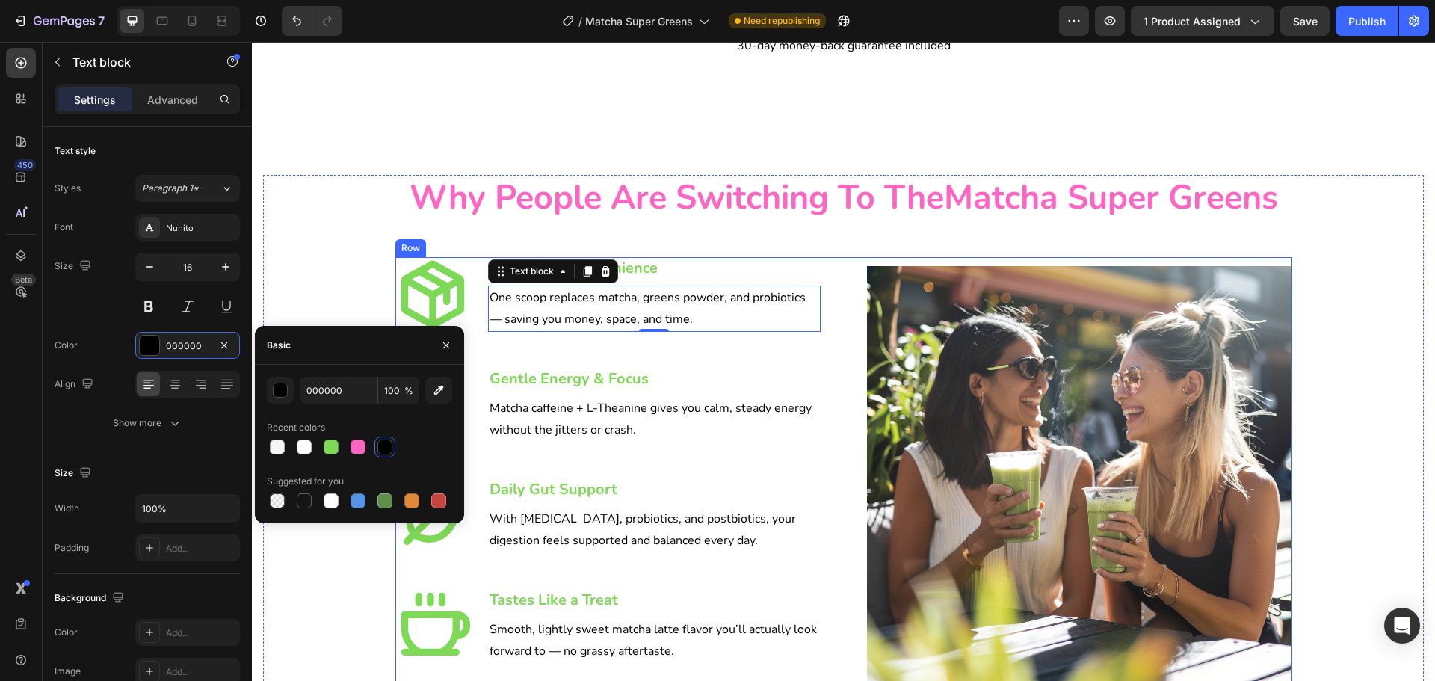
scroll to position [2467, 0]
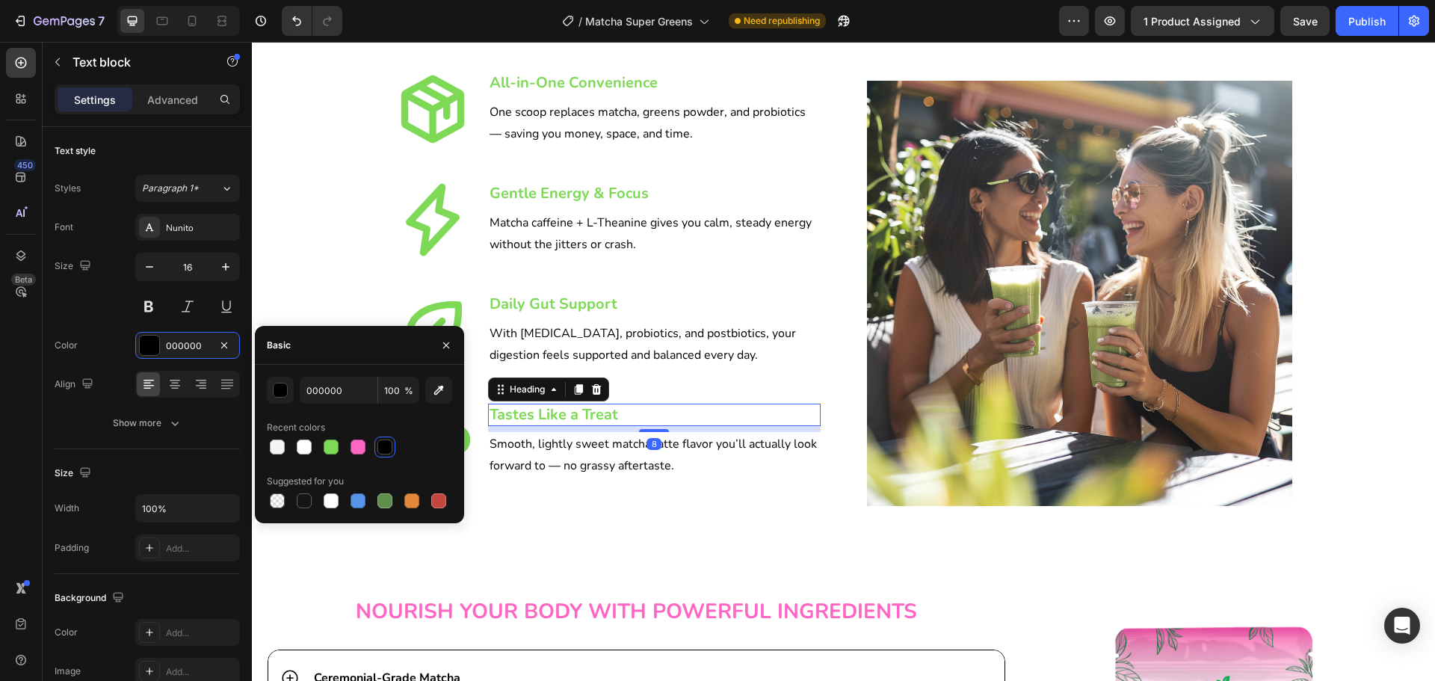
click at [546, 418] on h3 "Tastes Like a Treat" at bounding box center [654, 415] width 333 height 22
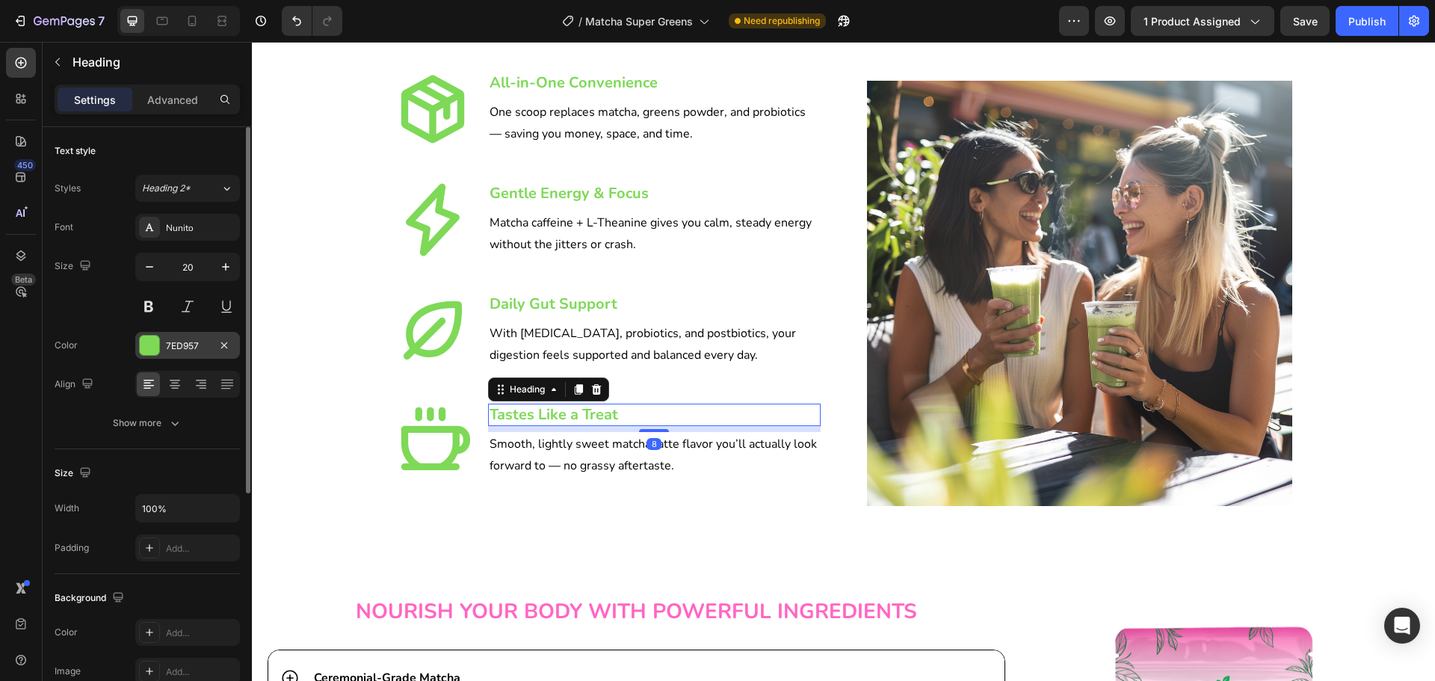
click at [172, 336] on div "7ED957" at bounding box center [187, 345] width 105 height 27
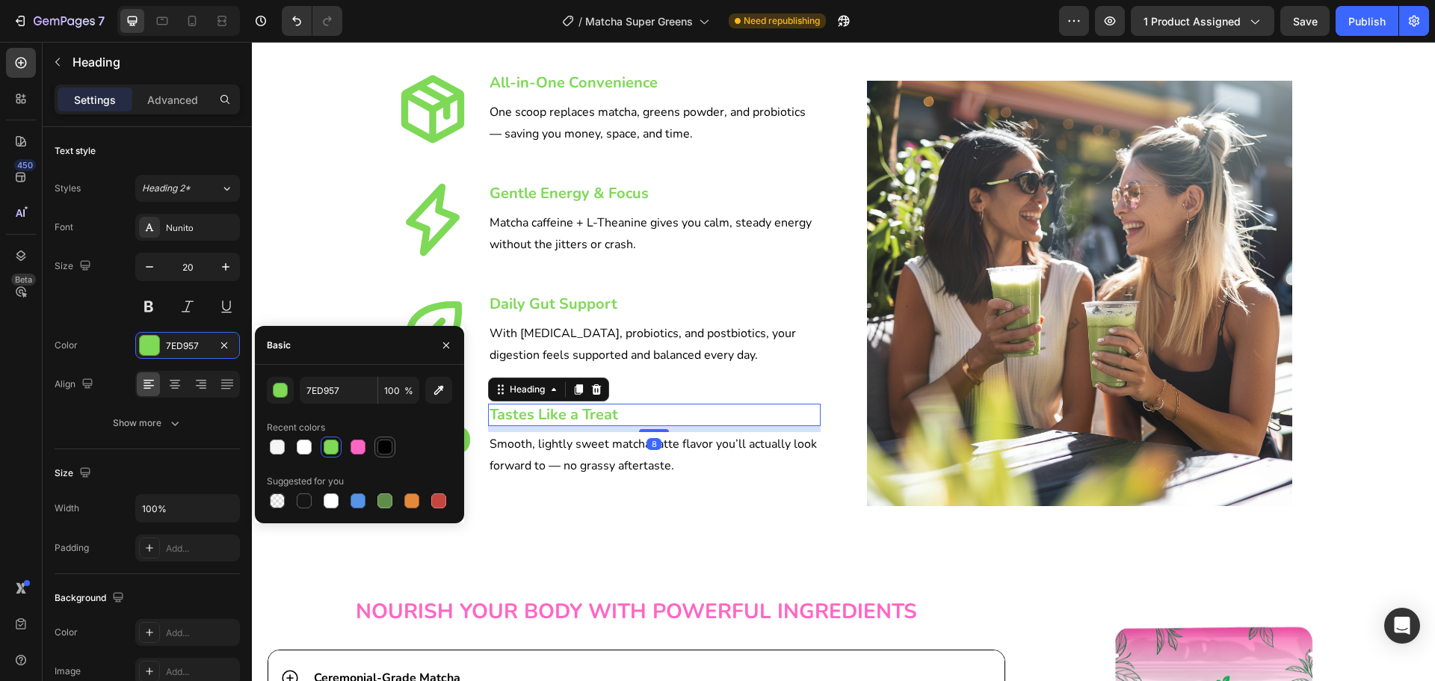
click at [381, 453] on div at bounding box center [385, 447] width 15 height 15
type input "000000"
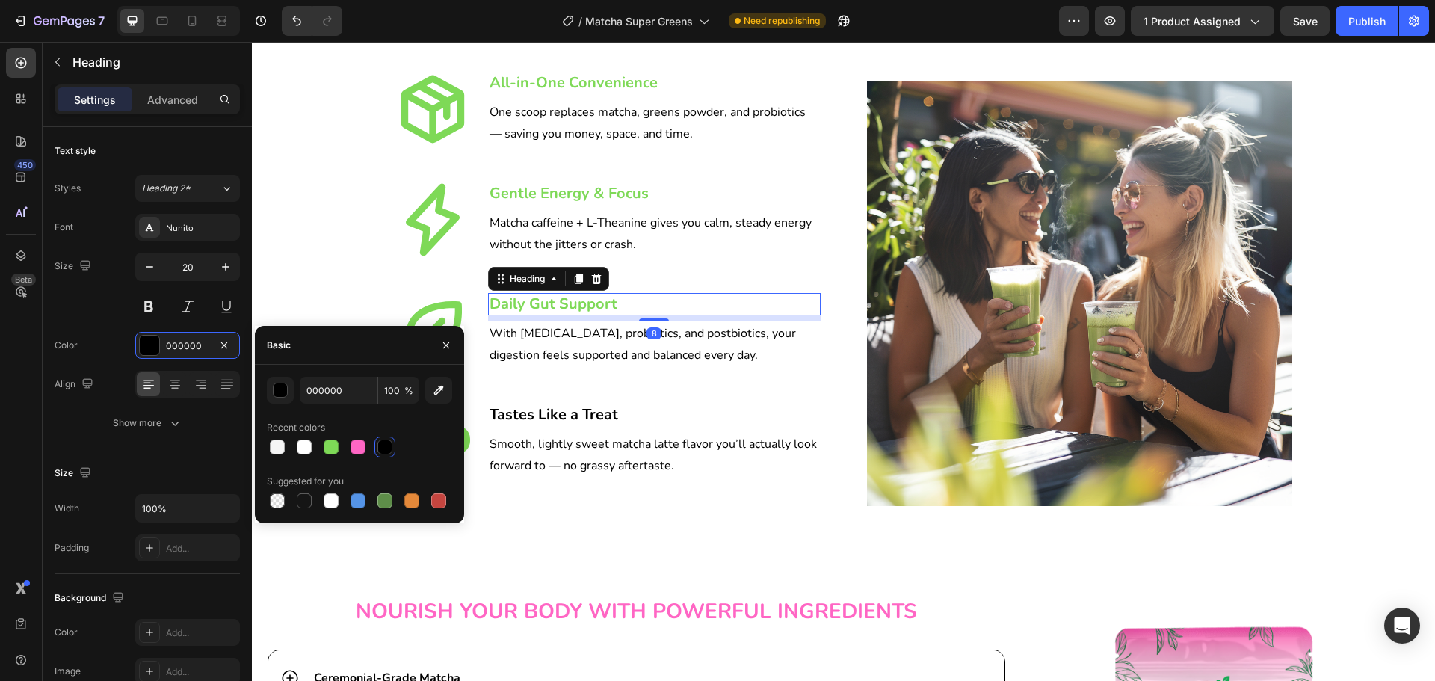
click at [539, 301] on h3 "Daily Gut Support" at bounding box center [654, 304] width 333 height 22
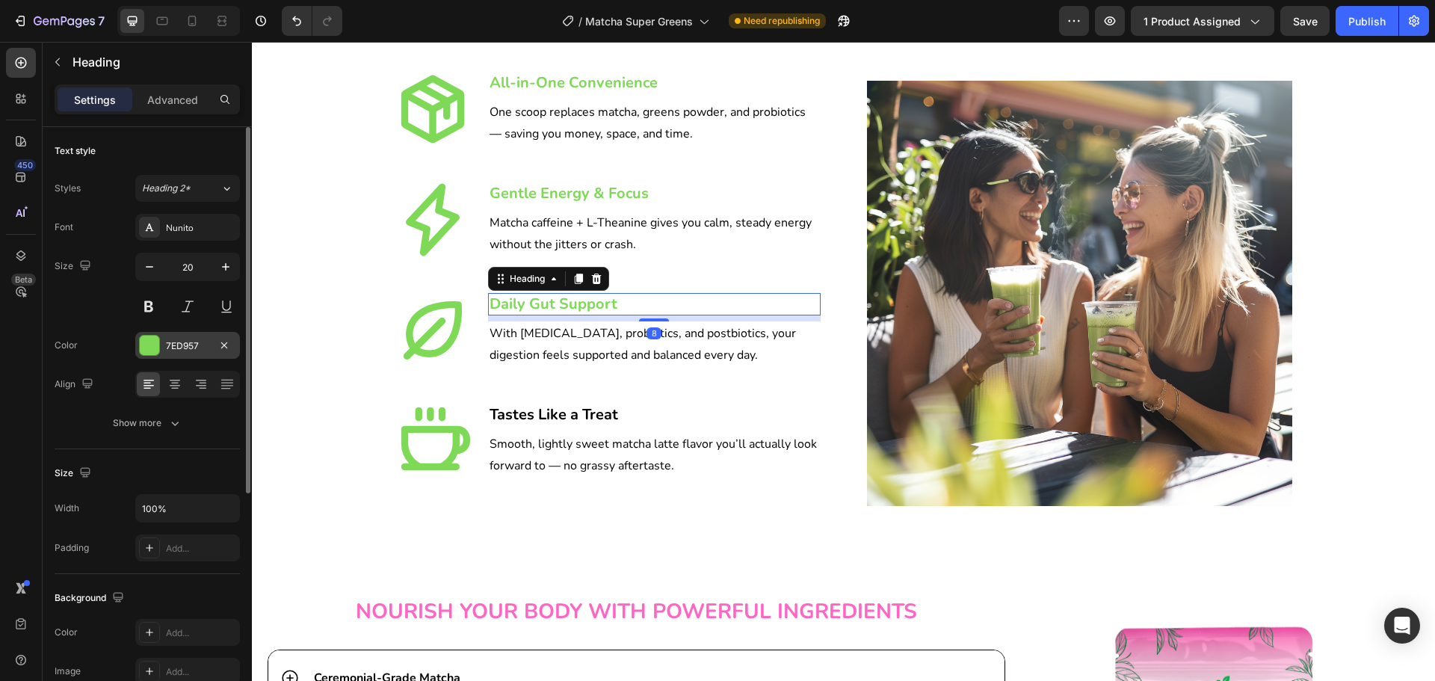
click at [170, 352] on div "7ED957" at bounding box center [187, 345] width 105 height 27
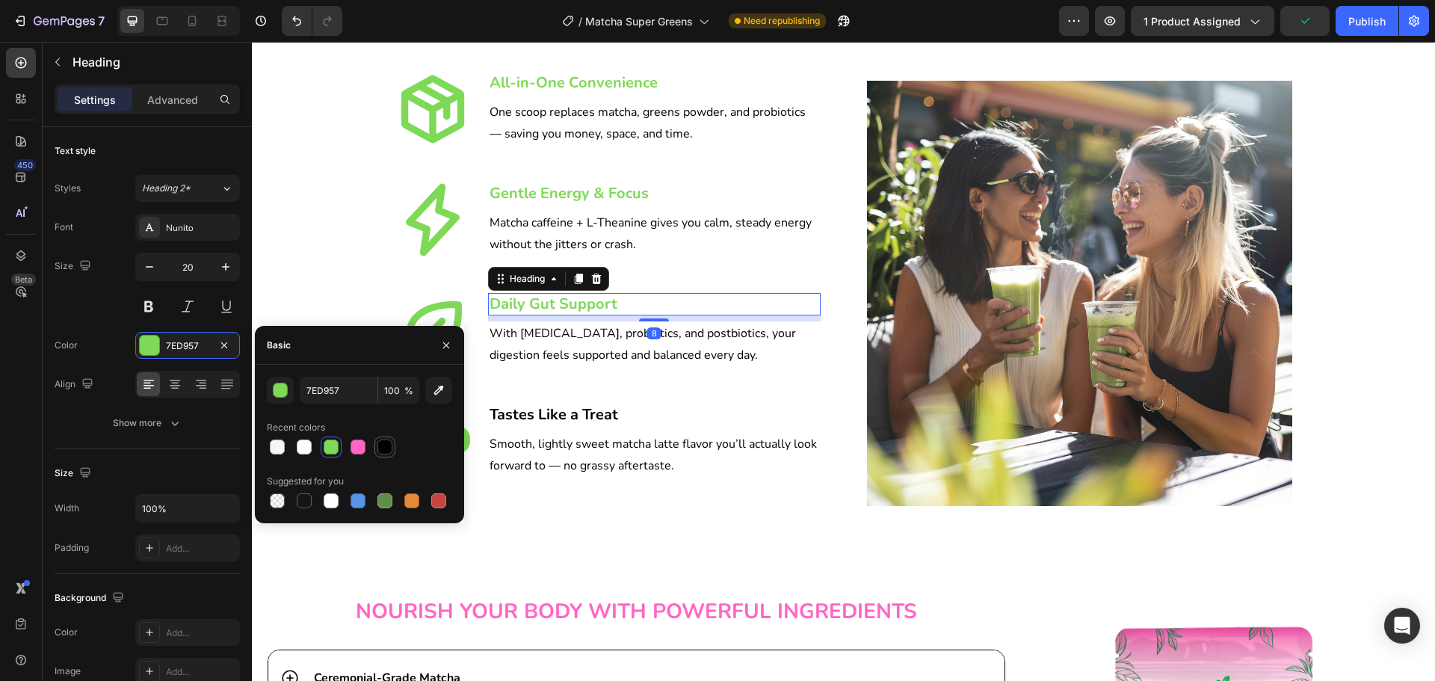
click at [375, 451] on div at bounding box center [359, 447] width 185 height 21
click at [381, 449] on div at bounding box center [385, 447] width 15 height 15
type input "000000"
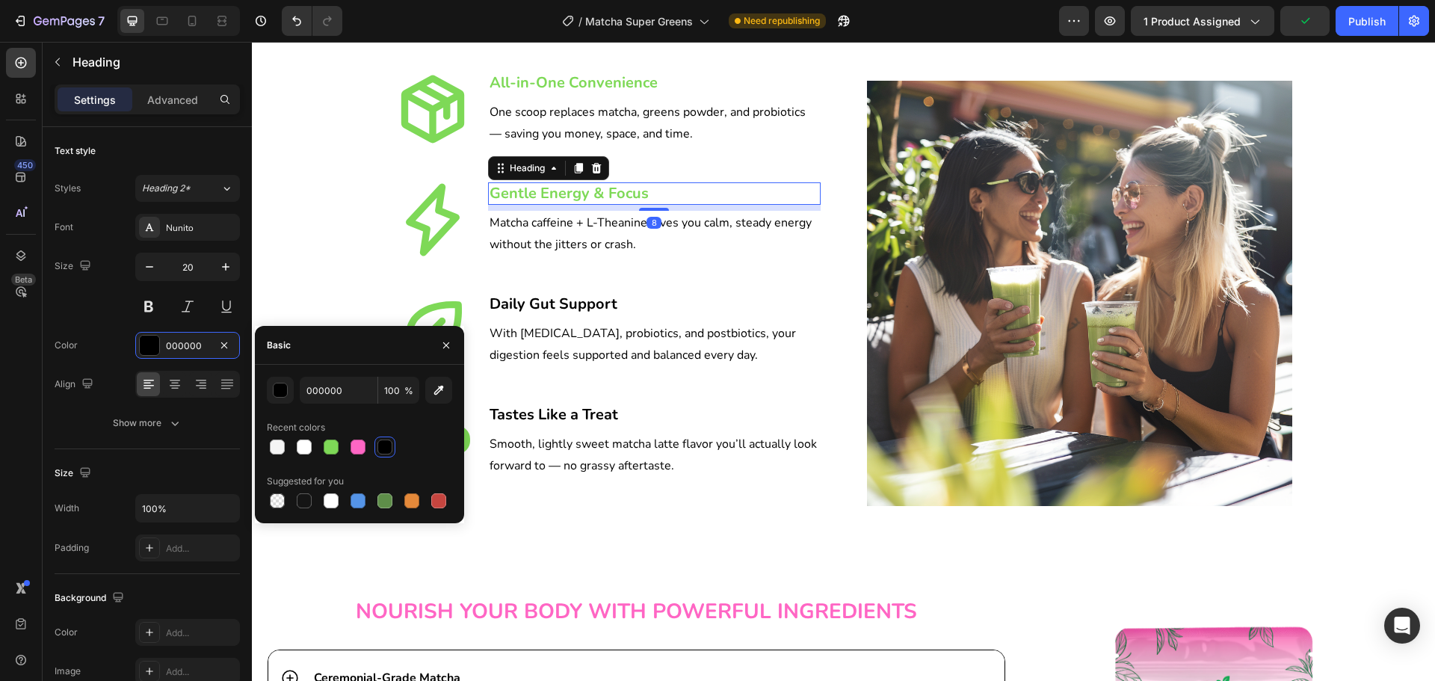
click at [595, 195] on h3 "Gentle Energy & Focus" at bounding box center [654, 193] width 333 height 22
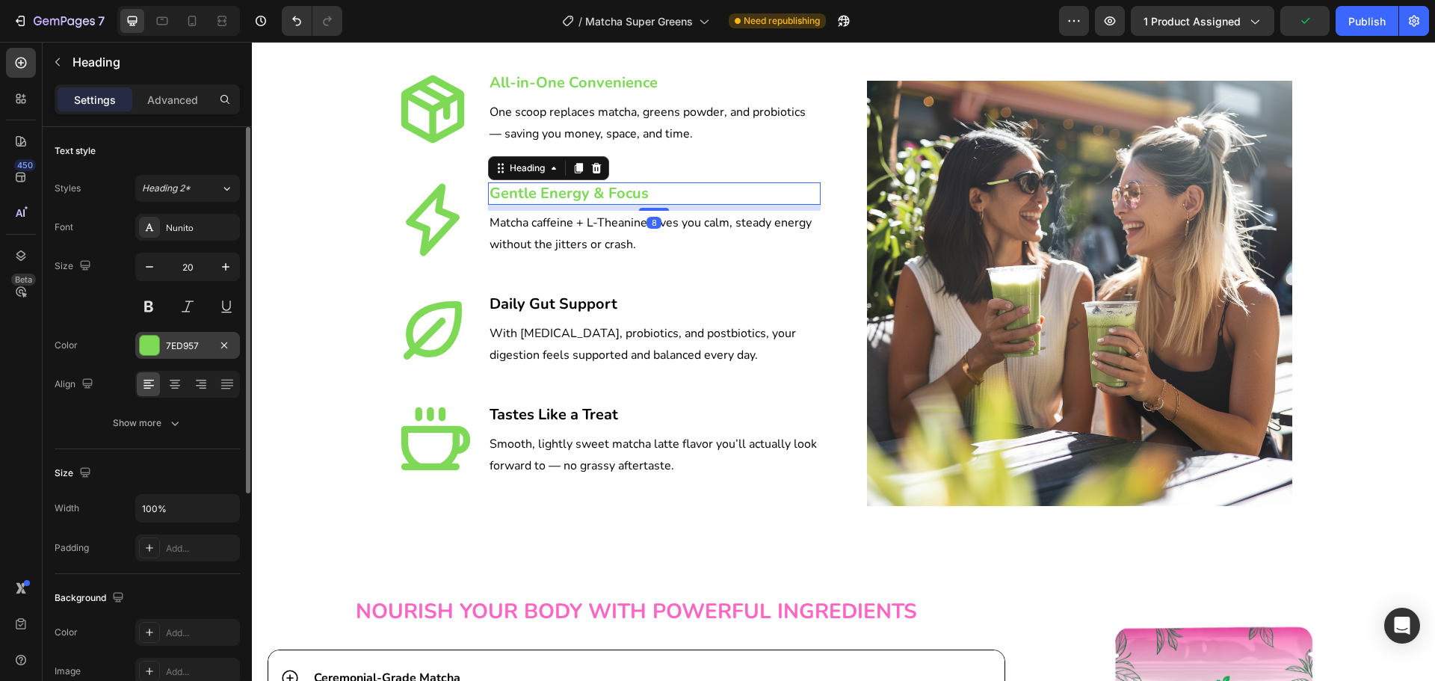
click at [182, 346] on div "7ED957" at bounding box center [187, 345] width 43 height 13
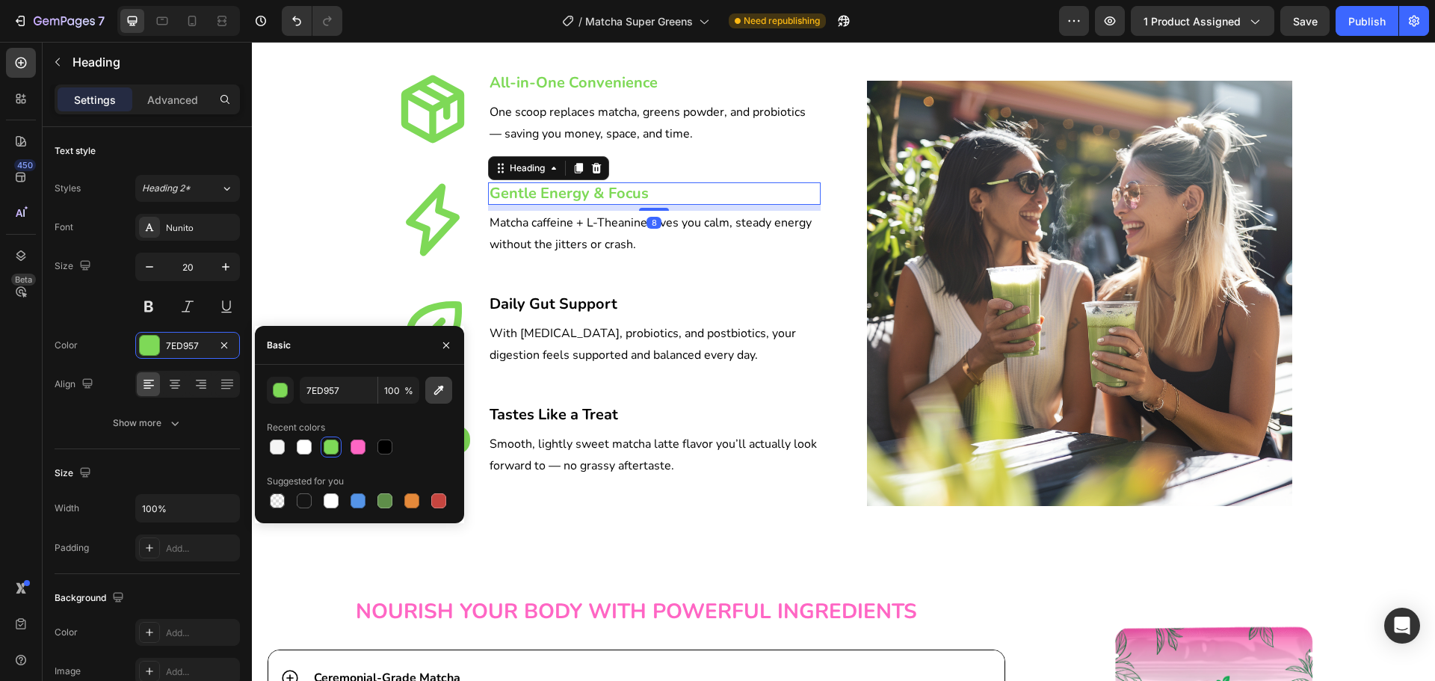
drag, startPoint x: 394, startPoint y: 445, endPoint x: 431, endPoint y: 394, distance: 63.1
click at [394, 446] on div at bounding box center [385, 447] width 21 height 21
type input "000000"
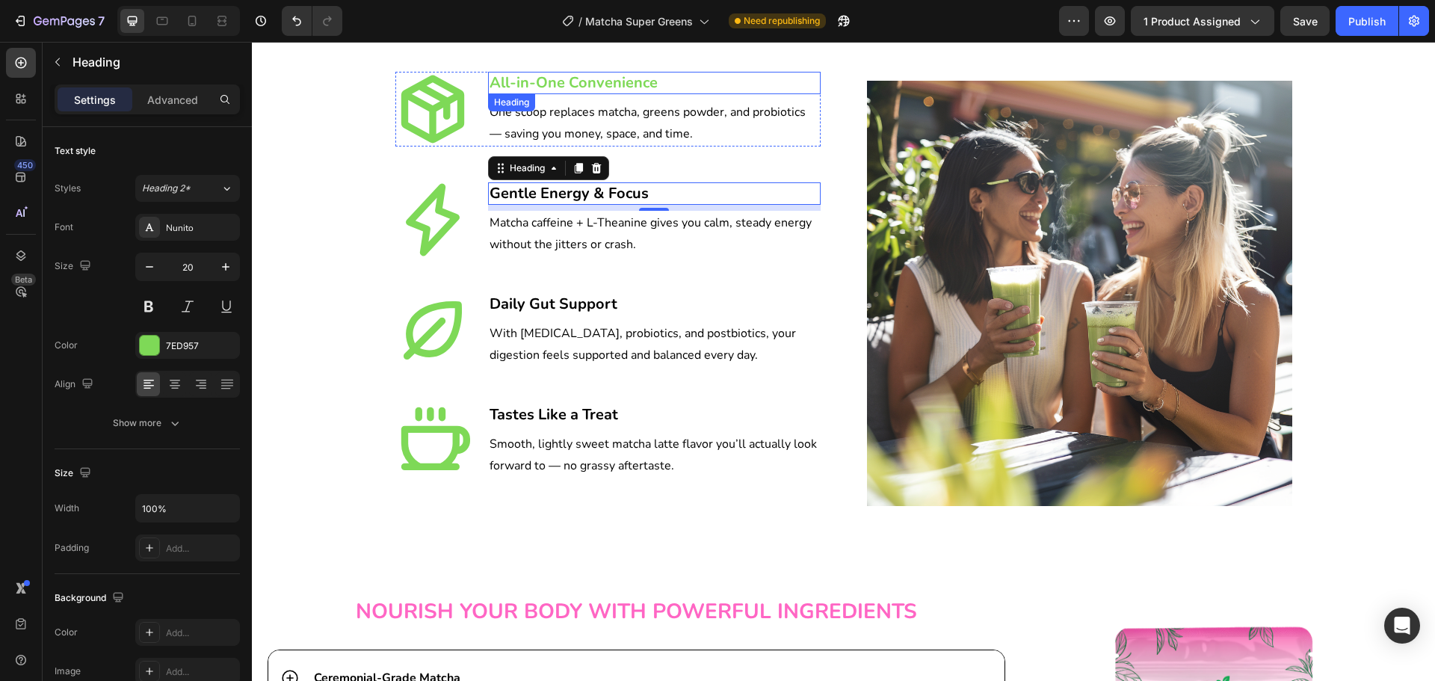
click at [572, 82] on h3 "All-in-One Convenience" at bounding box center [654, 83] width 333 height 22
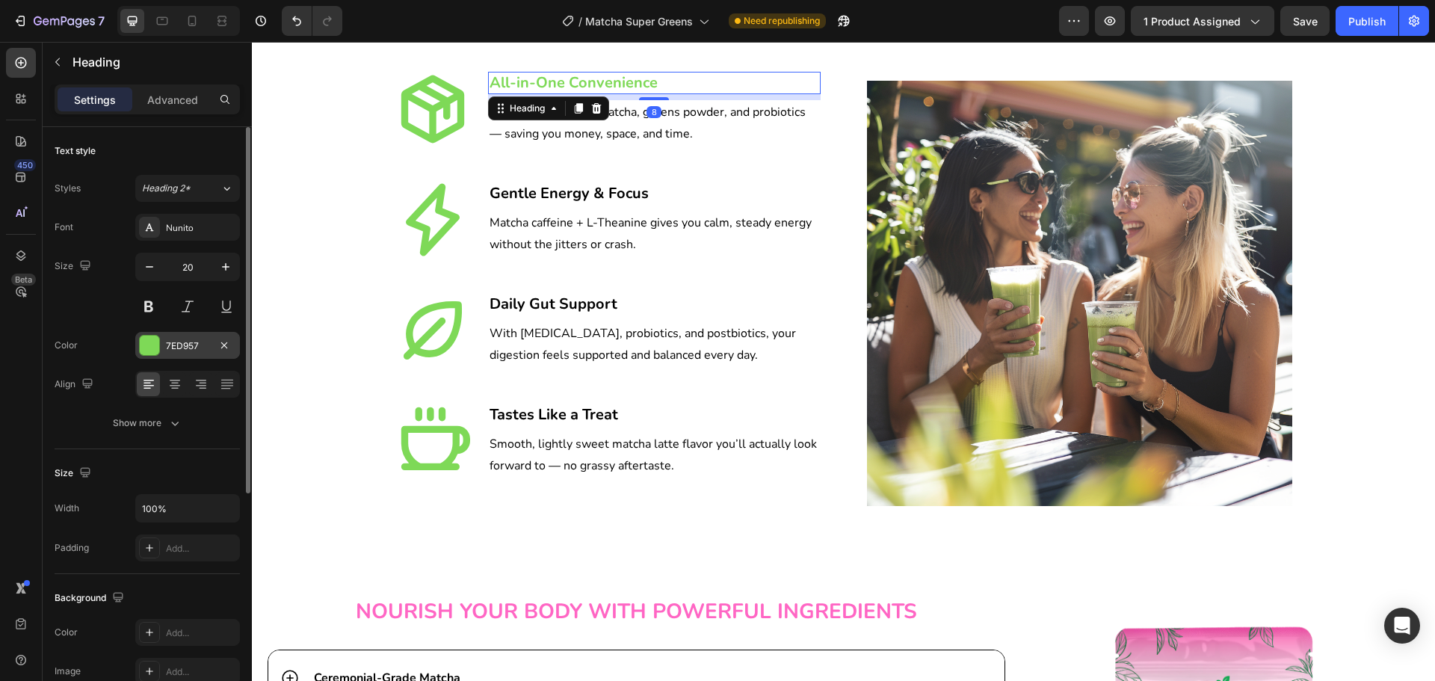
click at [168, 348] on div "7ED957" at bounding box center [187, 345] width 43 height 13
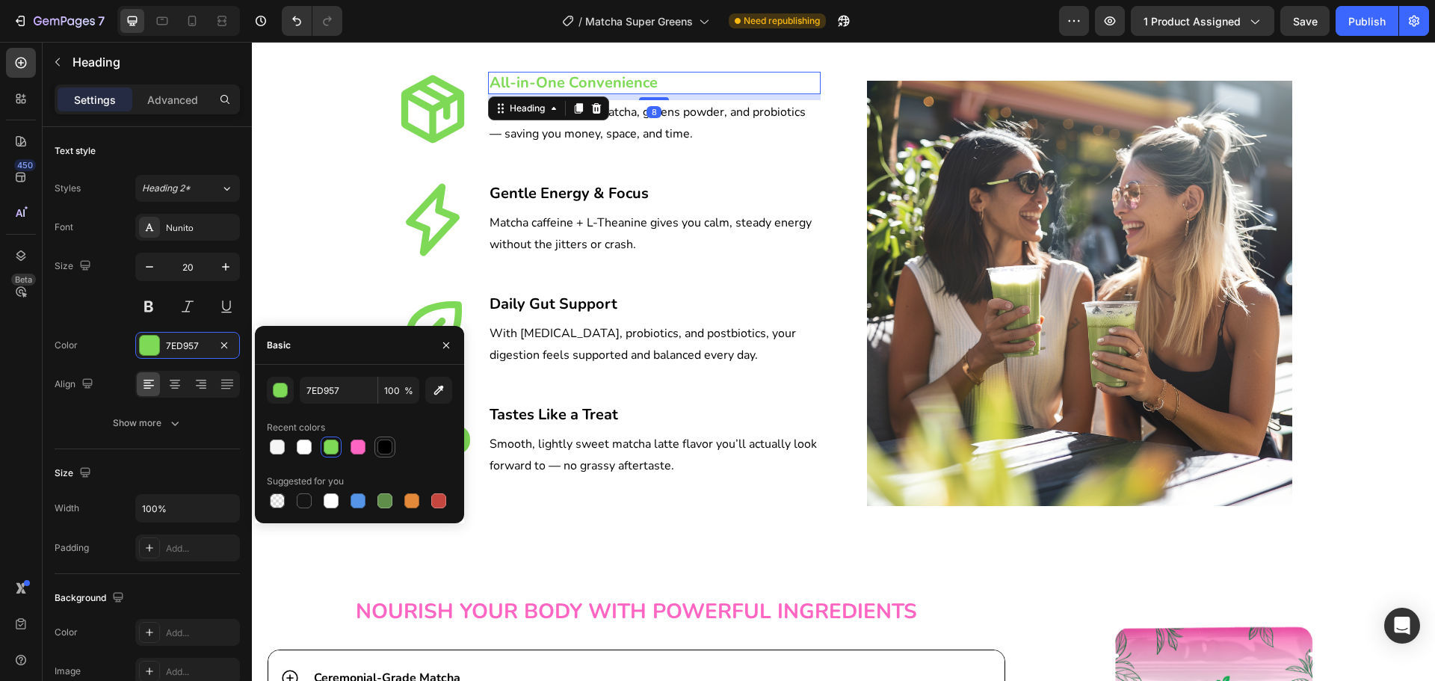
click at [389, 444] on div at bounding box center [385, 447] width 15 height 15
type input "000000"
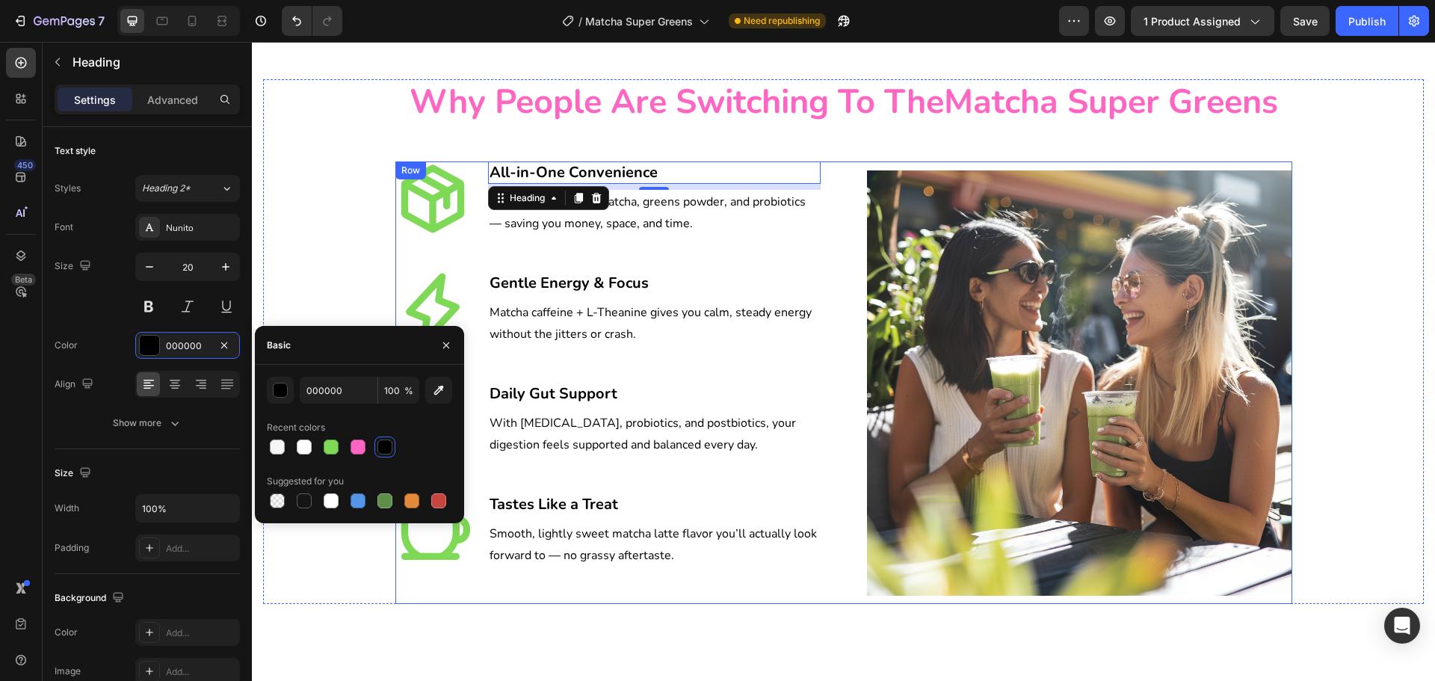
scroll to position [2317, 0]
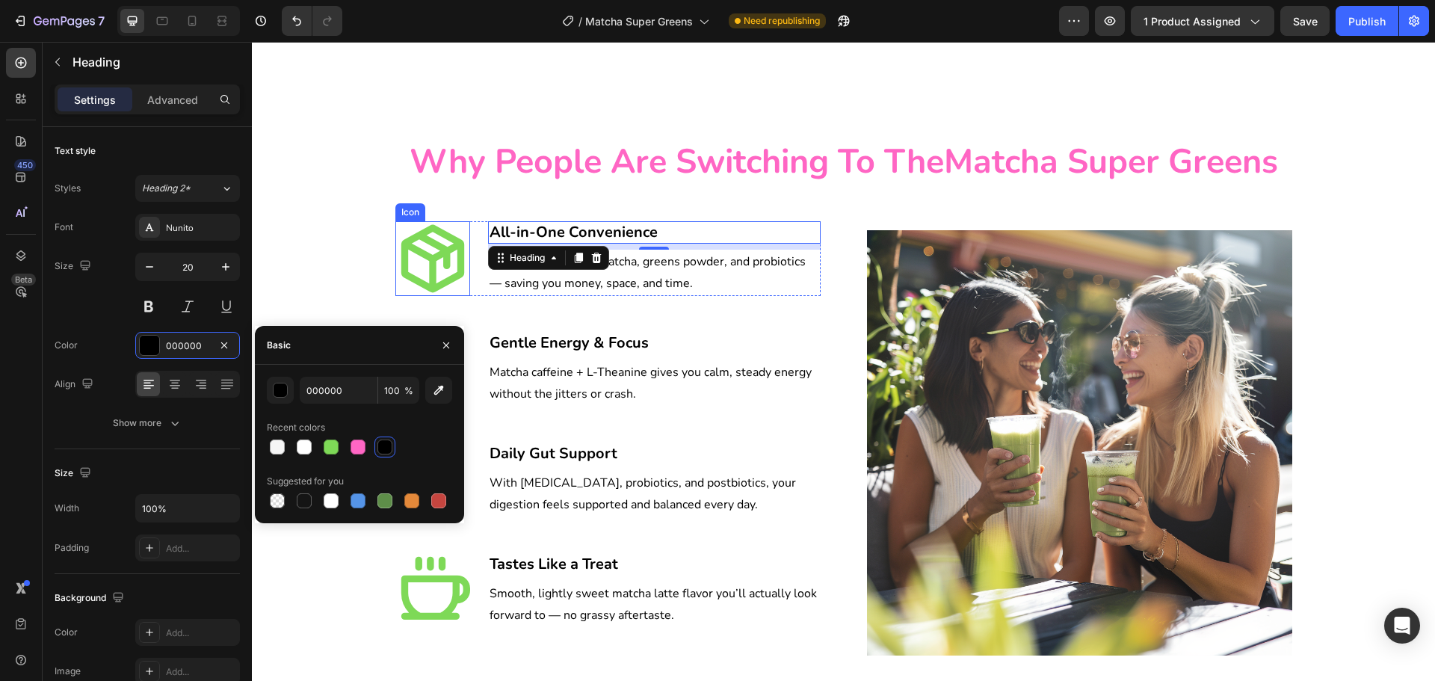
click at [434, 250] on icon at bounding box center [432, 259] width 63 height 68
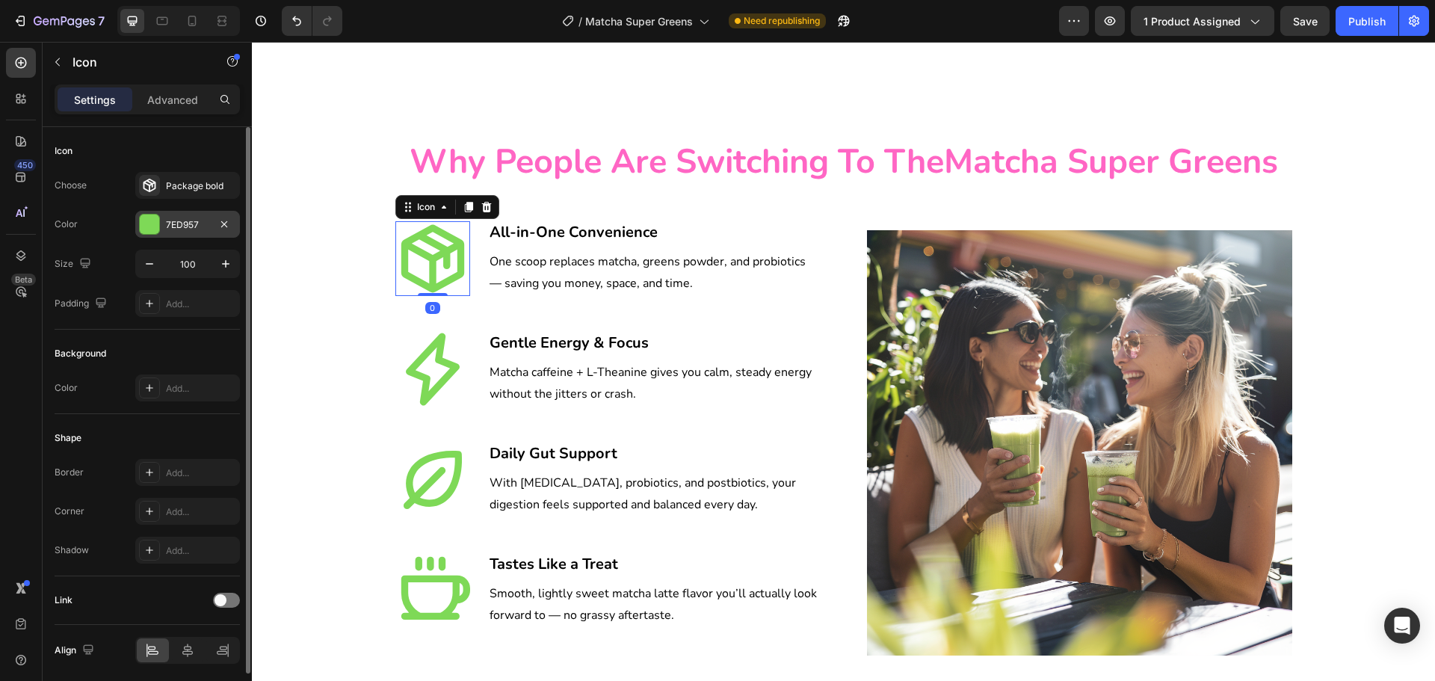
click at [176, 225] on div "7ED957" at bounding box center [187, 224] width 43 height 13
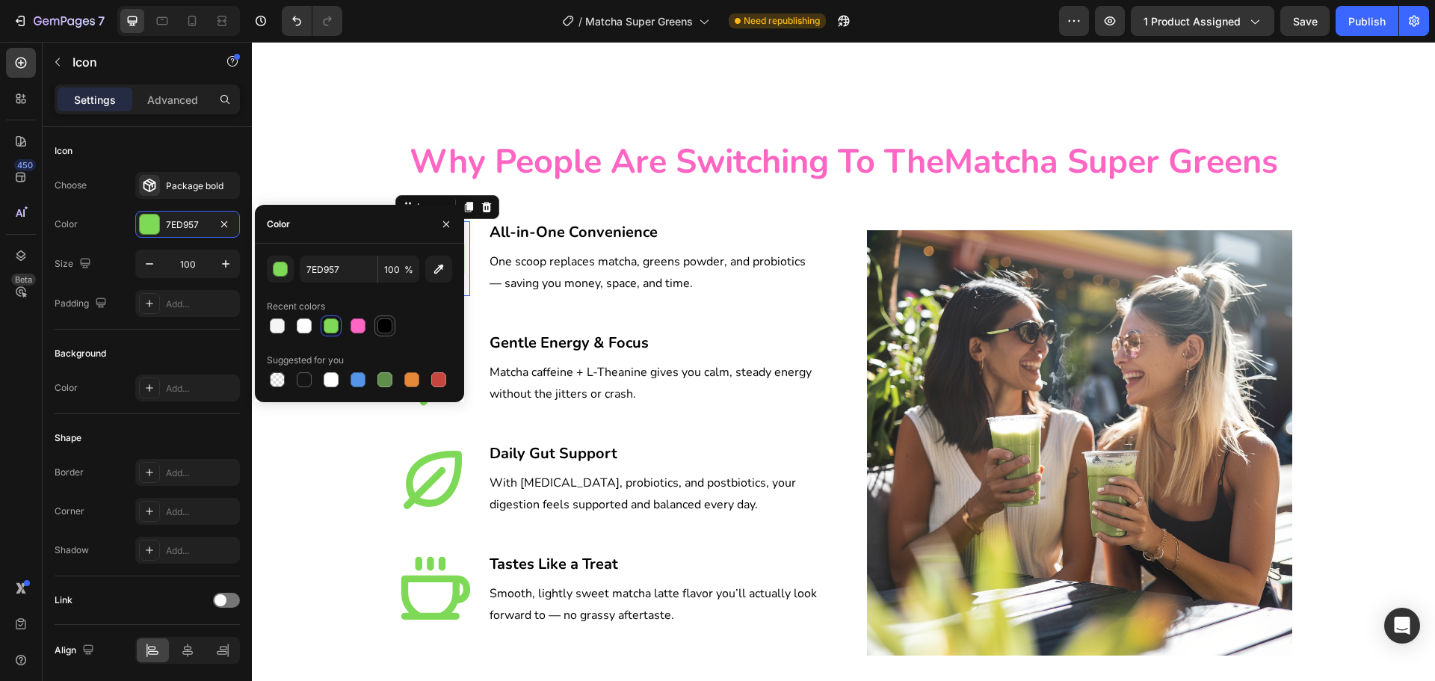
click at [393, 329] on div at bounding box center [385, 326] width 18 height 18
type input "000000"
click at [415, 577] on icon at bounding box center [435, 588] width 69 height 63
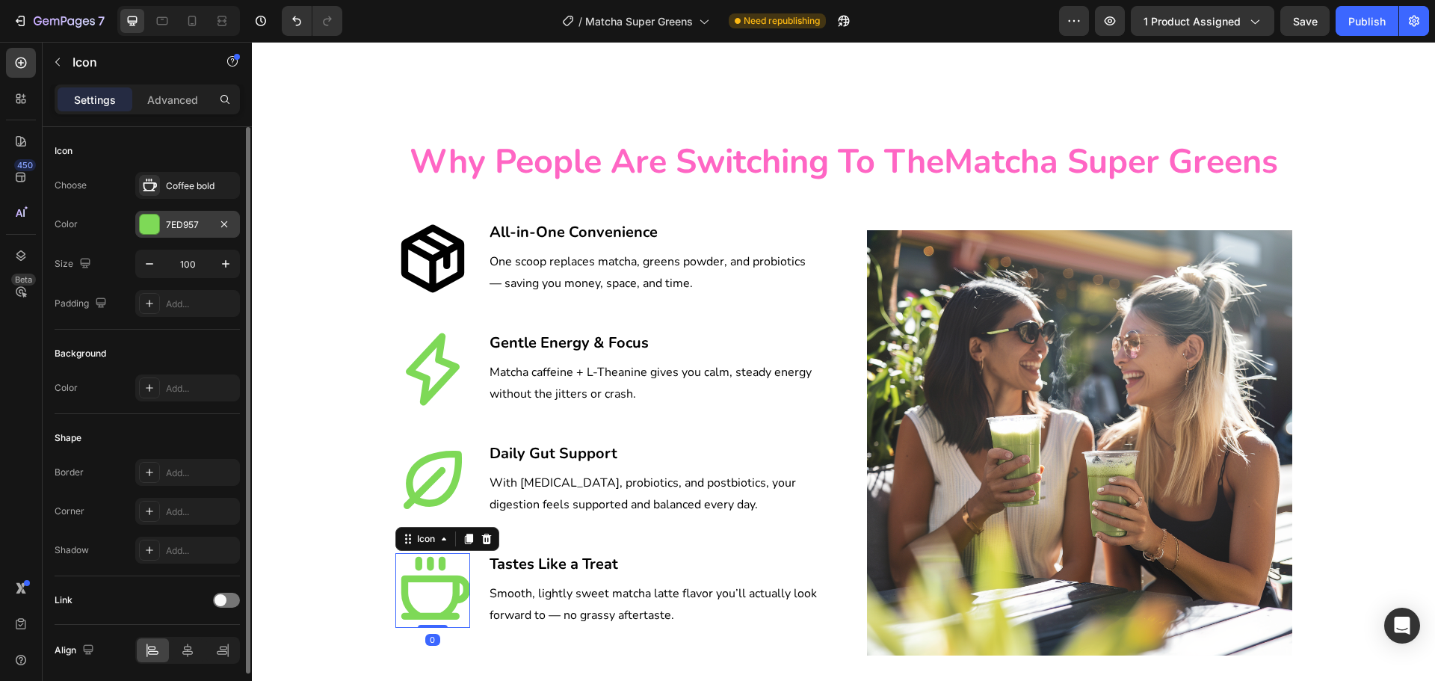
click at [179, 216] on div "7ED957" at bounding box center [187, 224] width 105 height 27
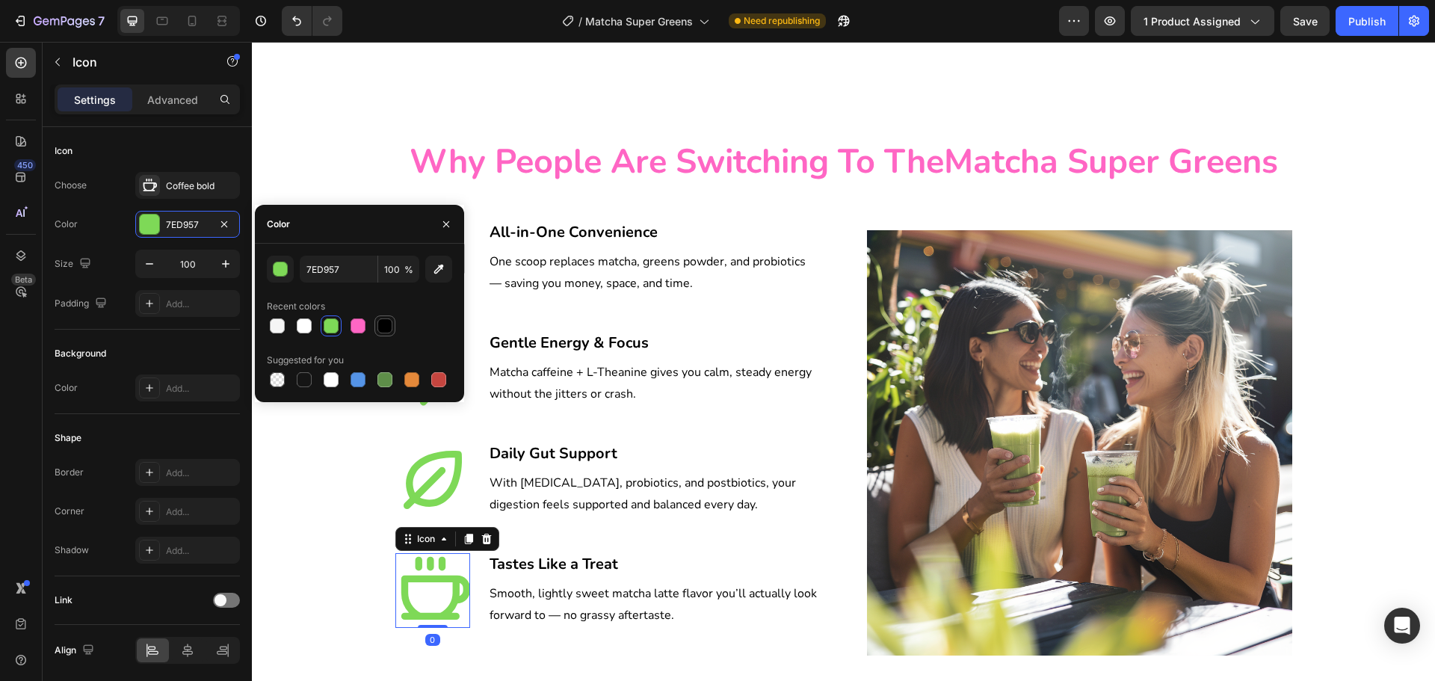
click at [384, 325] on div at bounding box center [385, 325] width 15 height 15
type input "000000"
click at [428, 483] on icon at bounding box center [432, 480] width 58 height 58
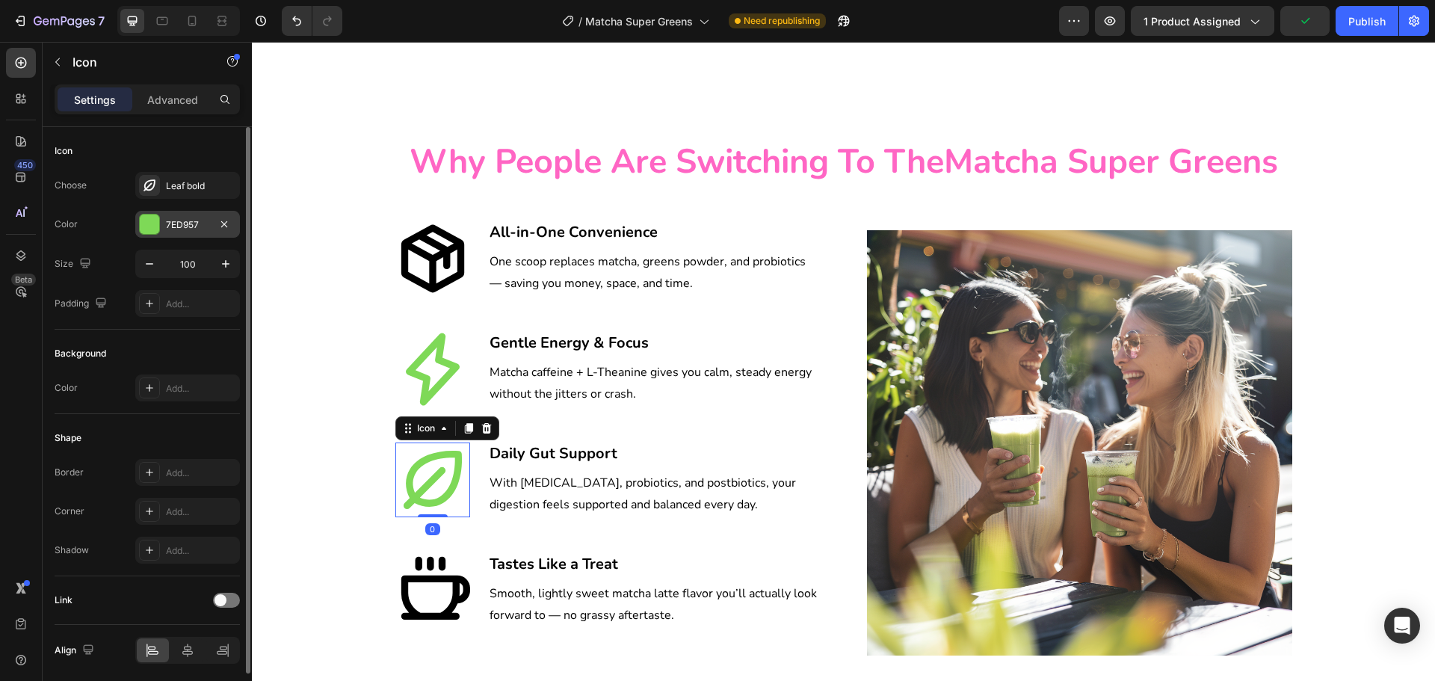
click at [200, 225] on div "7ED957" at bounding box center [187, 224] width 43 height 13
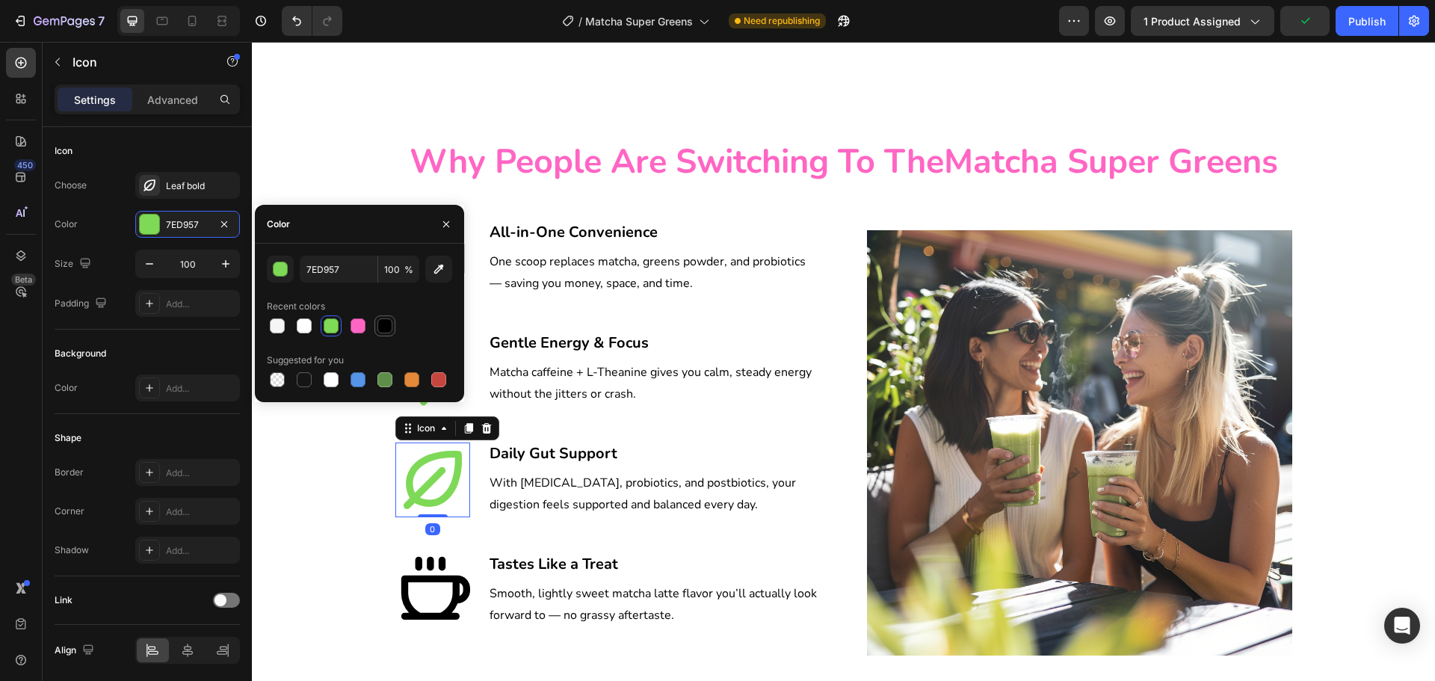
click at [382, 326] on div at bounding box center [385, 325] width 15 height 15
type input "000000"
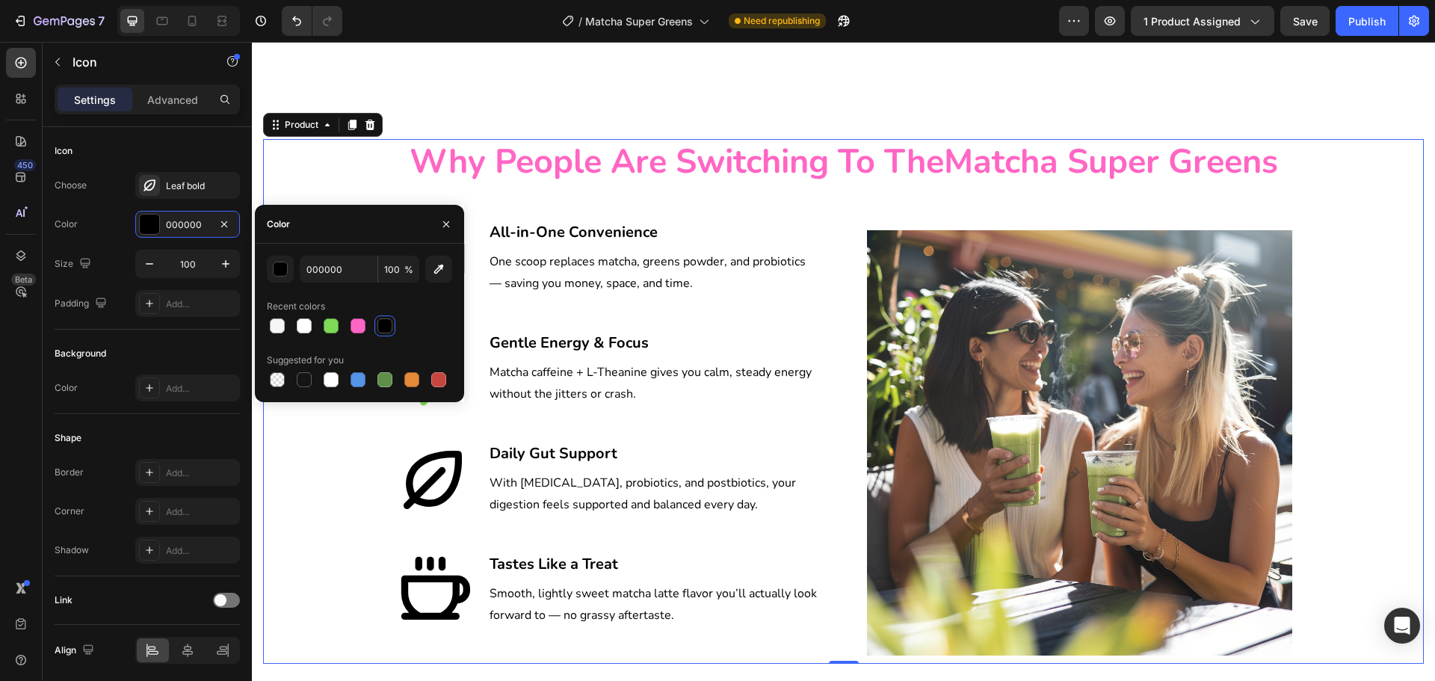
click at [327, 413] on div "Why People Are Switching To The Matcha Super Greens Heading Row Image Icon All-…" at bounding box center [843, 402] width 1161 height 526
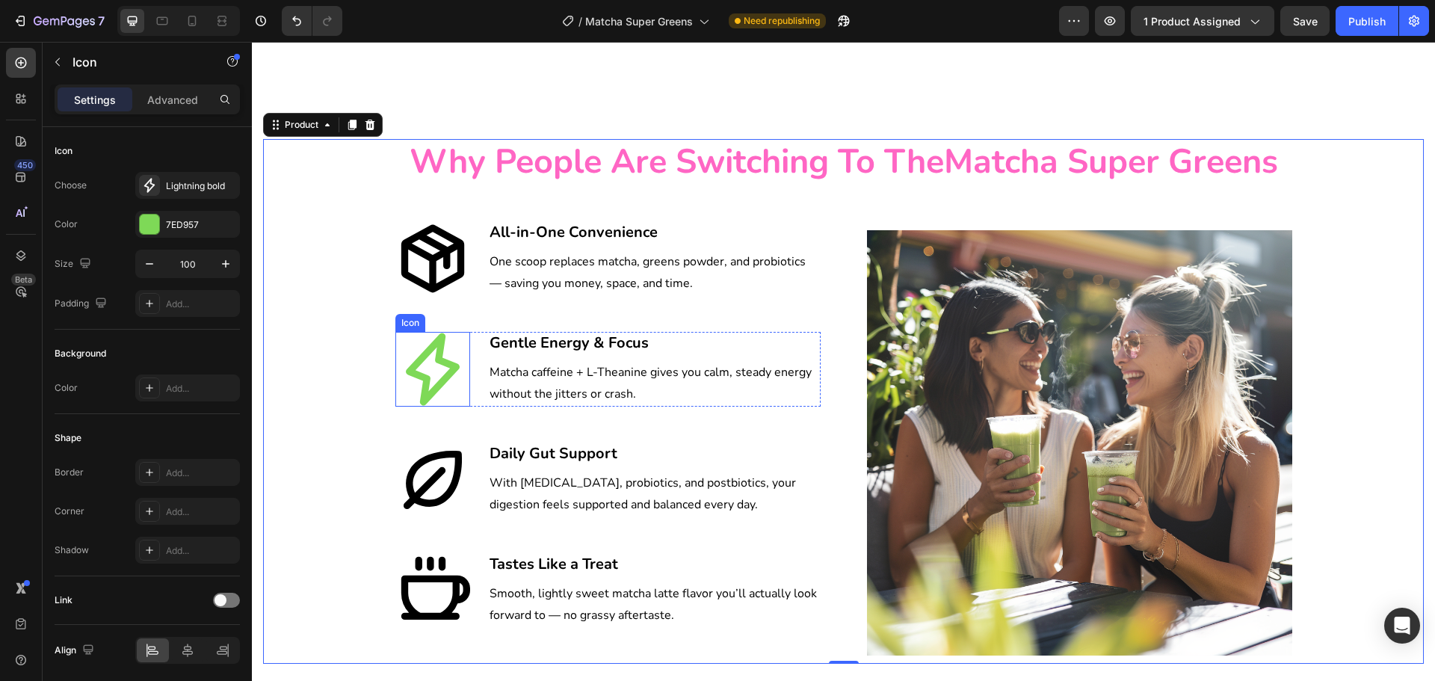
click at [433, 354] on icon at bounding box center [433, 369] width 54 height 73
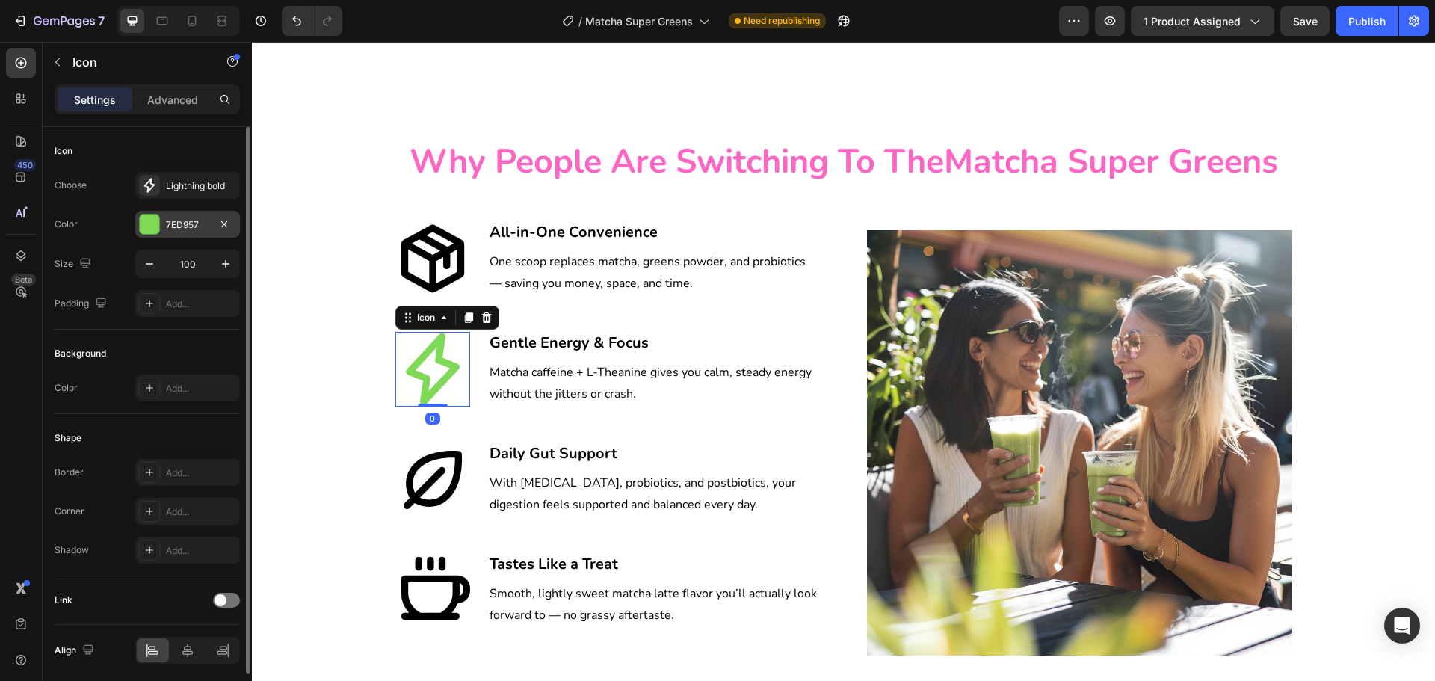
drag, startPoint x: 188, startPoint y: 216, endPoint x: 236, endPoint y: 233, distance: 51.5
click at [191, 218] on div "7ED957" at bounding box center [187, 224] width 105 height 27
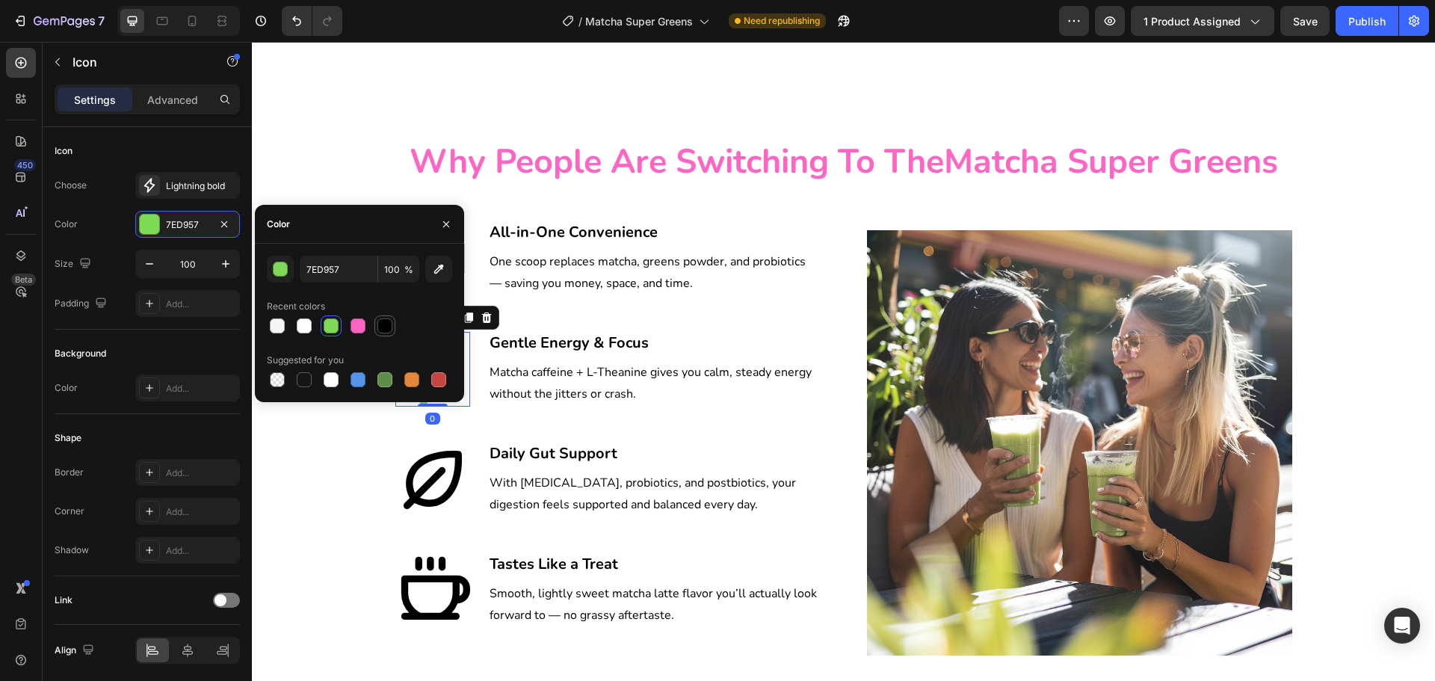
click at [393, 325] on div at bounding box center [385, 326] width 18 height 18
type input "000000"
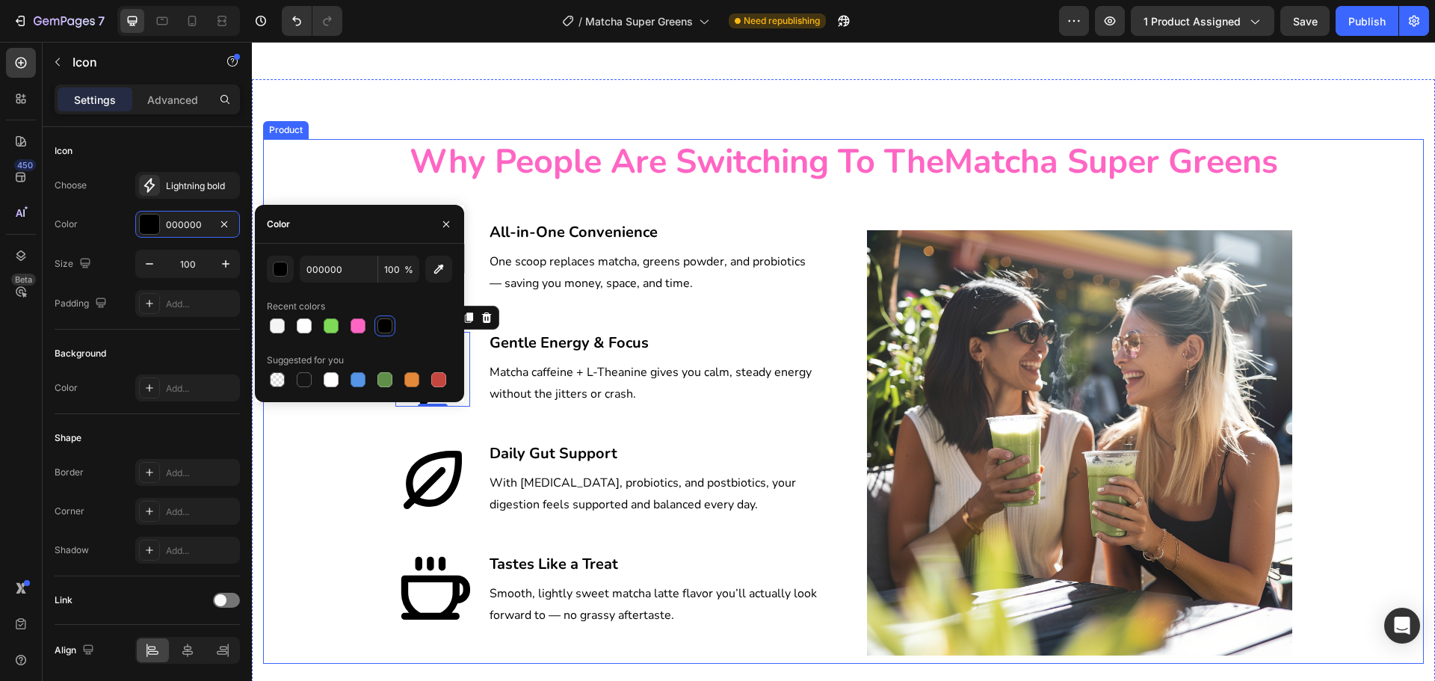
click at [386, 458] on div "Why People Are Switching To The Matcha Super Greens Heading Row Image Icon All-…" at bounding box center [843, 402] width 1161 height 526
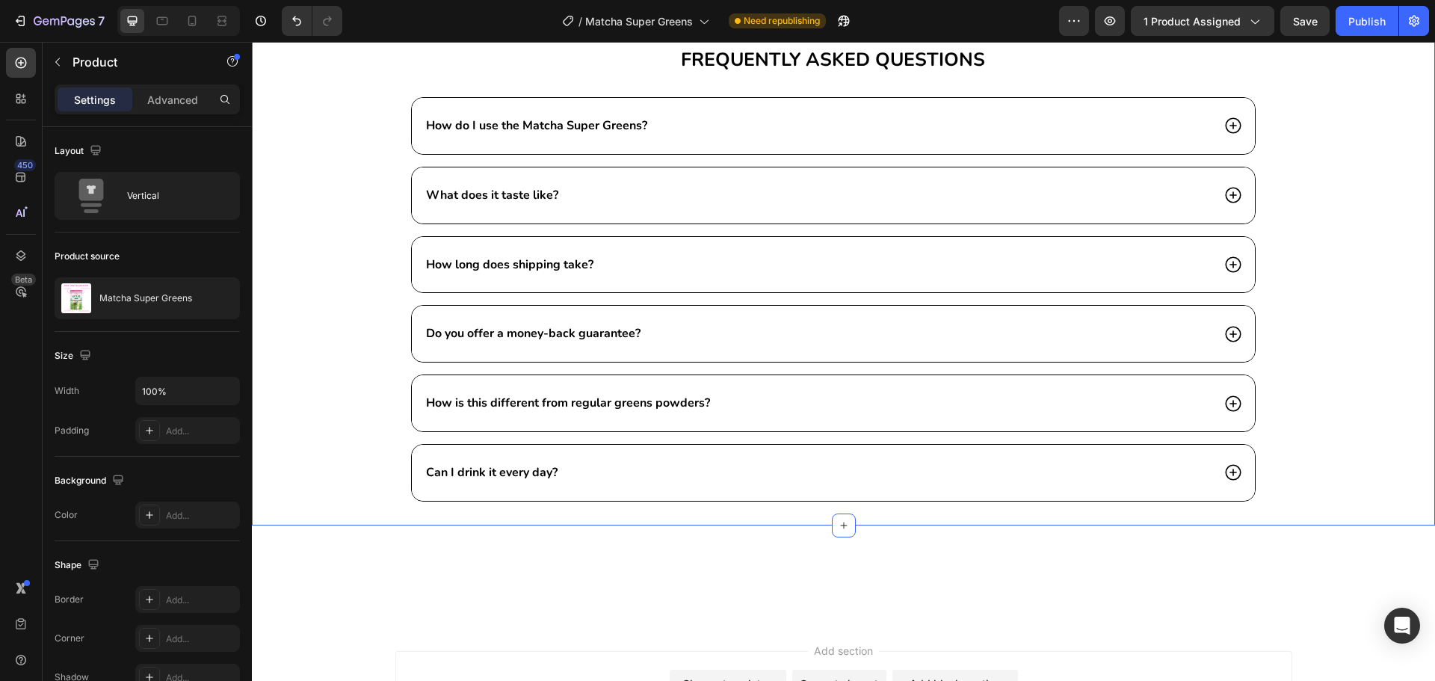
scroll to position [4112, 0]
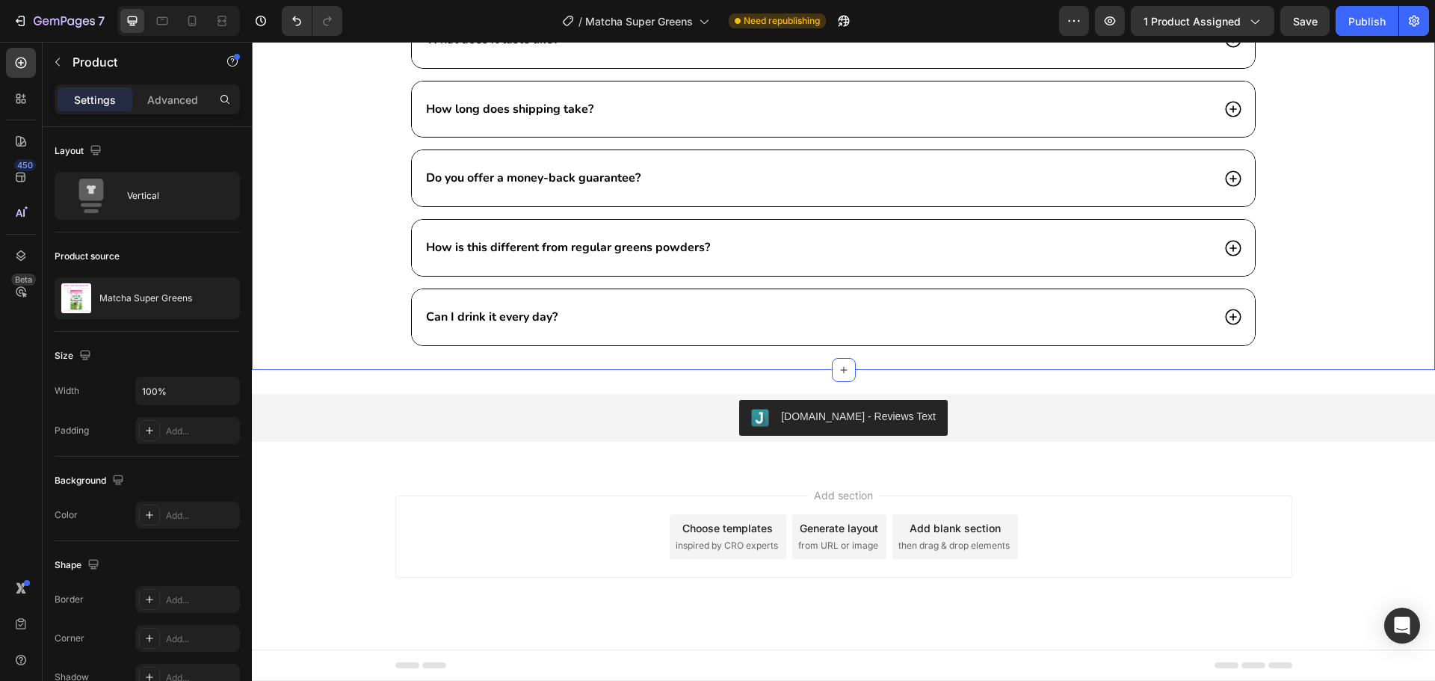
drag, startPoint x: 357, startPoint y: 371, endPoint x: 426, endPoint y: 312, distance: 90.7
click at [357, 370] on div "Frequently asked questions Heading How do I use the Matcha Super Greens? What d…" at bounding box center [843, 130] width 1183 height 479
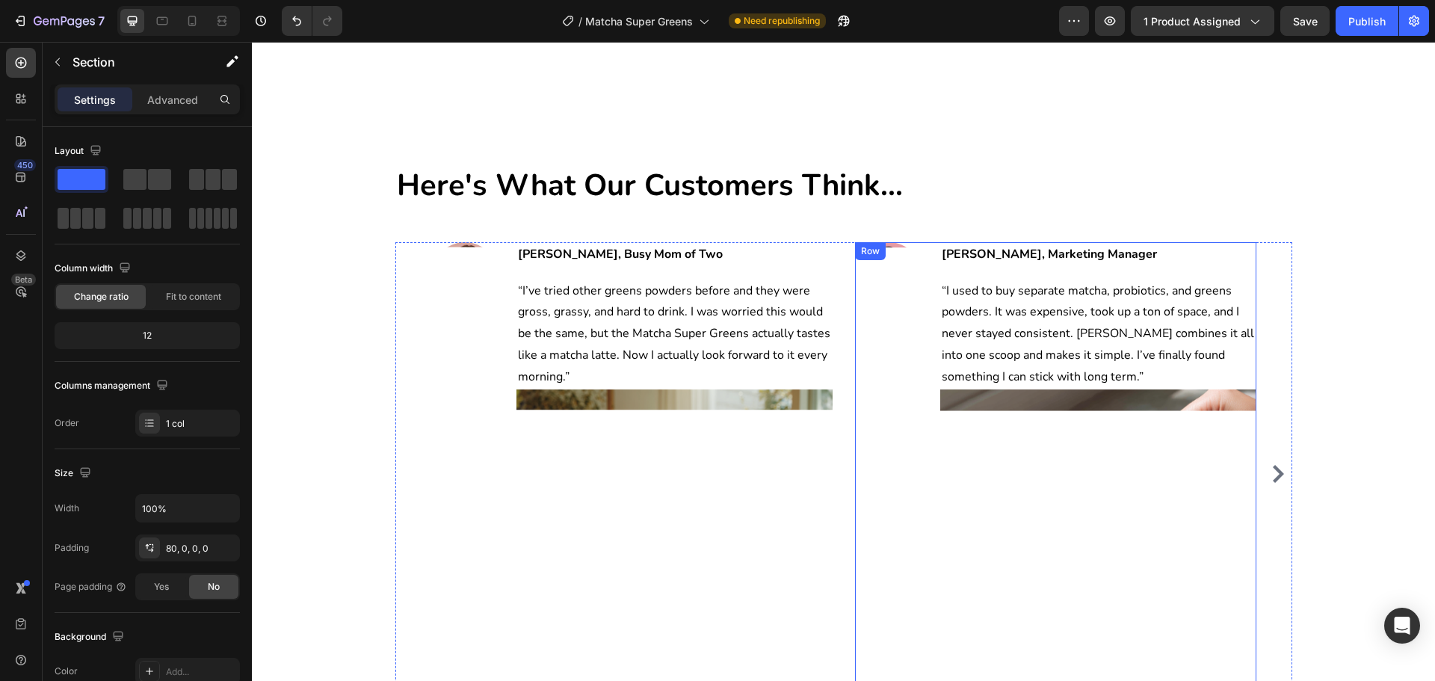
scroll to position [3364, 0]
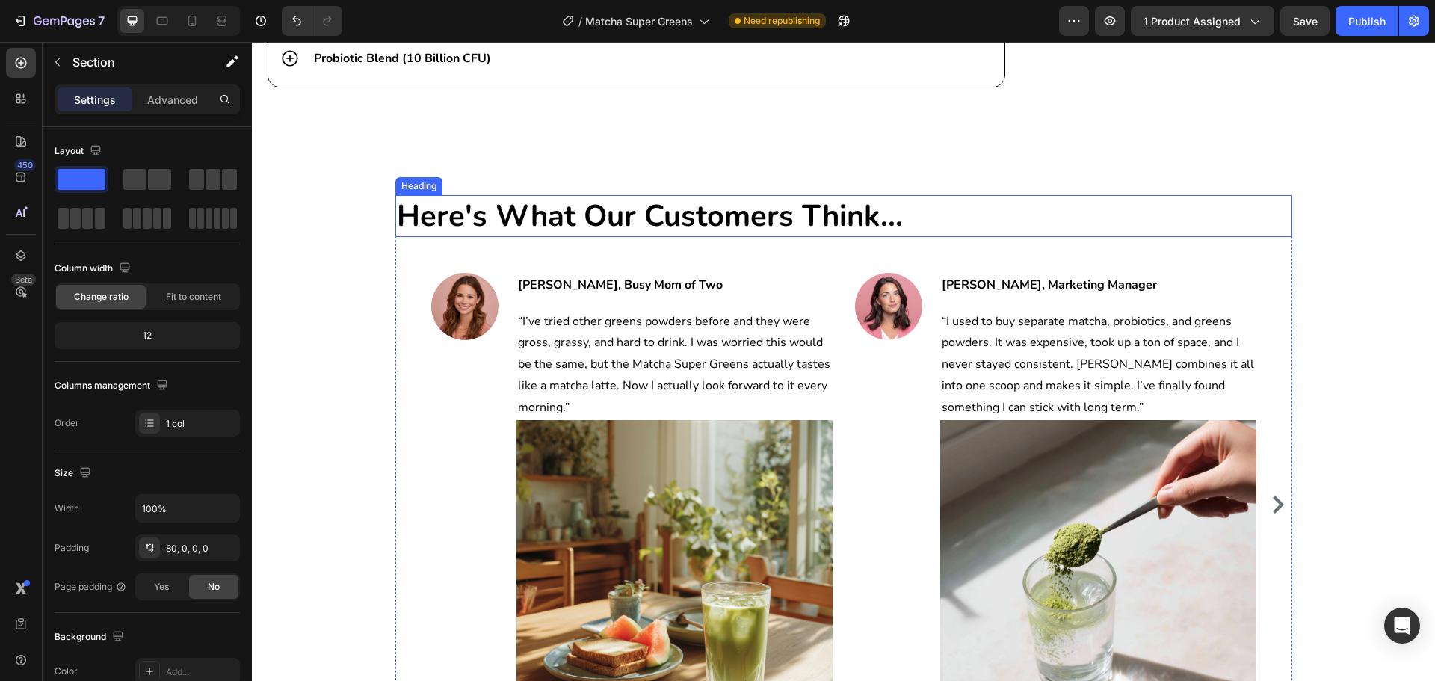
click at [521, 217] on h2 "Here's What Our Customers Think..." at bounding box center [843, 216] width 897 height 42
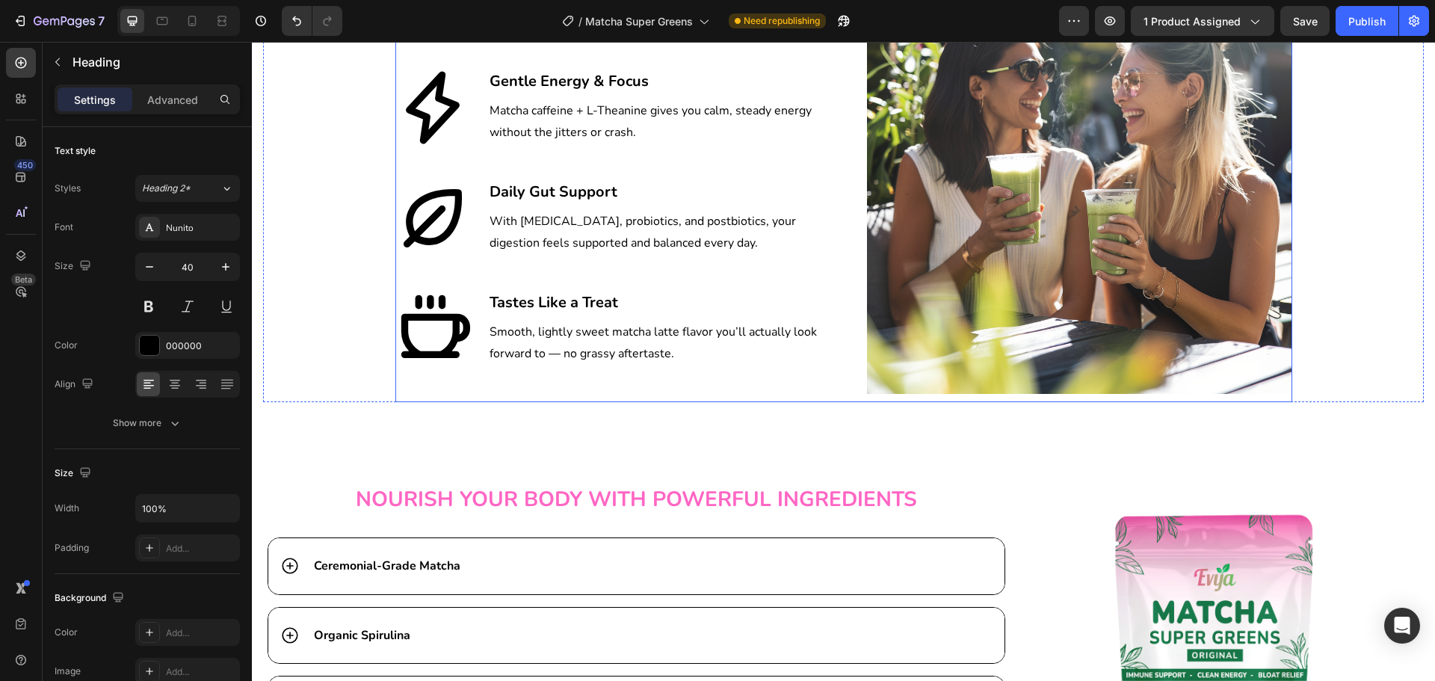
scroll to position [2916, 0]
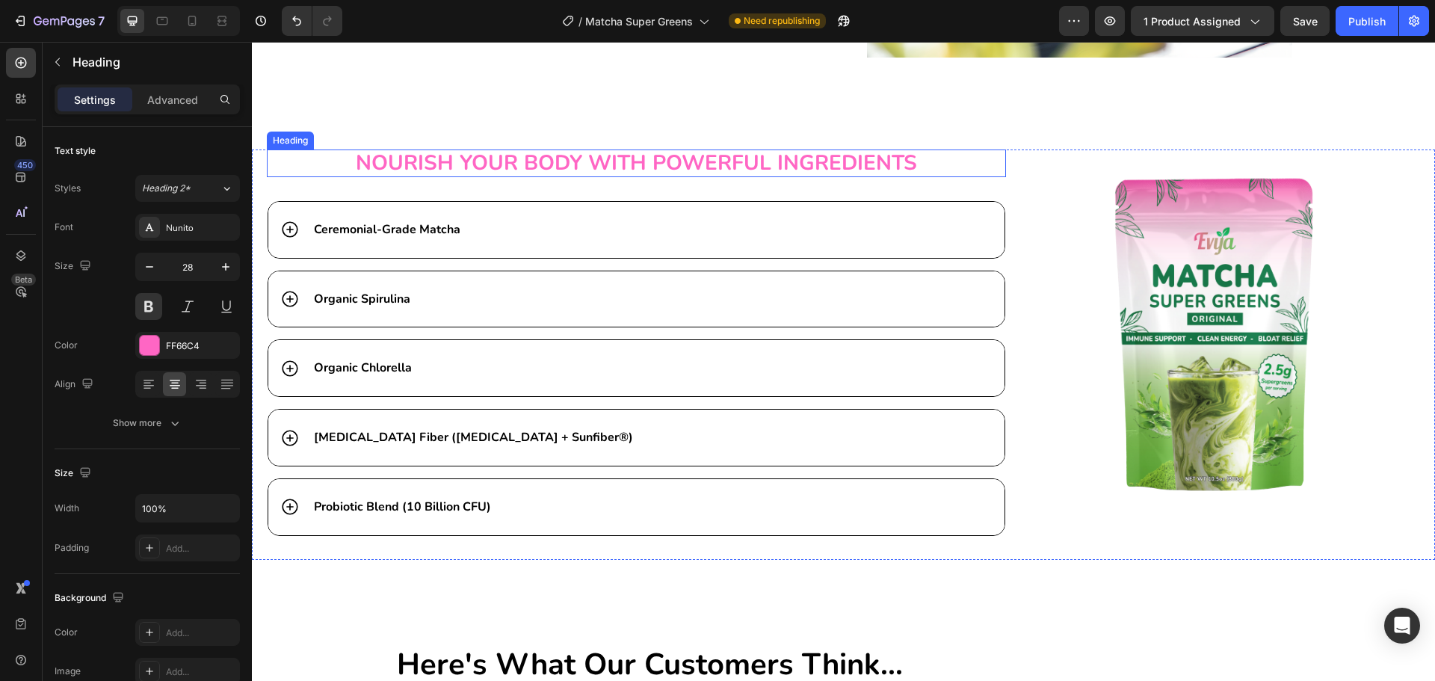
click at [554, 162] on h2 "NOURISH YOUR BODY WITH POWERFUL INGREDIENTS" at bounding box center [636, 163] width 739 height 27
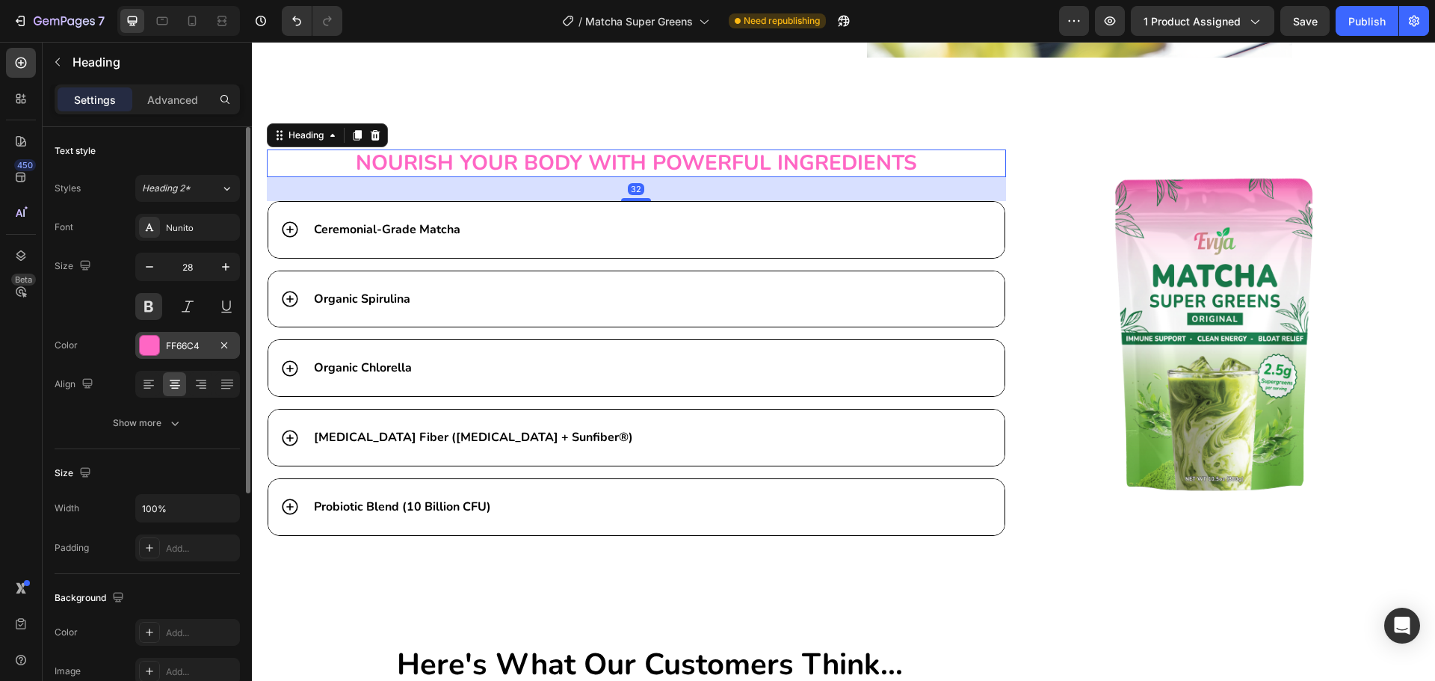
click at [179, 351] on div "FF66C4" at bounding box center [187, 345] width 43 height 13
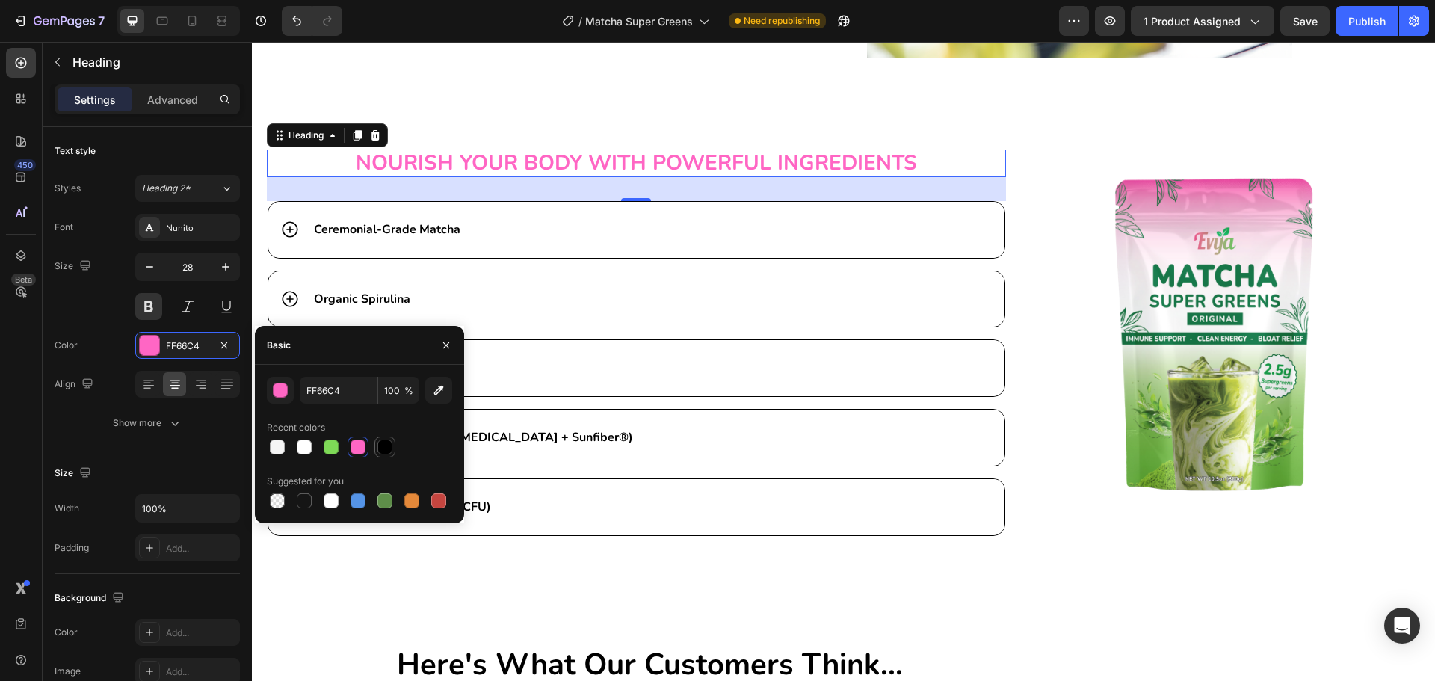
click at [382, 450] on div at bounding box center [385, 447] width 15 height 15
type input "000000"
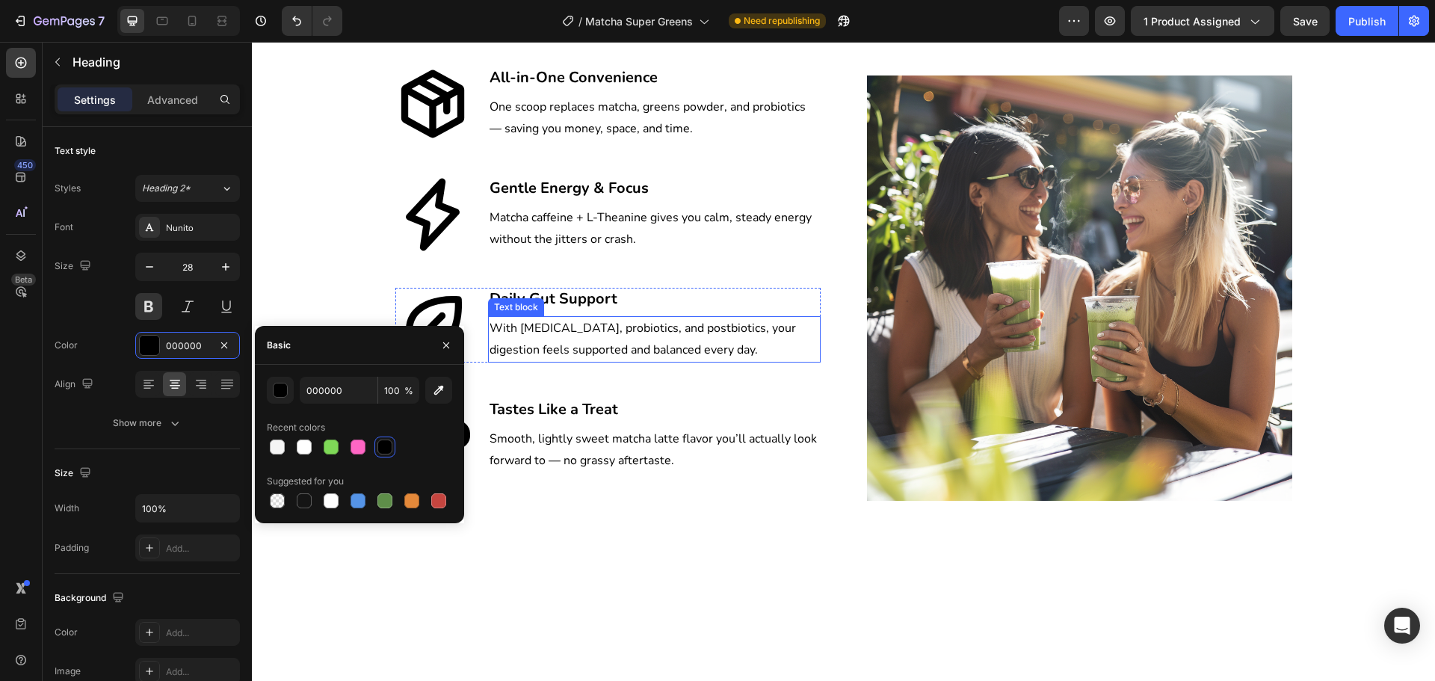
scroll to position [2168, 0]
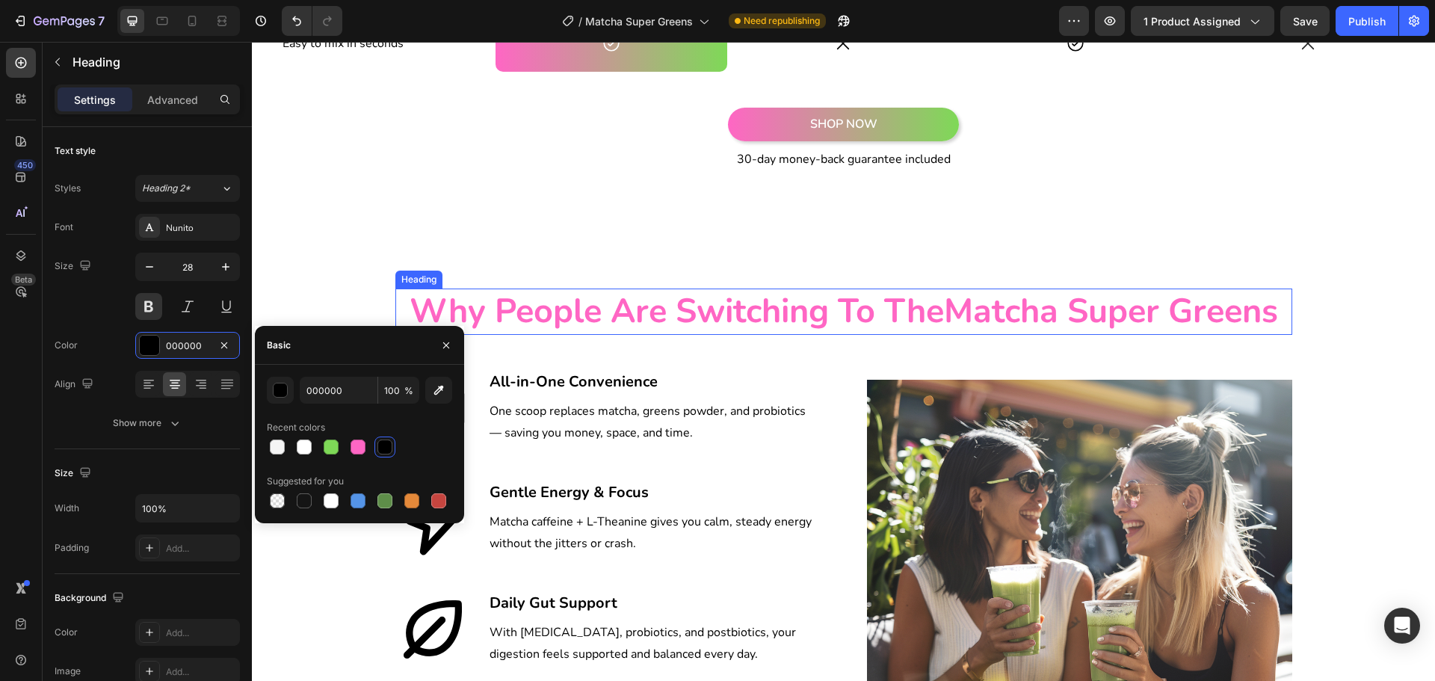
click at [706, 312] on h2 "Why People Are Switching To The Matcha Super Greens" at bounding box center [843, 312] width 897 height 47
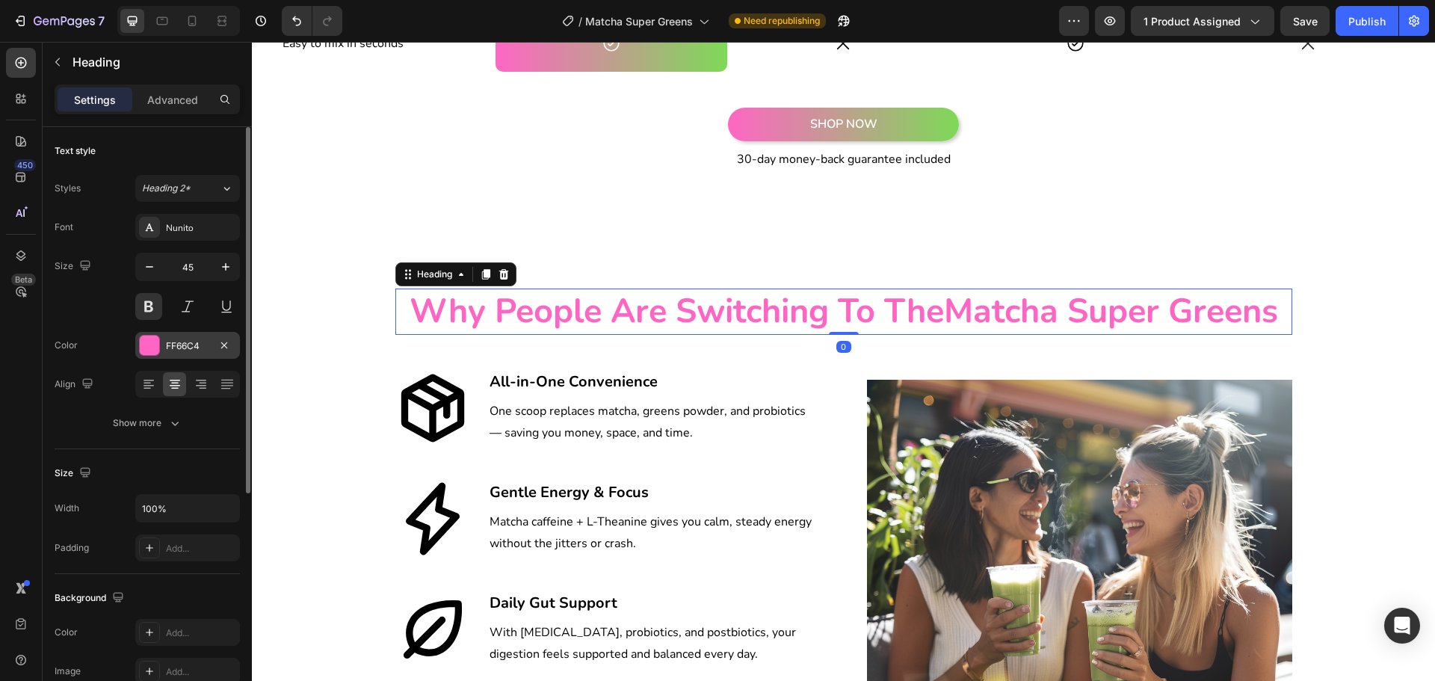
click at [174, 339] on div "FF66C4" at bounding box center [187, 345] width 43 height 13
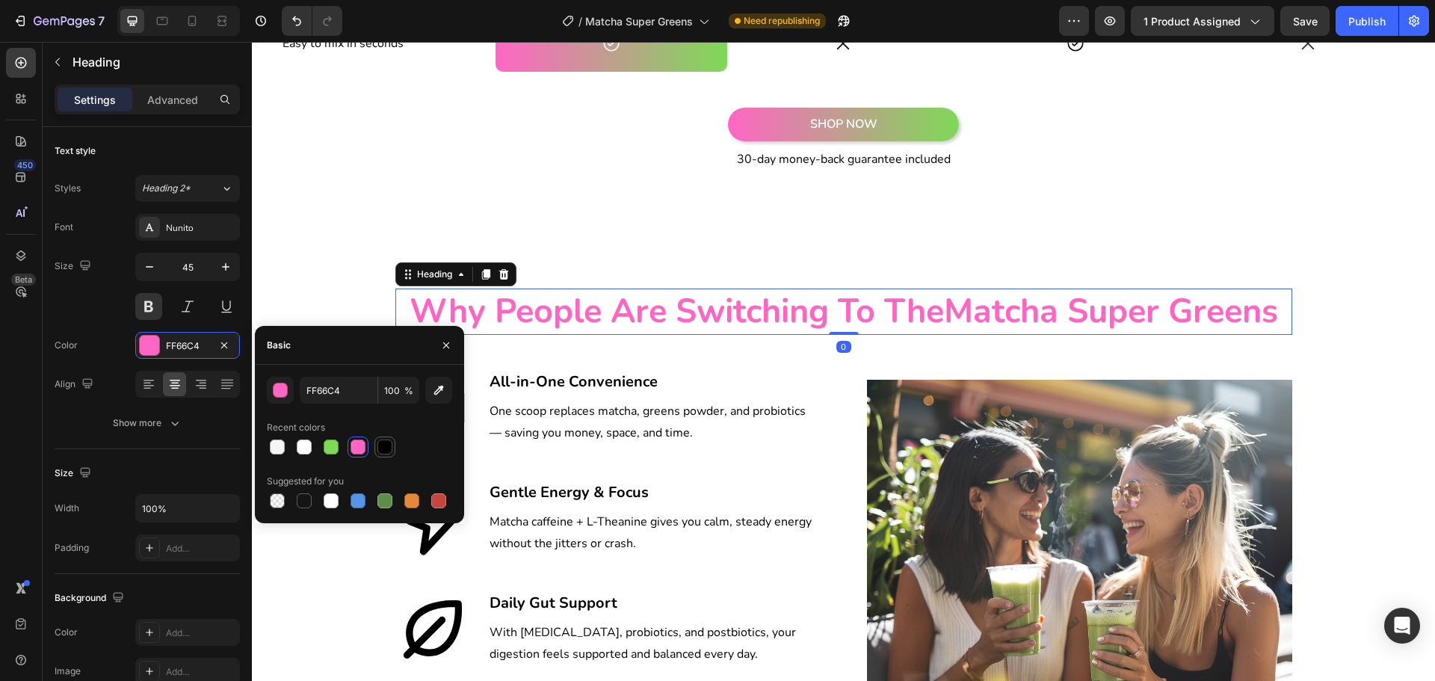
click at [382, 452] on div at bounding box center [385, 447] width 15 height 15
type input "000000"
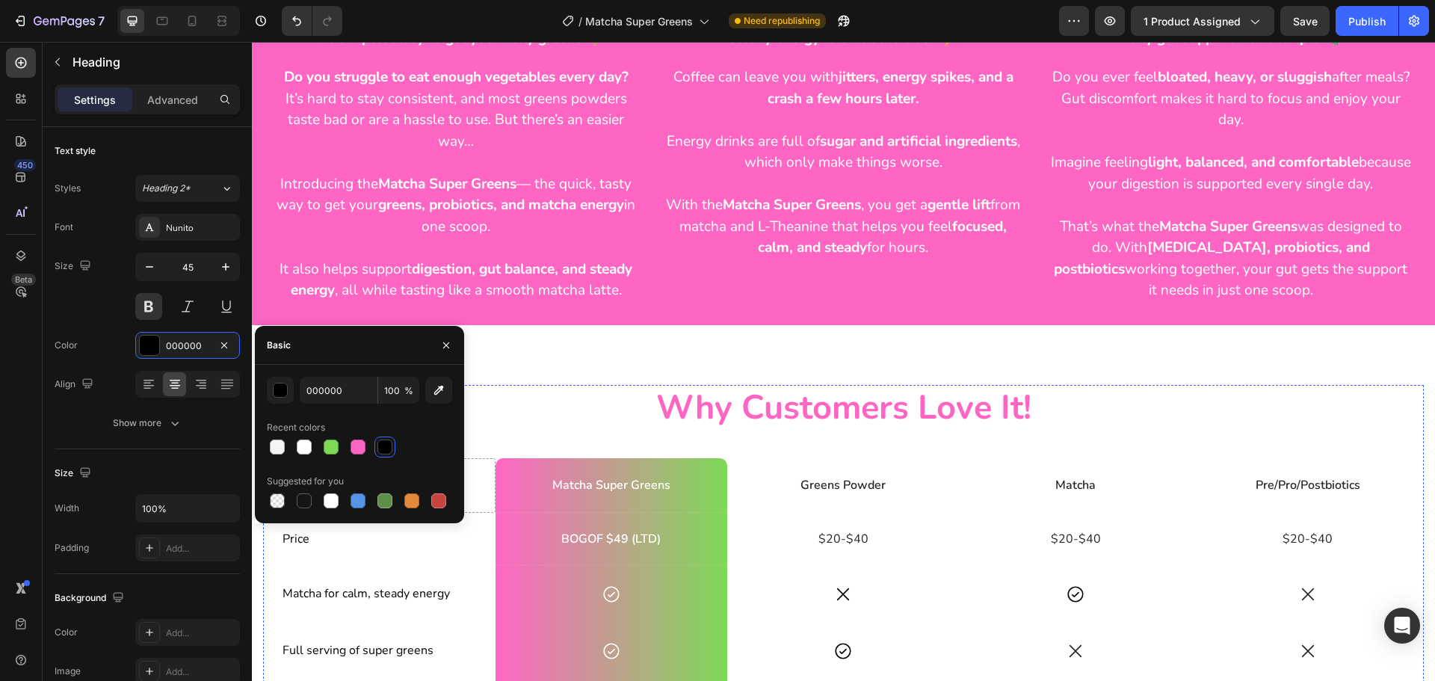
scroll to position [1271, 0]
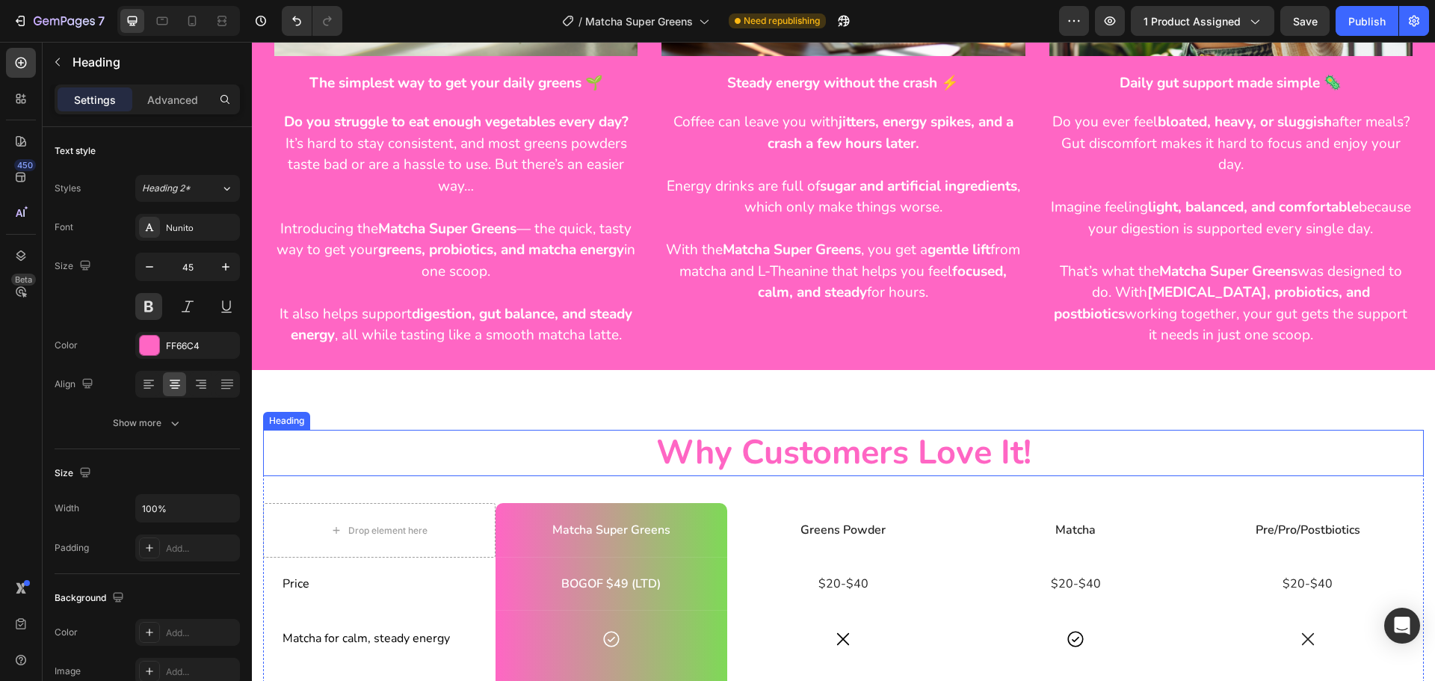
click at [830, 467] on h2 "Why Customers Love It!" at bounding box center [843, 453] width 1161 height 47
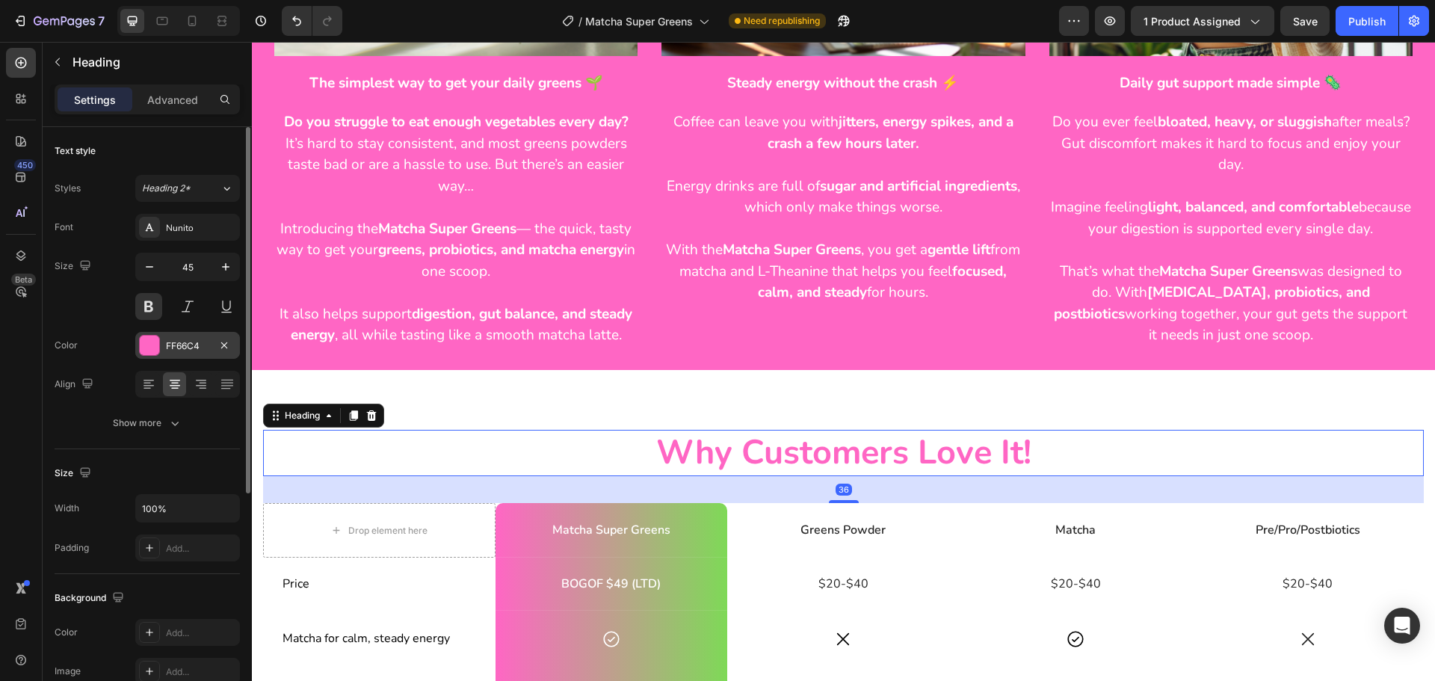
click at [166, 347] on div "FF66C4" at bounding box center [187, 345] width 43 height 13
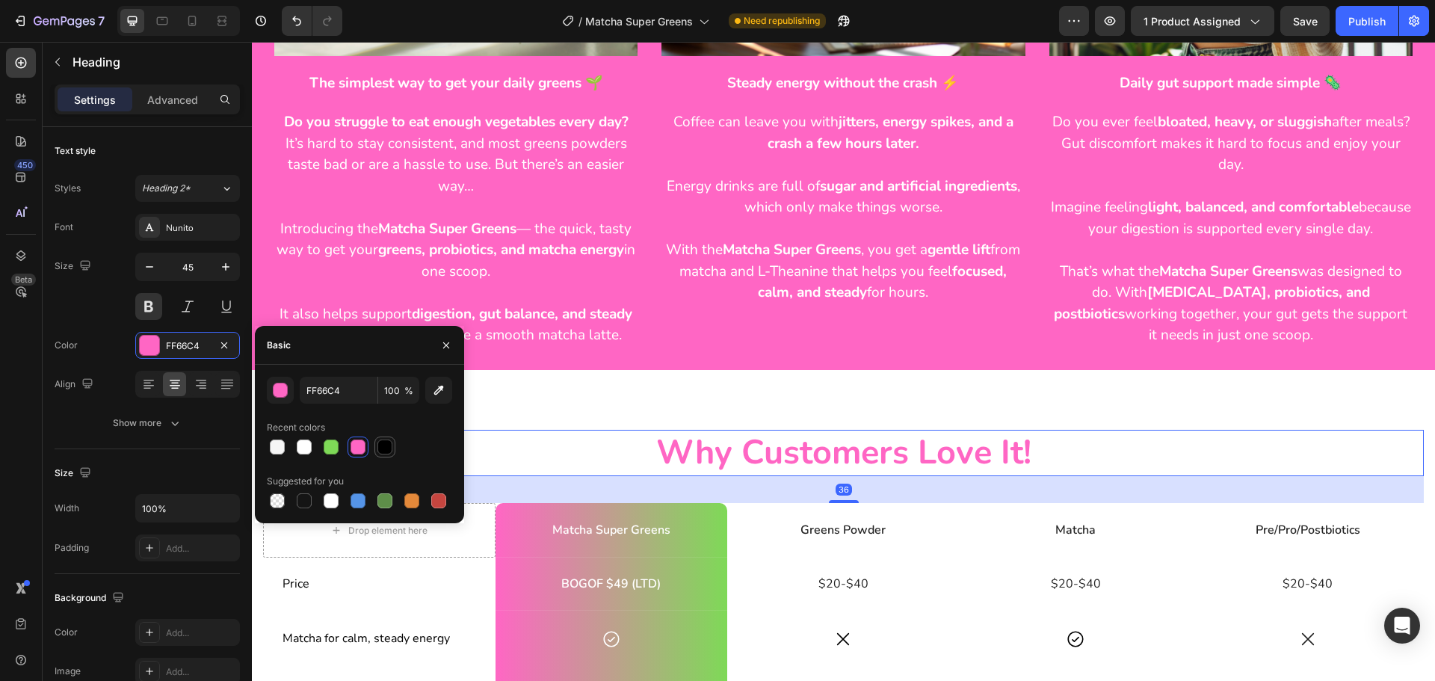
click at [381, 447] on div at bounding box center [385, 447] width 15 height 15
type input "000000"
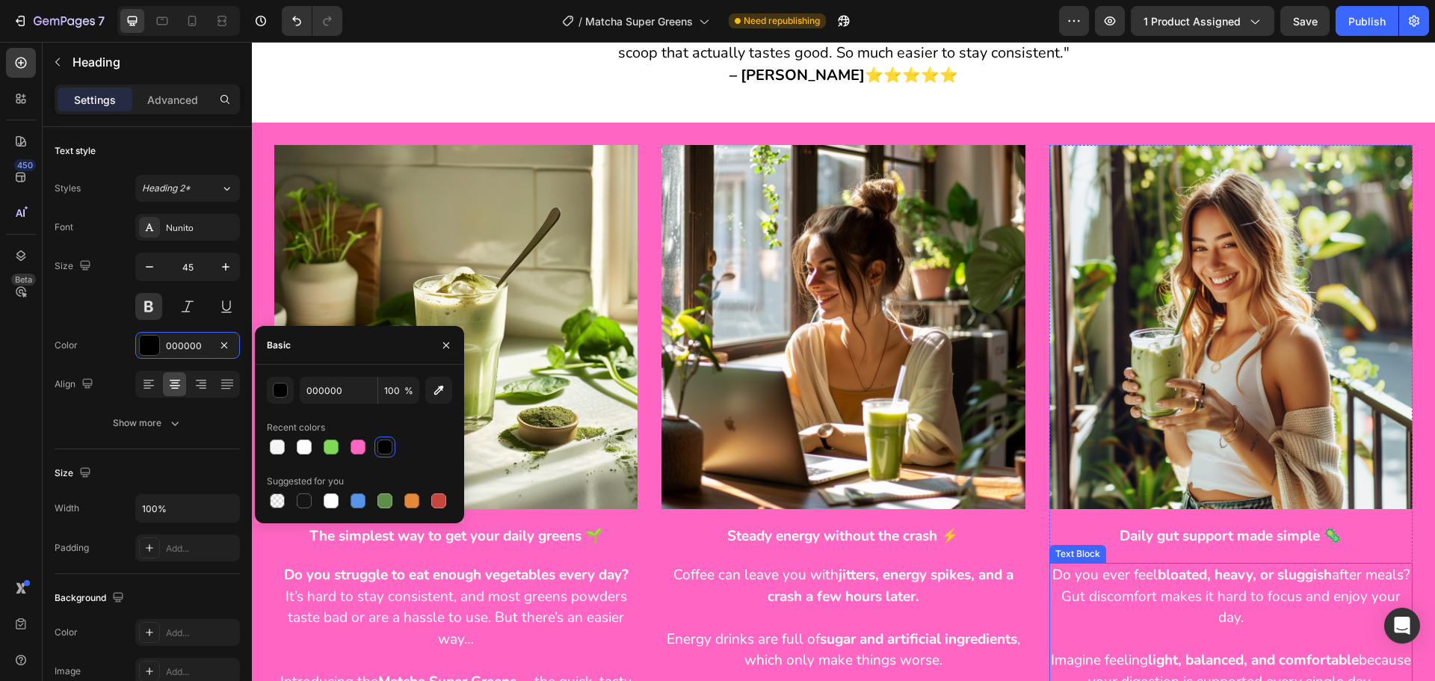
scroll to position [449, 0]
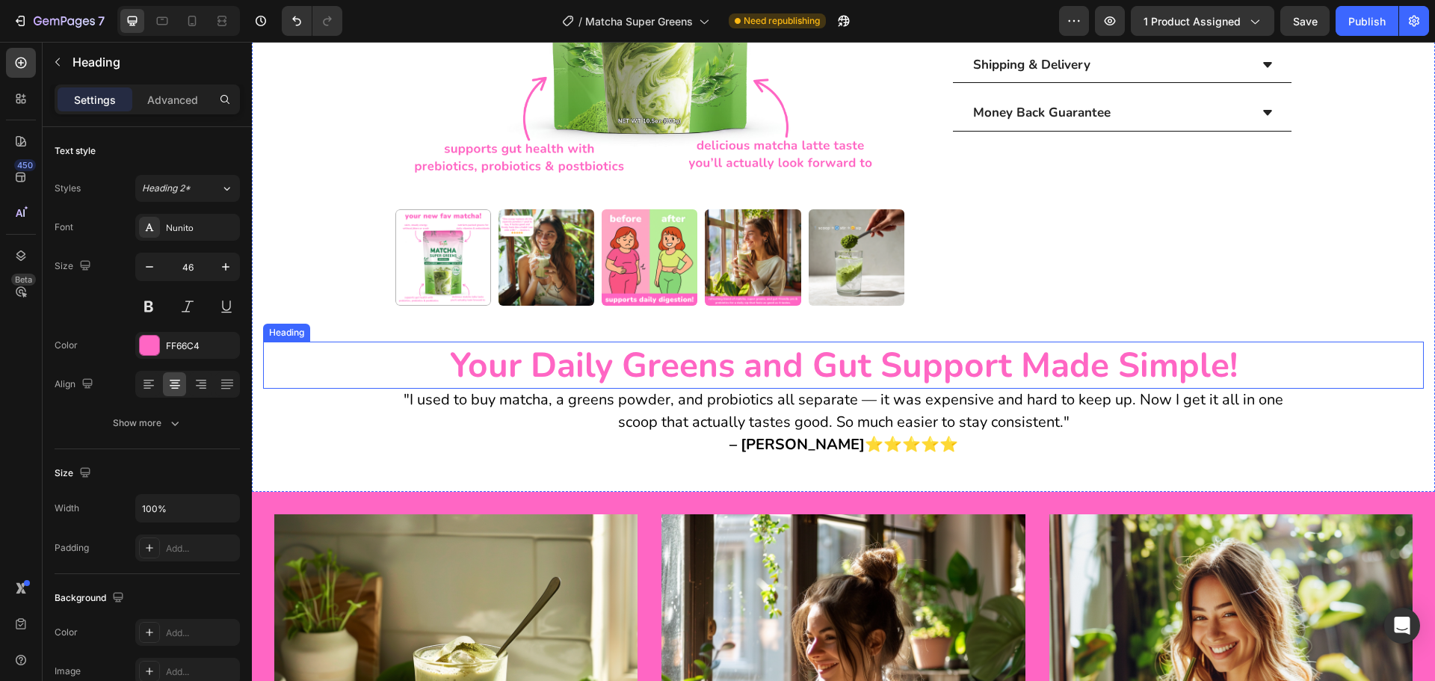
click at [822, 363] on strong "Your Daily Greens and Gut Support Made Simple!" at bounding box center [844, 365] width 788 height 47
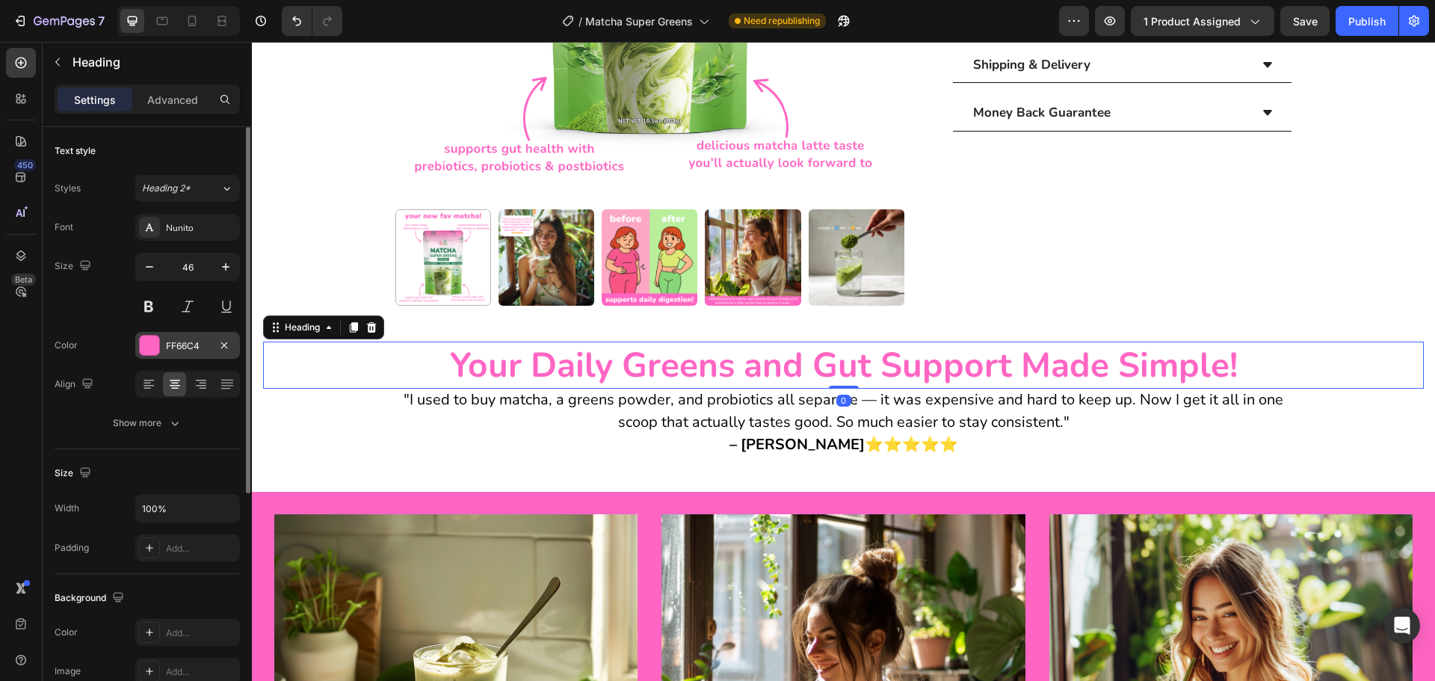
click at [163, 348] on div "FF66C4" at bounding box center [187, 345] width 105 height 27
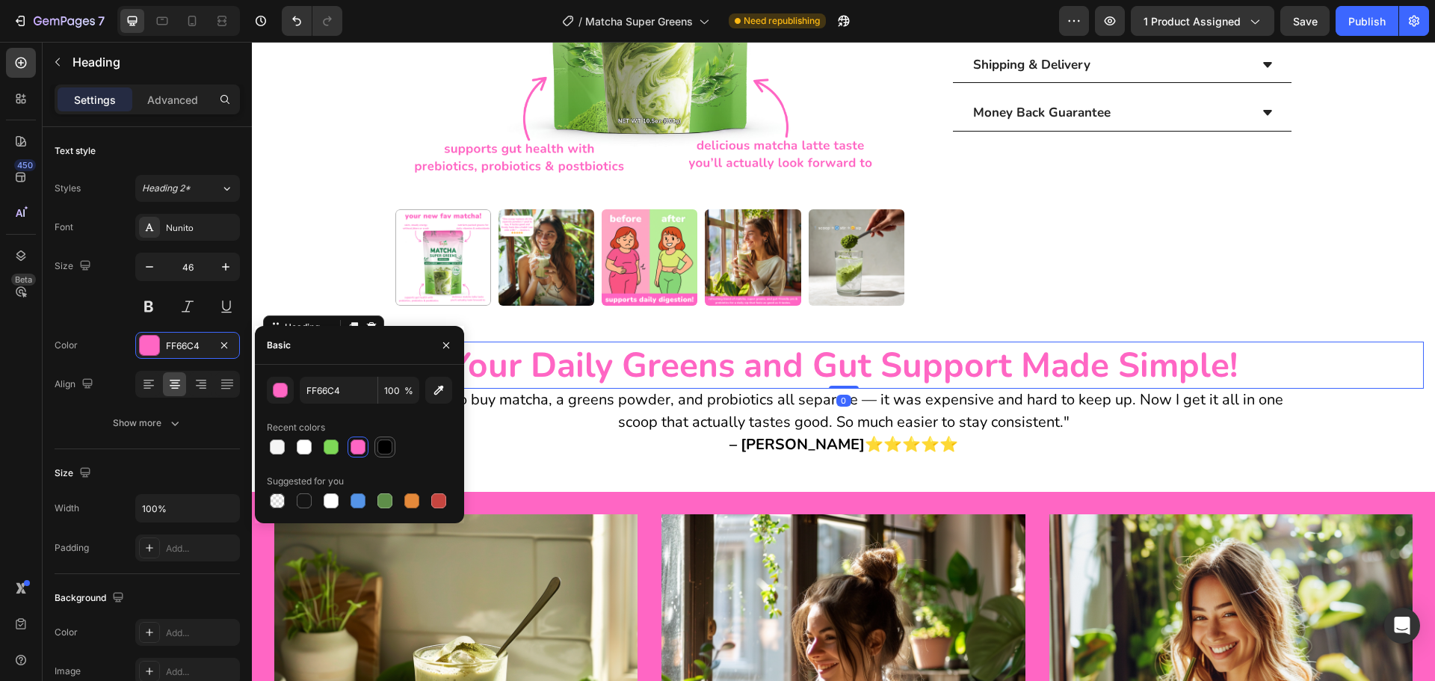
click at [386, 448] on div at bounding box center [385, 447] width 15 height 15
type input "000000"
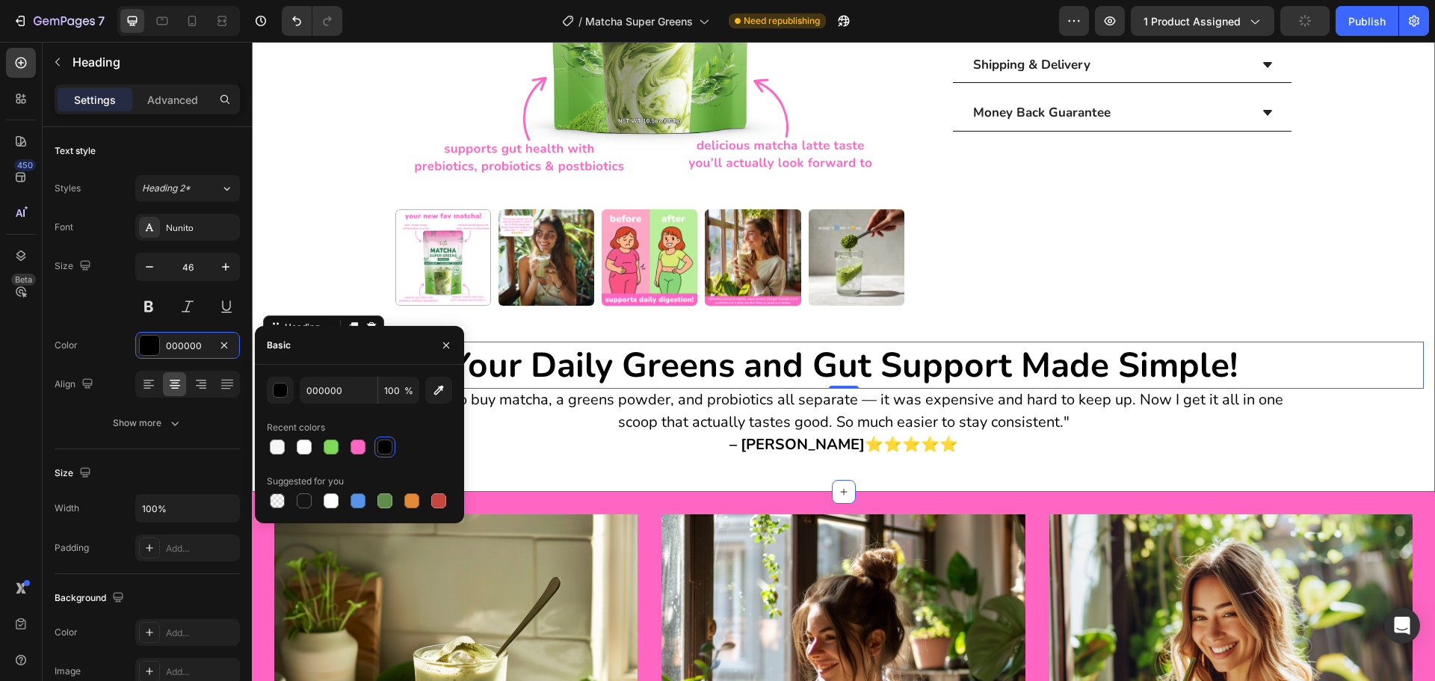
click at [715, 475] on div "Product Images [DOMAIN_NAME] - Preview Badge (Stars) [DOMAIN_NAME] Matcha Super…" at bounding box center [843, 58] width 1183 height 868
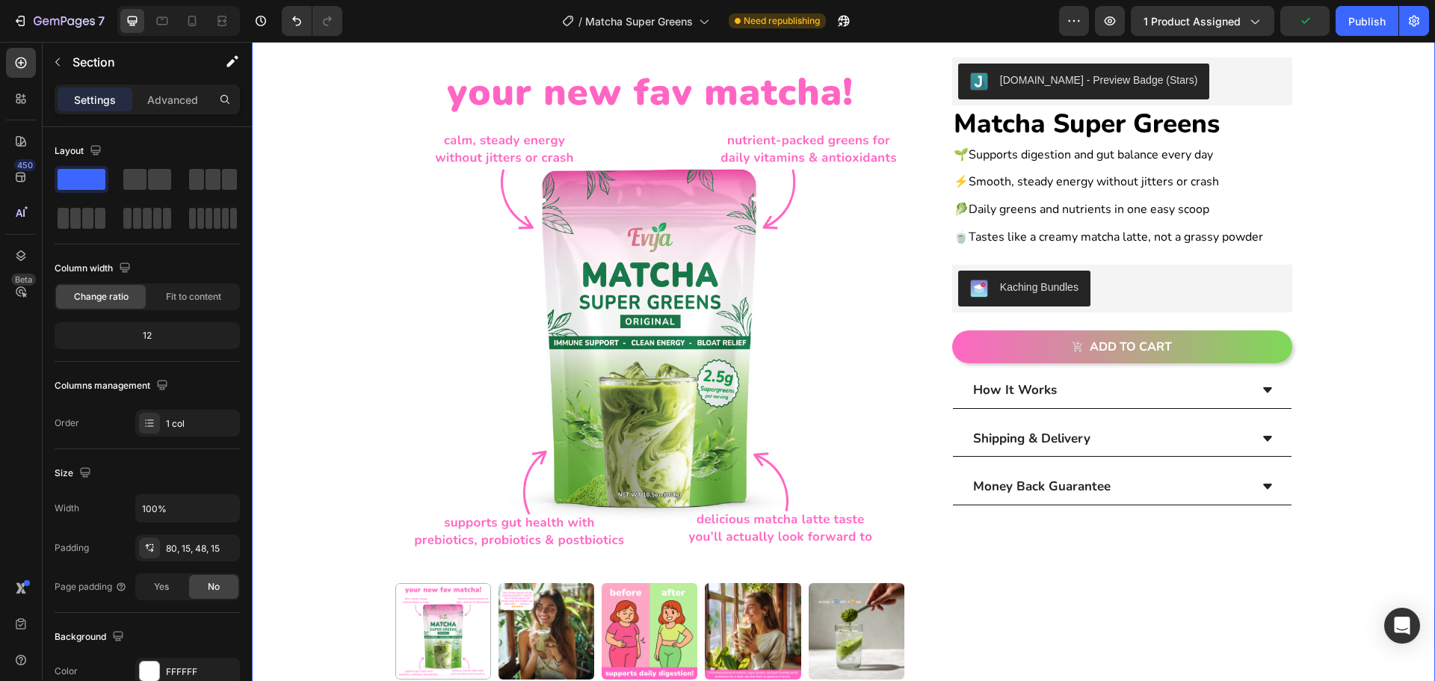
scroll to position [0, 0]
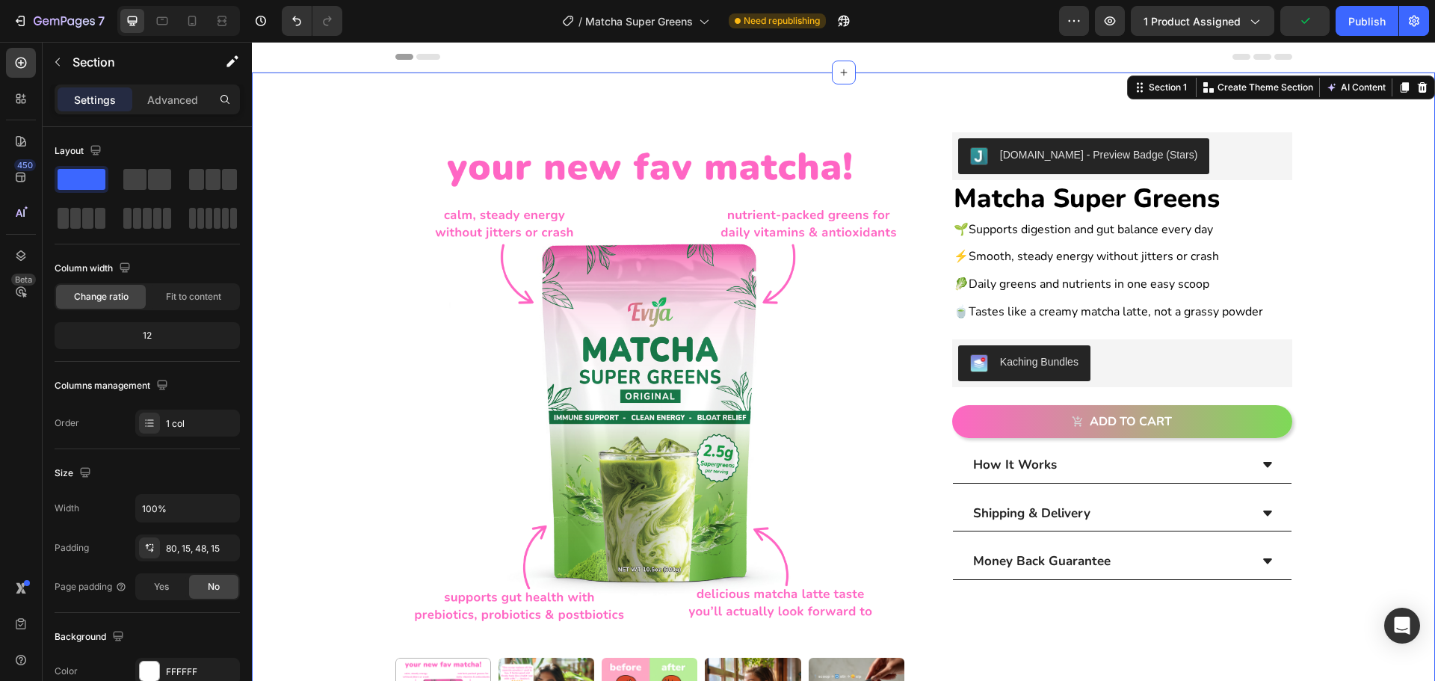
click at [1363, 281] on div "Product Images [DOMAIN_NAME] - Preview Badge (Stars) [DOMAIN_NAME] Matcha Super…" at bounding box center [843, 518] width 1161 height 772
